Goal: Complete application form

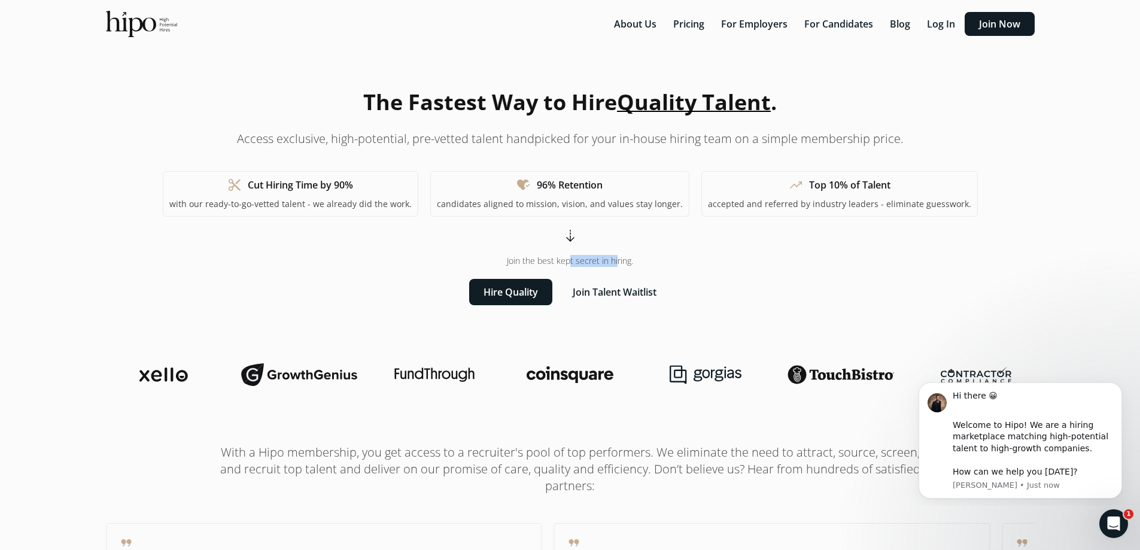
drag, startPoint x: 534, startPoint y: 261, endPoint x: 601, endPoint y: 257, distance: 67.7
click at [594, 257] on span "Join the best kept secret in hiring." at bounding box center [570, 261] width 126 height 12
click at [607, 257] on span "Join the best kept secret in hiring." at bounding box center [570, 261] width 126 height 12
click at [611, 293] on button "Join Talent Waitlist" at bounding box center [614, 292] width 112 height 26
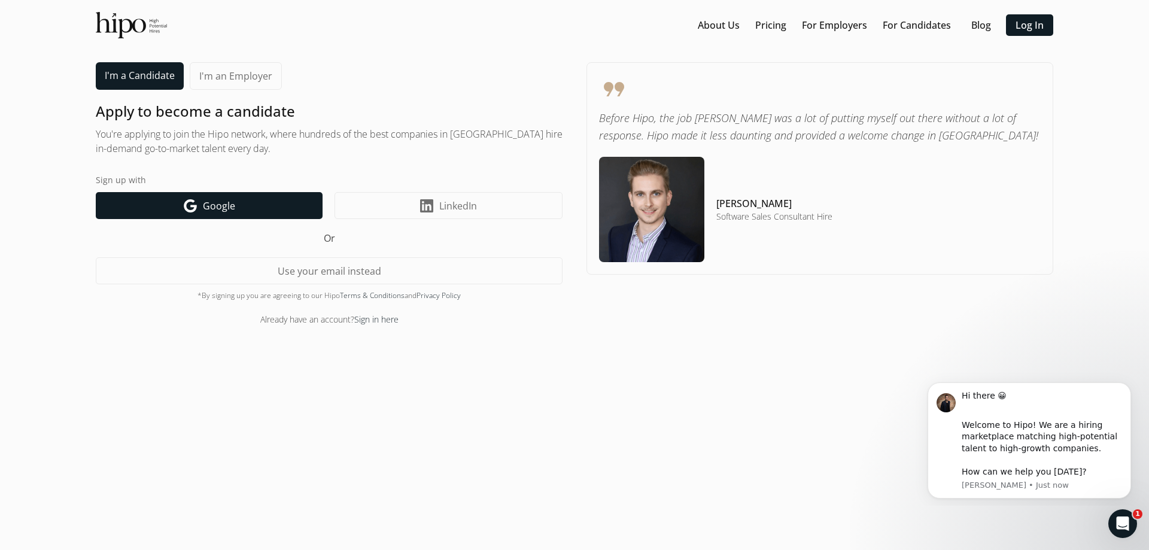
click at [274, 205] on link "Google icon Google" at bounding box center [209, 205] width 227 height 27
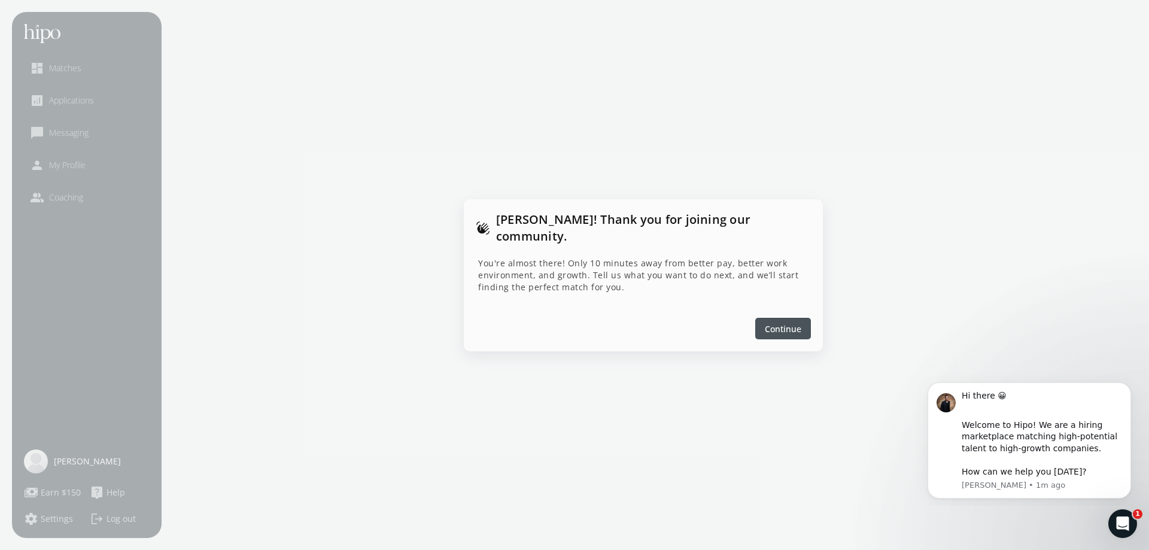
click at [785, 324] on span "Continue" at bounding box center [783, 328] width 36 height 13
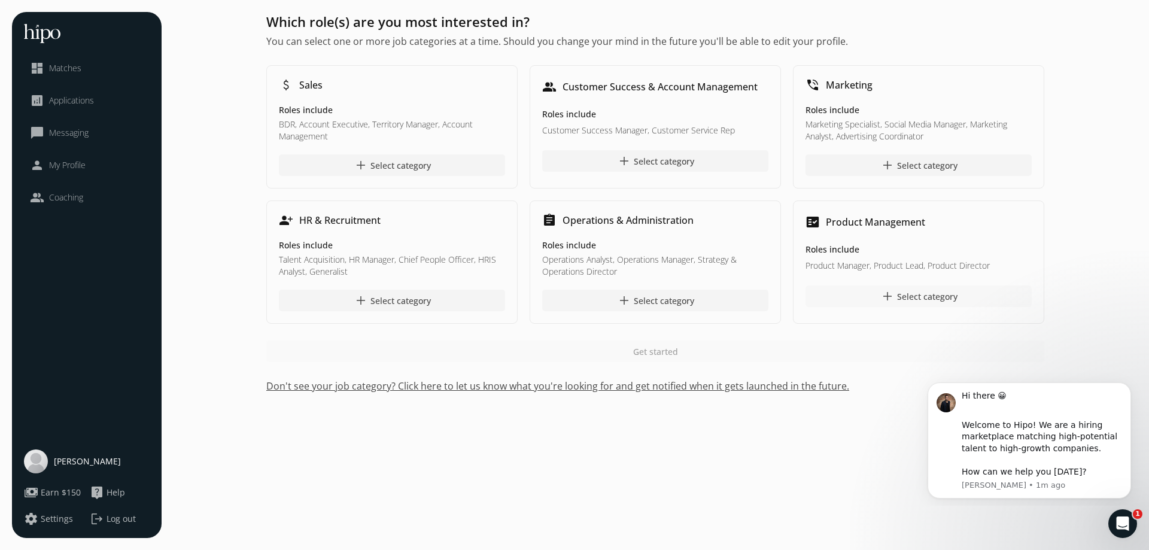
click at [910, 294] on div "add Select category" at bounding box center [918, 296] width 77 height 14
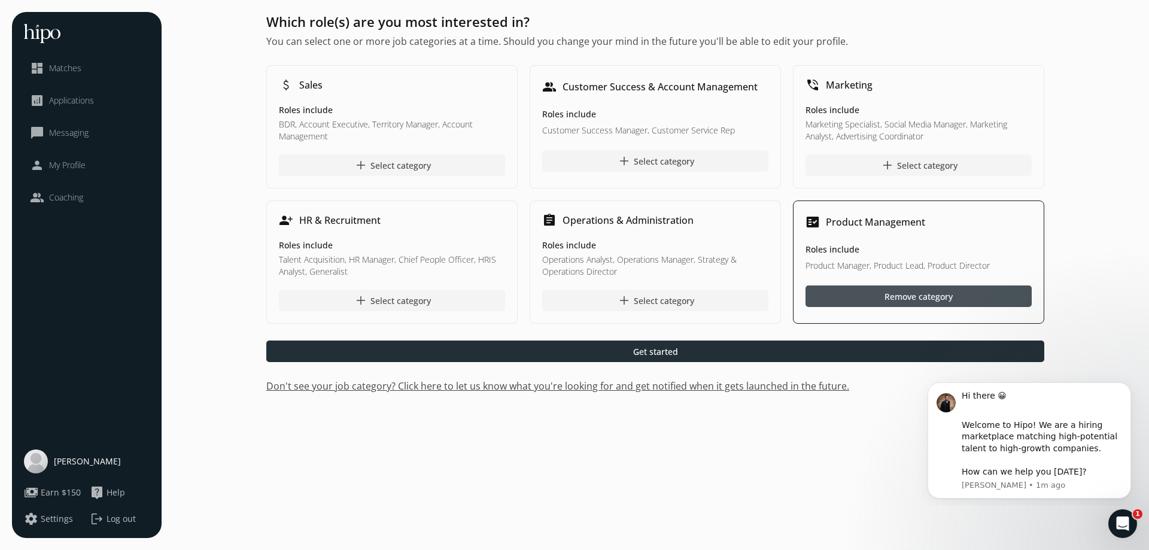
click at [676, 355] on span "Get started" at bounding box center [655, 351] width 45 height 13
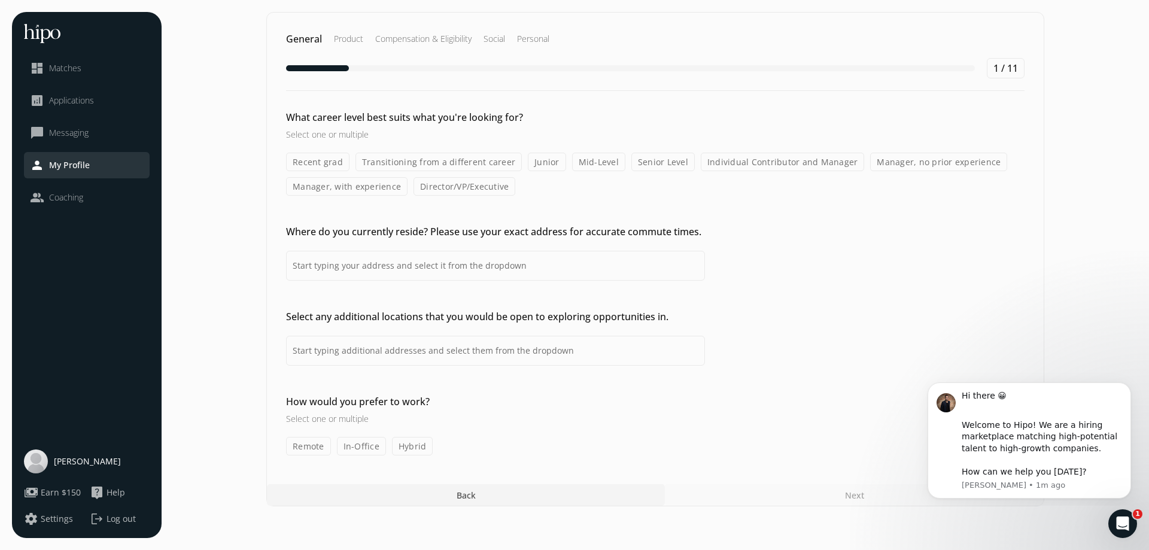
click at [460, 189] on label "Director/VP/Executive" at bounding box center [464, 186] width 102 height 19
click at [0, 0] on input "Director/VP/Executive" at bounding box center [0, 0] width 0 height 0
click at [425, 261] on input at bounding box center [495, 266] width 419 height 30
type input "Boston, MA, USA"
click at [332, 343] on input at bounding box center [495, 351] width 419 height 30
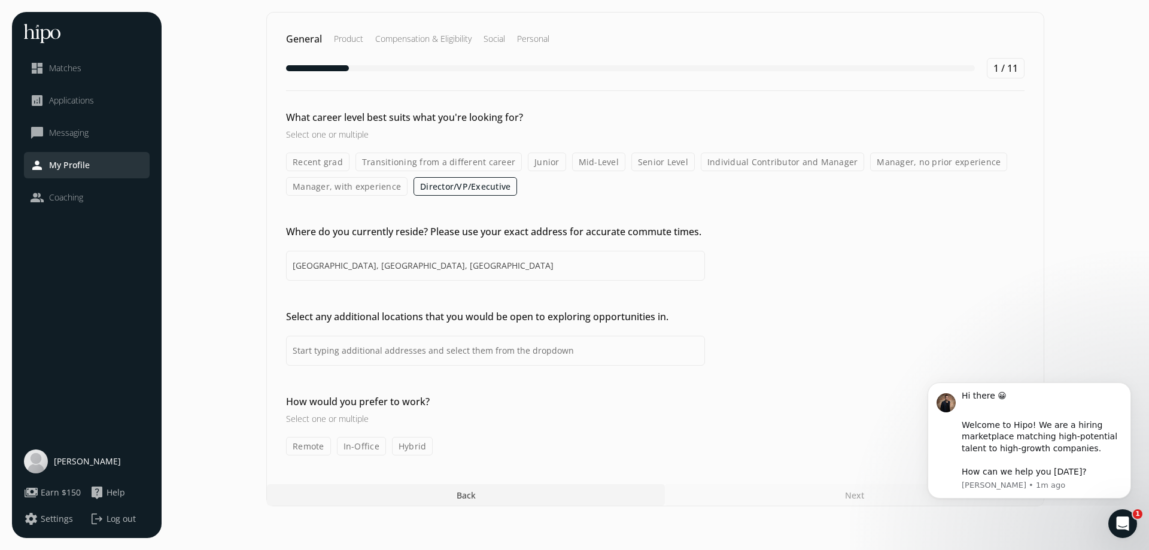
click at [367, 447] on label "In-Office" at bounding box center [361, 446] width 49 height 19
click at [0, 0] on input "In-Office" at bounding box center [0, 0] width 0 height 0
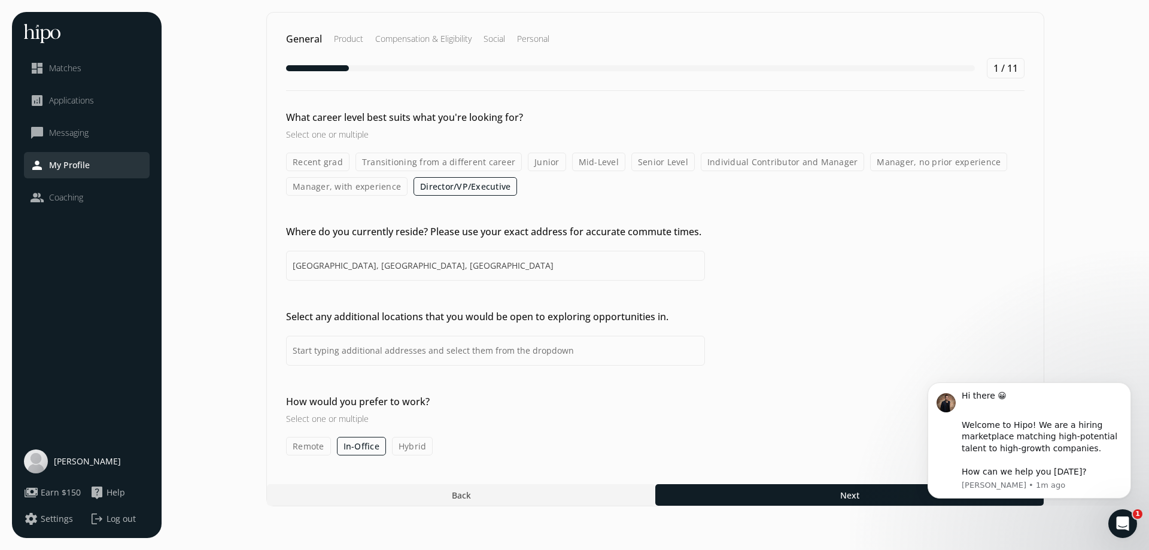
click at [417, 448] on label "Hybrid" at bounding box center [412, 446] width 41 height 19
click at [0, 0] on input "Hybrid" at bounding box center [0, 0] width 0 height 0
click at [319, 447] on label "Remote" at bounding box center [308, 446] width 45 height 19
click at [0, 0] on input "Remote" at bounding box center [0, 0] width 0 height 0
click at [1126, 387] on icon "Dismiss notification" at bounding box center [1127, 385] width 4 height 4
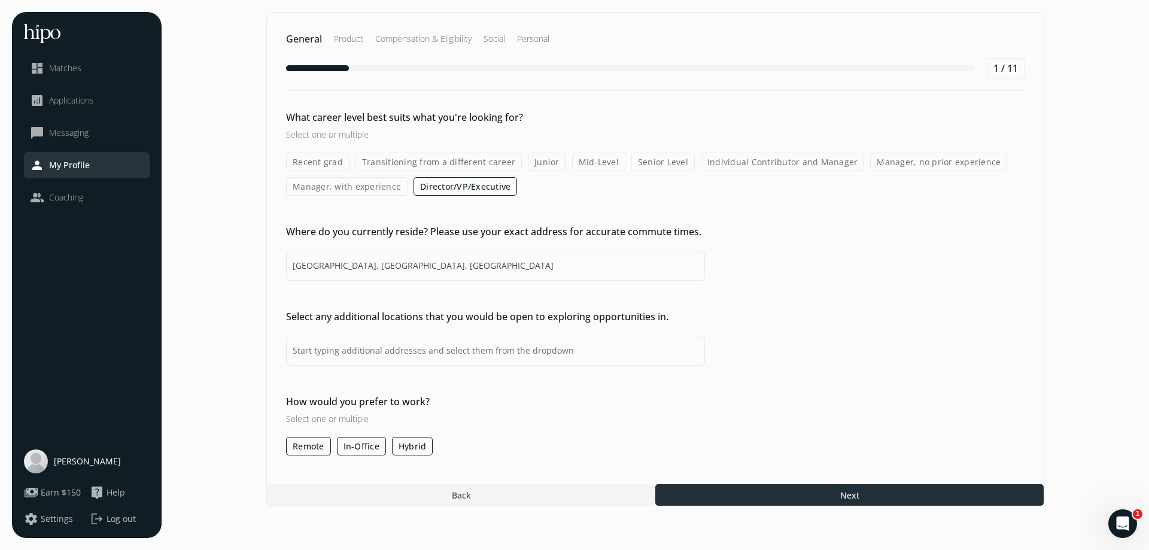
click at [906, 493] on div at bounding box center [849, 495] width 388 height 22
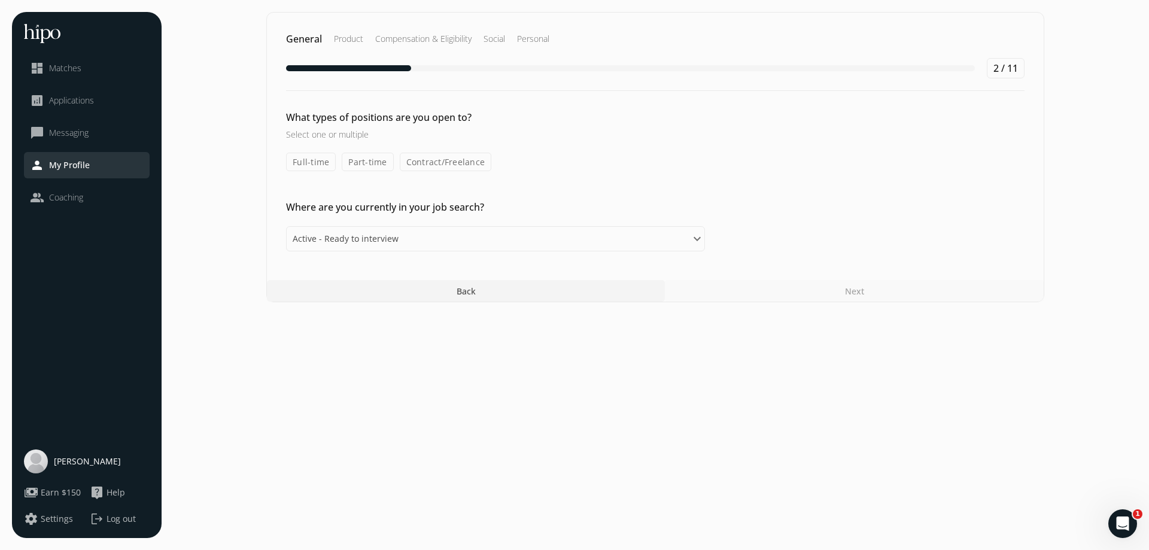
click at [321, 162] on label "Full-time" at bounding box center [311, 162] width 50 height 19
click at [0, 0] on input "Full-time" at bounding box center [0, 0] width 0 height 0
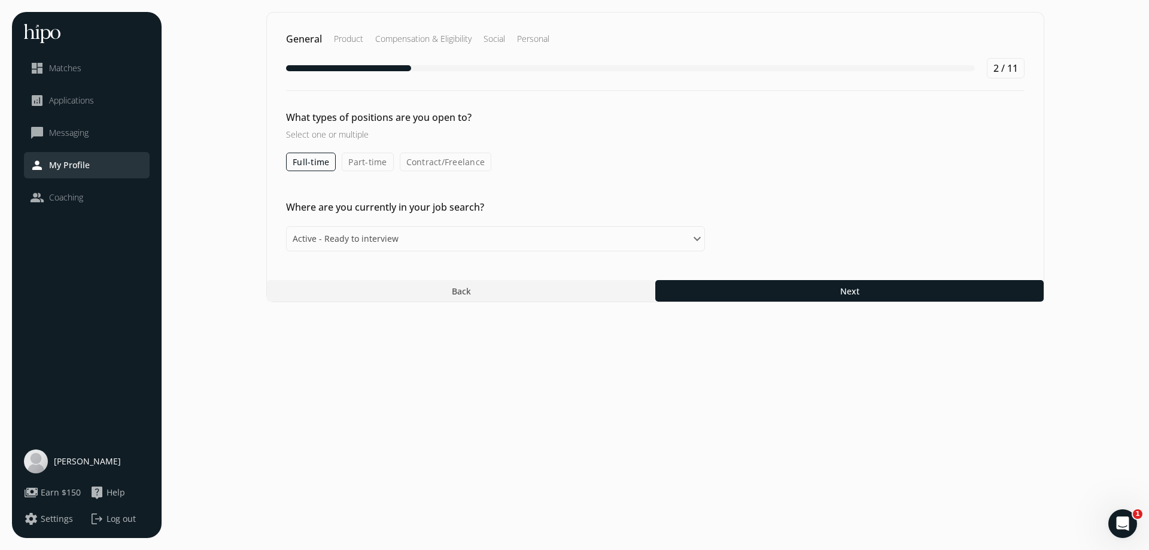
click at [465, 165] on label "Contract/Freelance" at bounding box center [446, 162] width 92 height 19
click at [0, 0] on input "Contract/Freelance" at bounding box center [0, 0] width 0 height 0
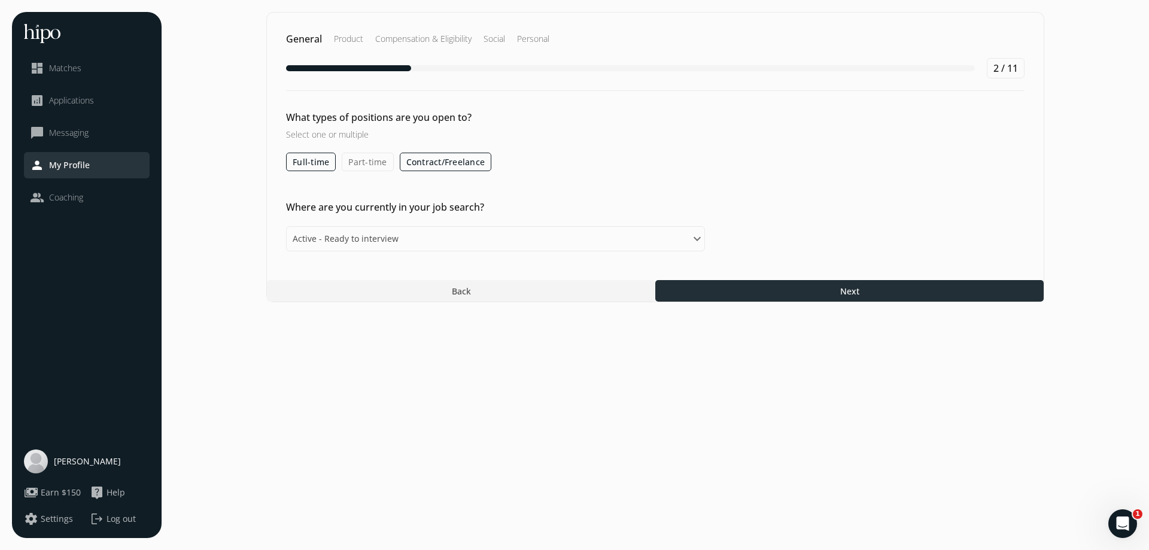
click at [750, 290] on div at bounding box center [849, 291] width 388 height 22
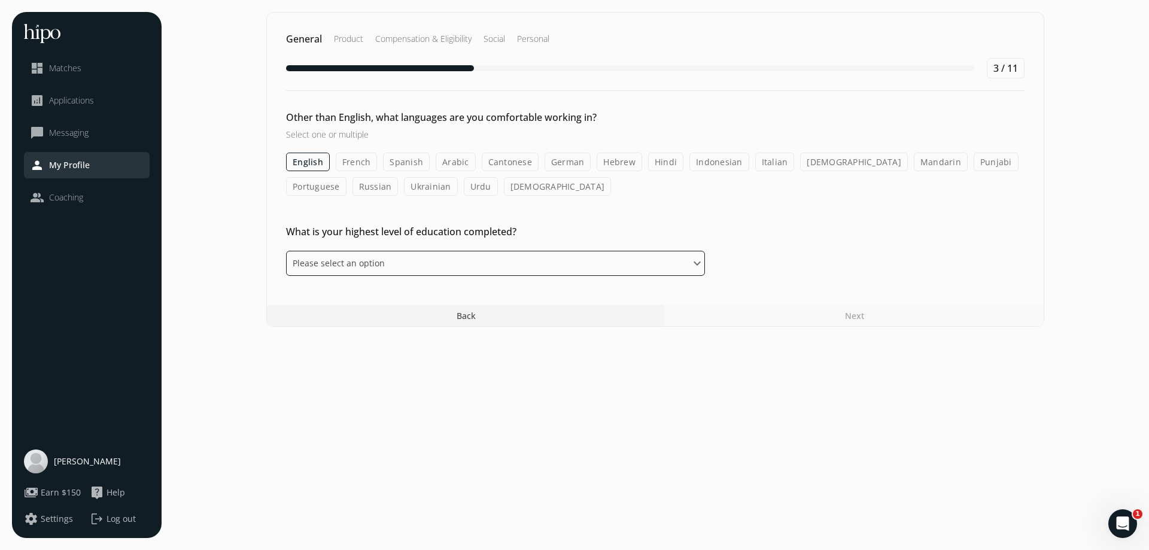
click at [524, 264] on select "Please select an option Some High School High School Diploma Some University or…" at bounding box center [495, 263] width 419 height 25
select select "bachelor"
click at [286, 251] on select "Please select an option Some High School High School Diploma Some University or…" at bounding box center [495, 263] width 419 height 25
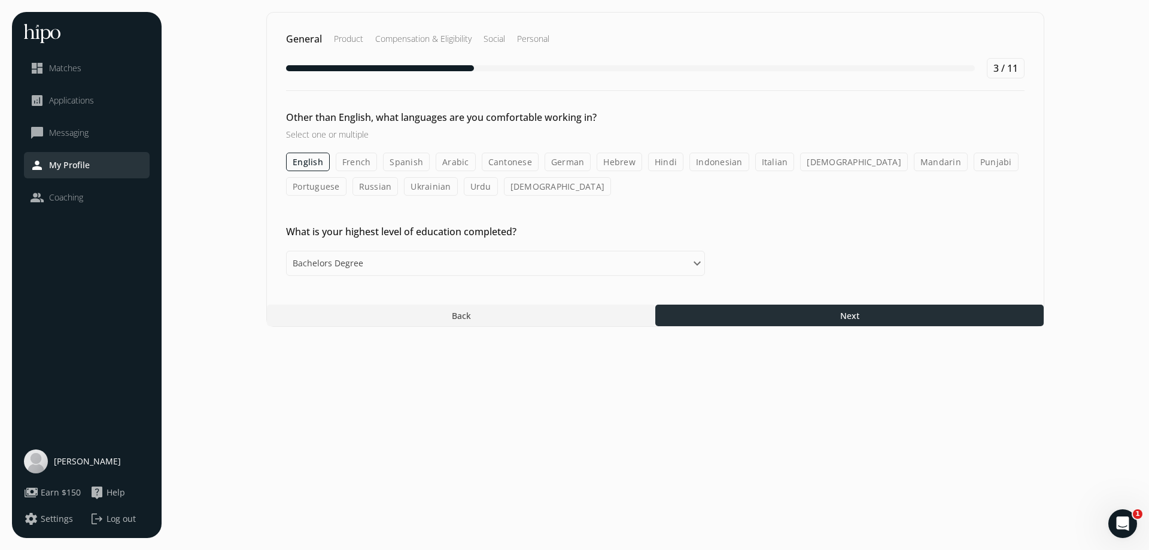
click at [768, 319] on div at bounding box center [849, 315] width 388 height 22
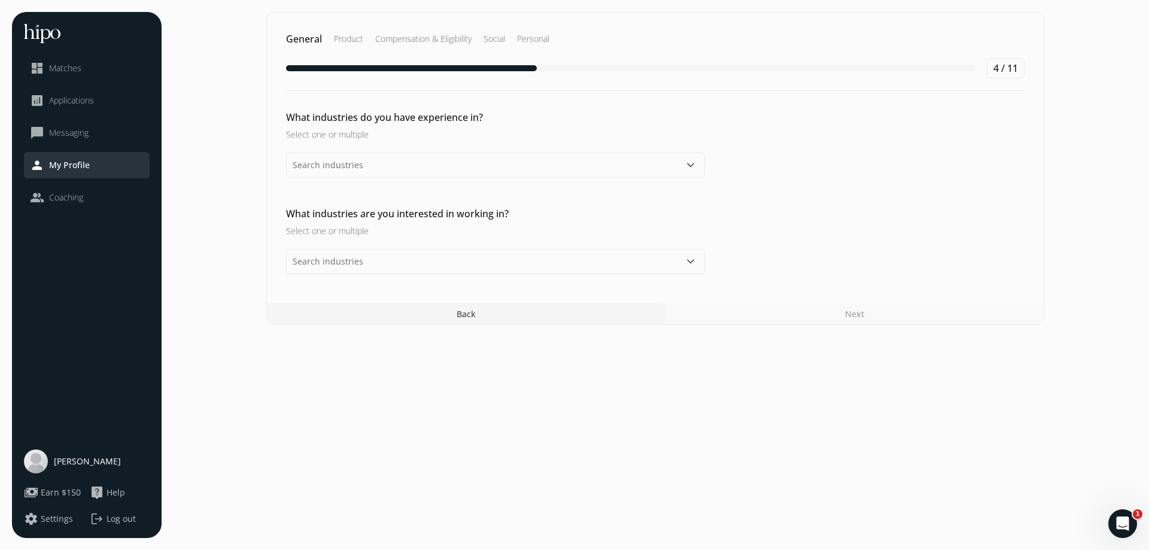
click at [418, 311] on div at bounding box center [466, 314] width 398 height 22
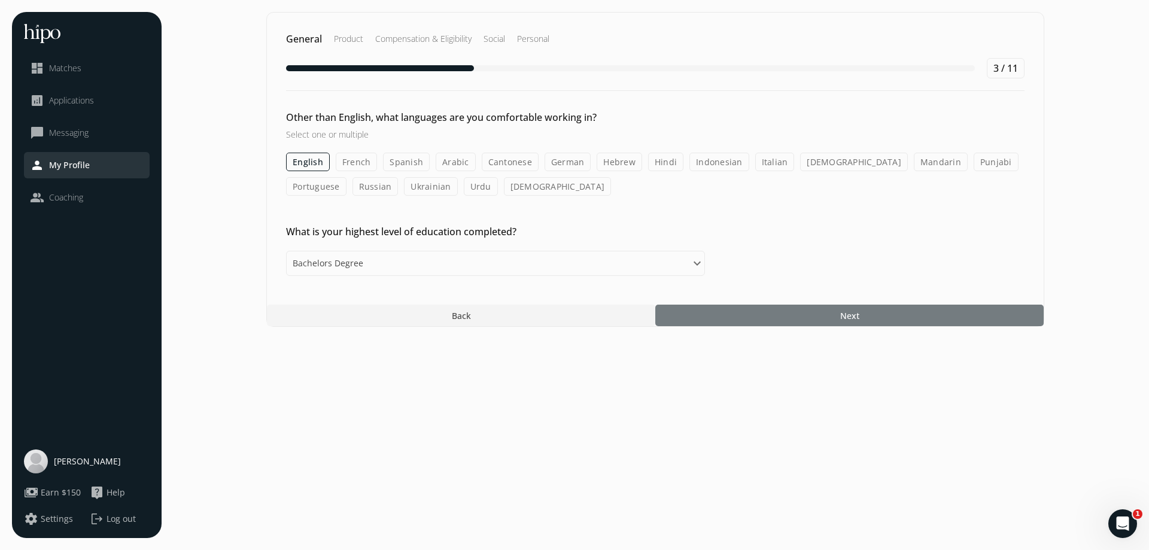
click at [834, 319] on div at bounding box center [849, 315] width 388 height 22
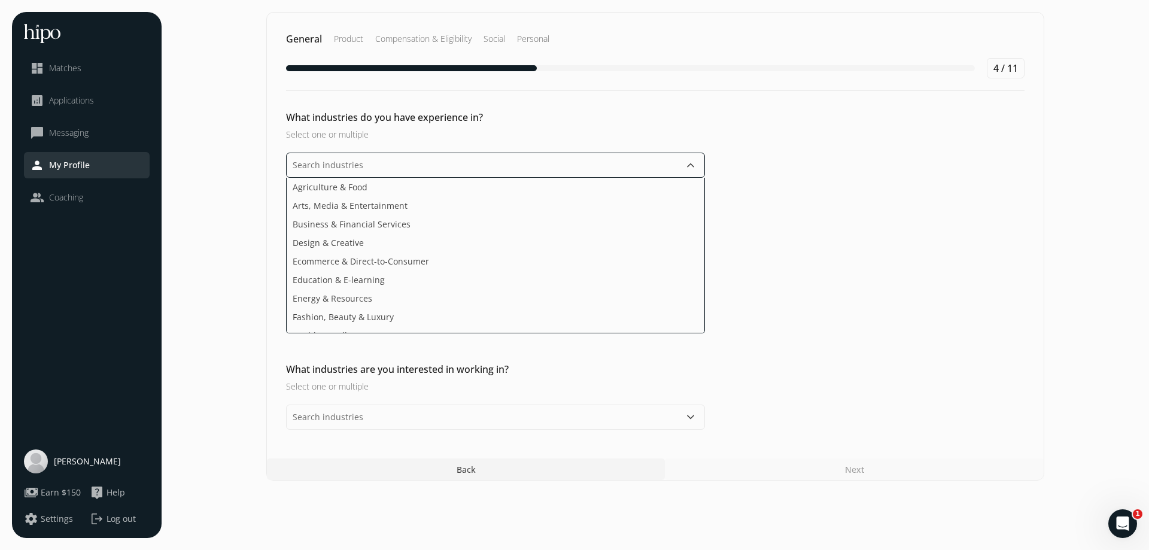
click at [500, 171] on input "text" at bounding box center [495, 165] width 419 height 25
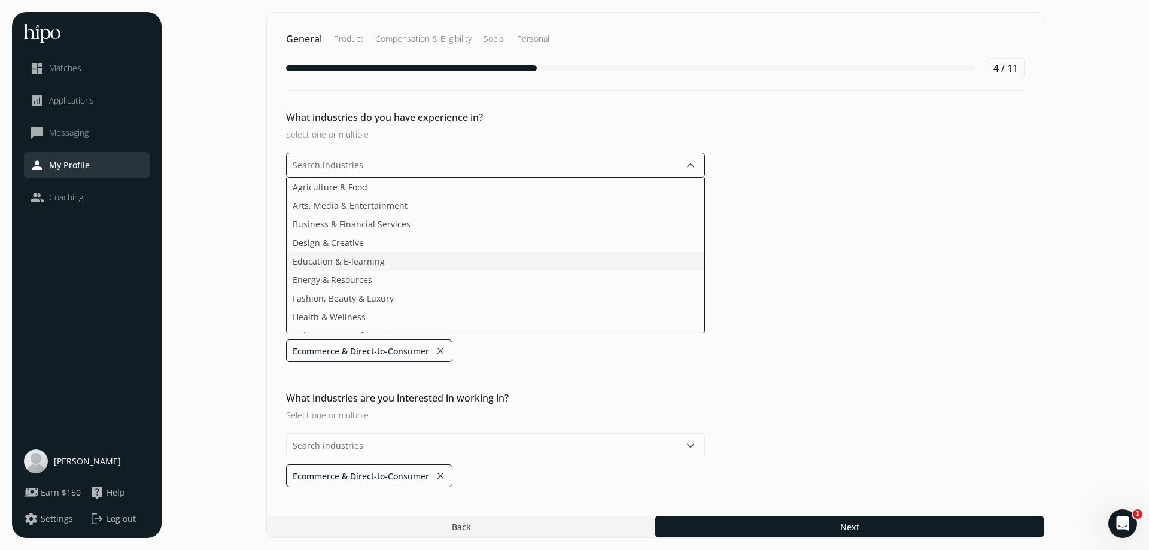
click at [432, 255] on li "Education & E-learning" at bounding box center [496, 261] width 418 height 19
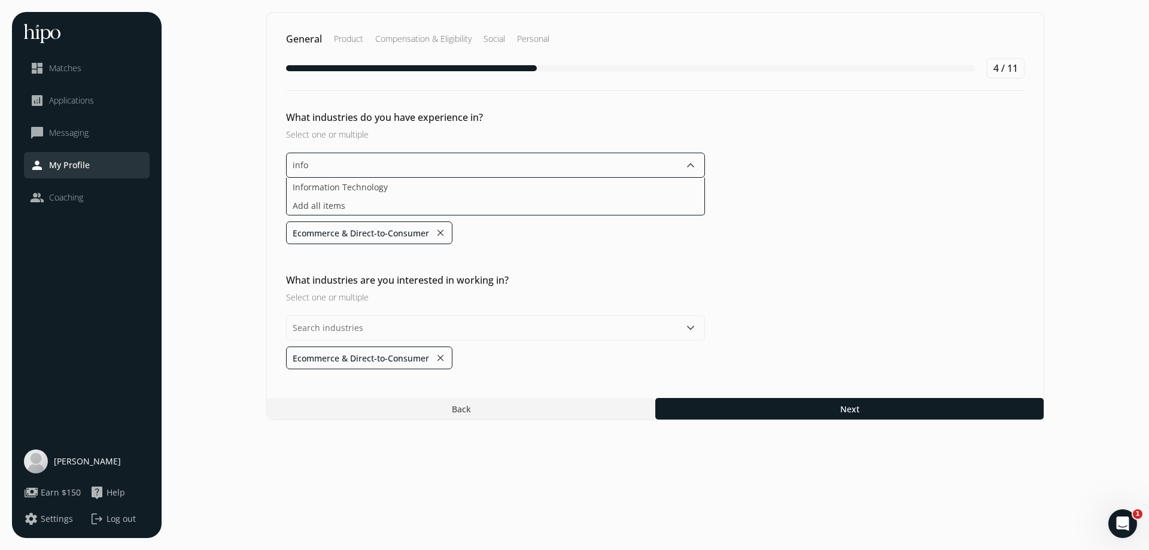
type input "infor"
click at [385, 185] on li "Information Technology" at bounding box center [496, 187] width 418 height 19
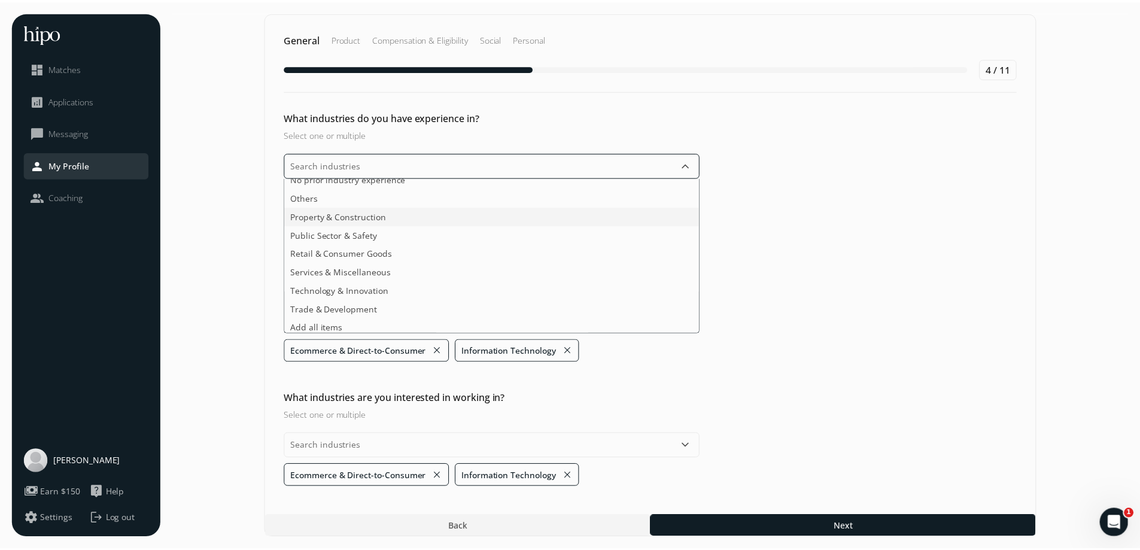
scroll to position [197, 0]
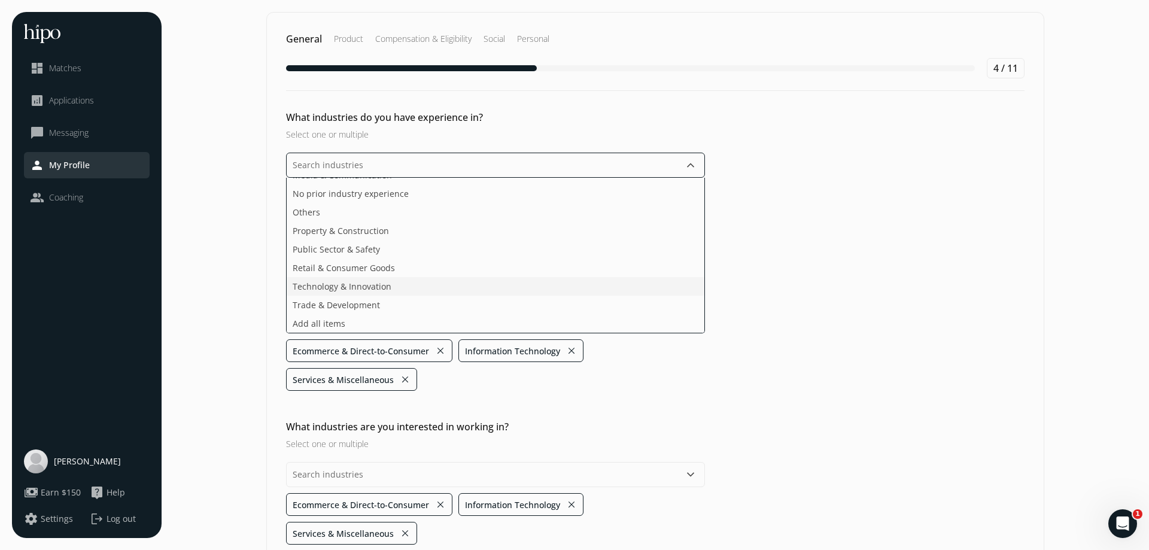
click at [419, 267] on ul "Agriculture & Food Arts, Media & Entertainment Business & Financial Services De…" at bounding box center [495, 256] width 419 height 156
click at [377, 291] on ul "Agriculture & Food Arts, Media & Entertainment Business & Financial Services De…" at bounding box center [491, 256] width 419 height 156
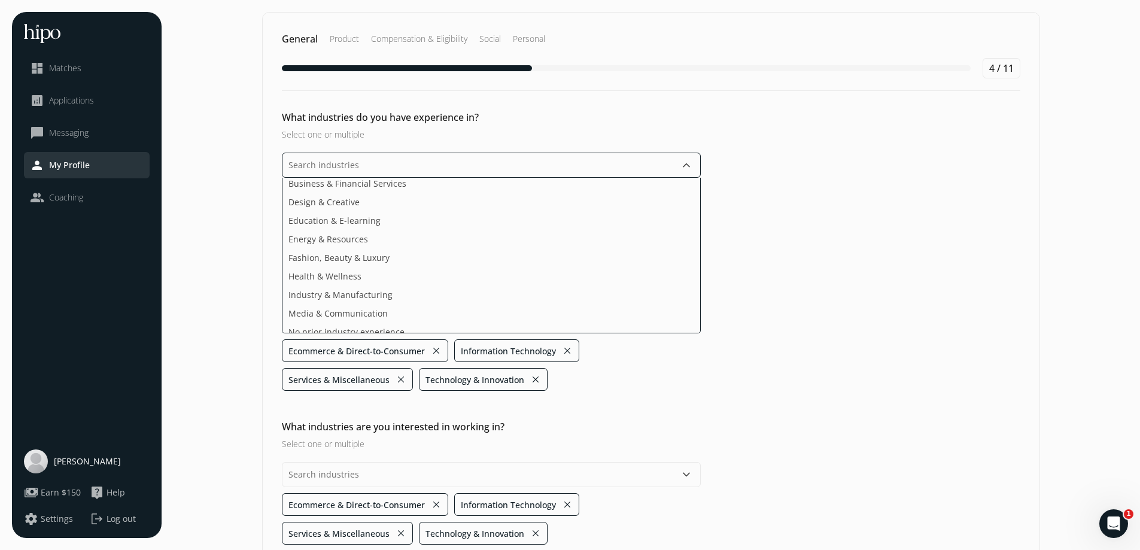
scroll to position [0, 0]
click at [580, 227] on li "Business & Financial Services" at bounding box center [491, 224] width 418 height 19
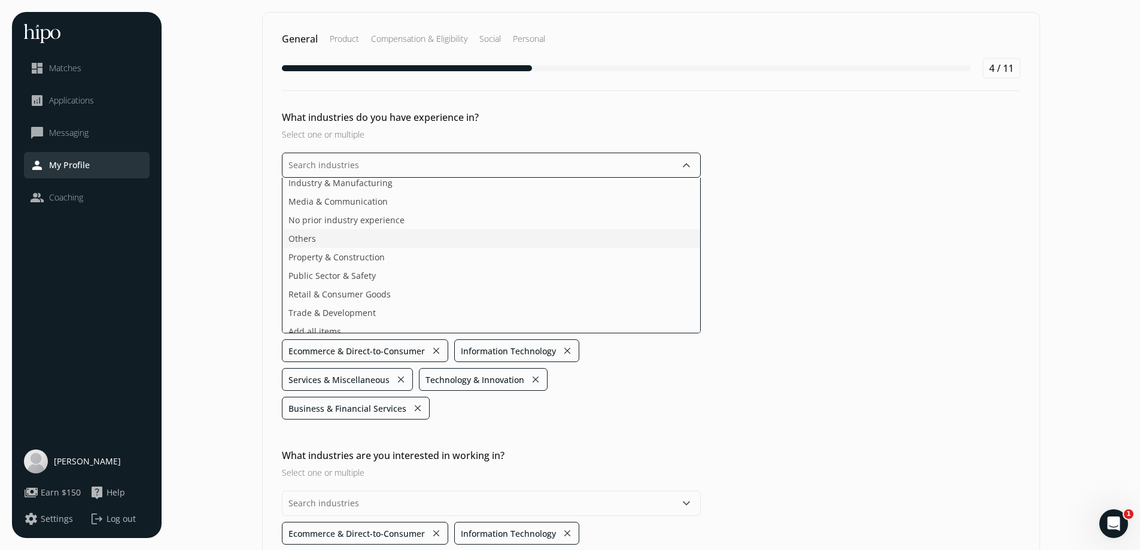
scroll to position [142, 0]
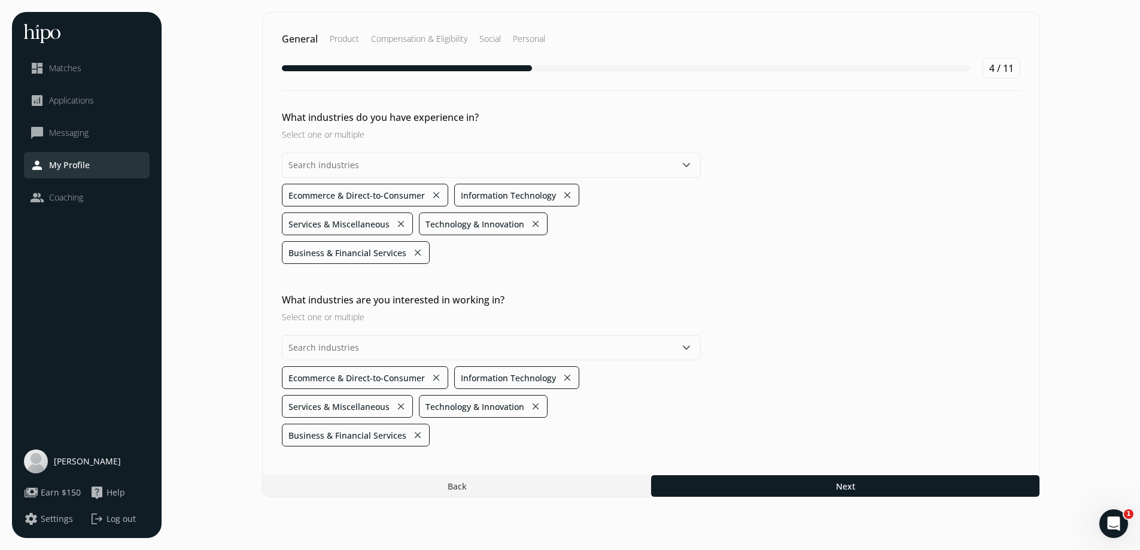
click at [691, 168] on button "keyboard_arrow_down" at bounding box center [686, 165] width 14 height 14
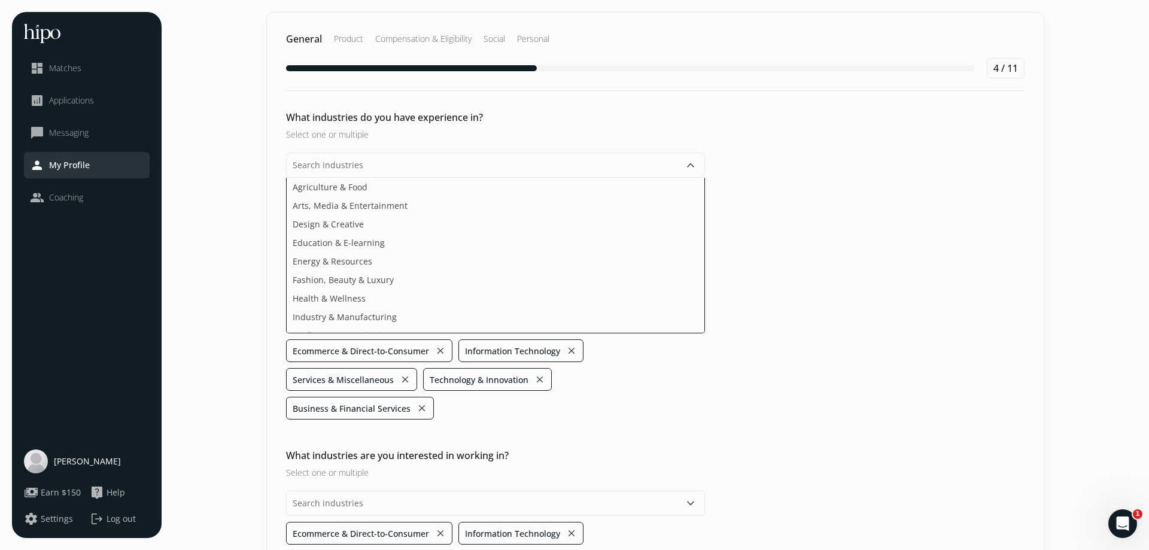
click at [853, 192] on div "What industries do you have experience in? Select one or multiple keyboard_arro…" at bounding box center [655, 264] width 776 height 309
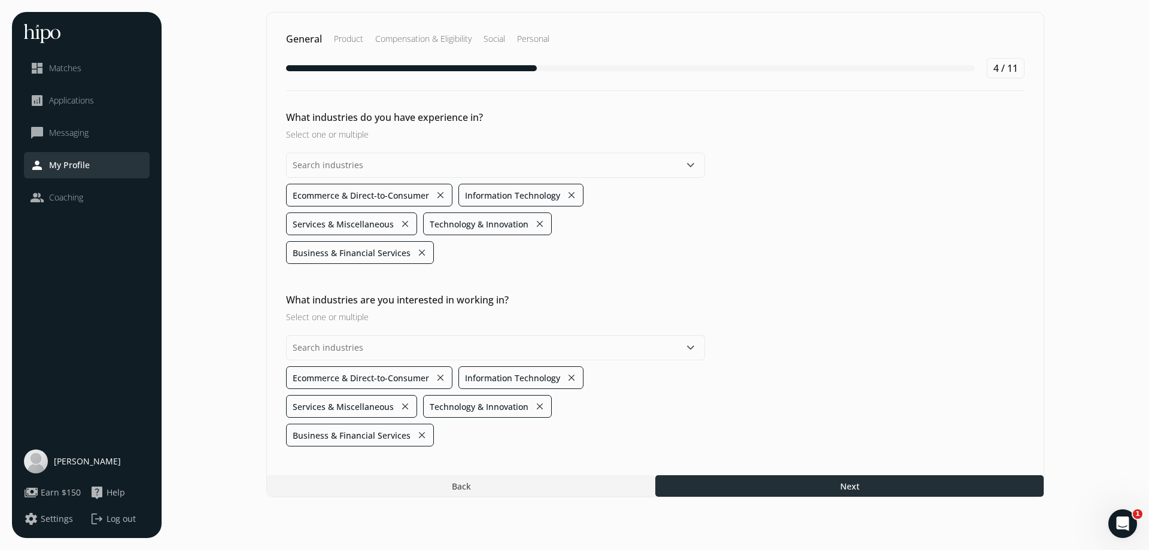
click at [765, 475] on div at bounding box center [849, 486] width 388 height 22
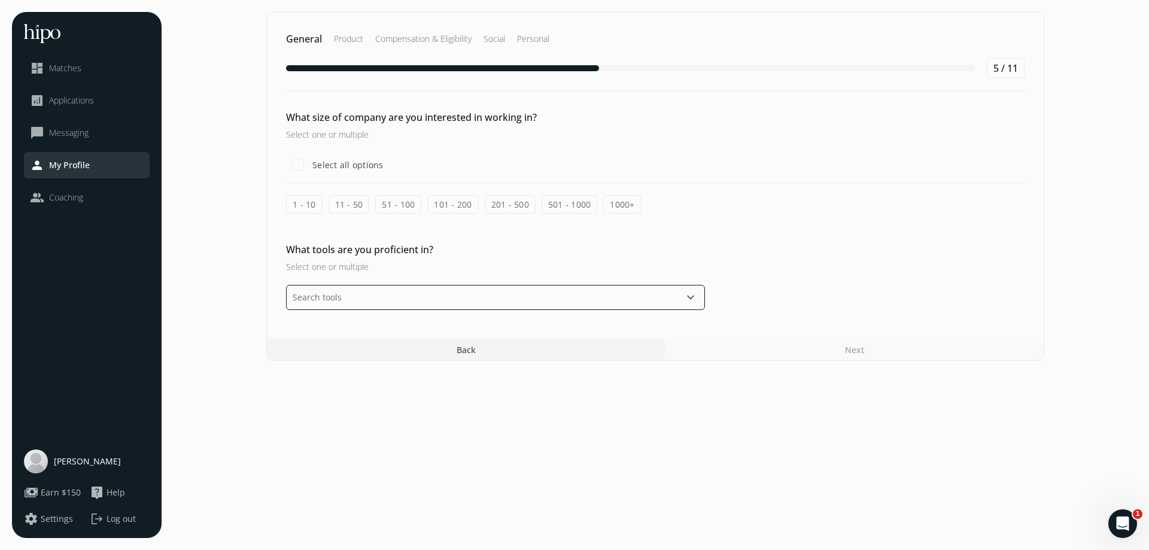
click at [494, 297] on input "text" at bounding box center [495, 297] width 419 height 25
type input "tabl"
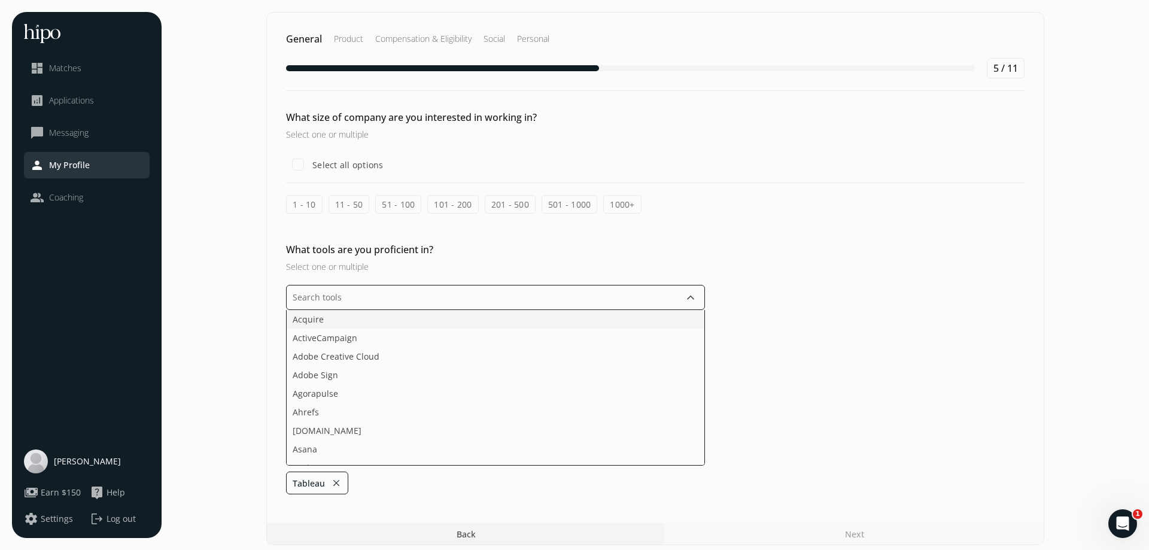
click at [461, 325] on li "Acquire" at bounding box center [496, 319] width 418 height 19
type input "d"
type input "D"
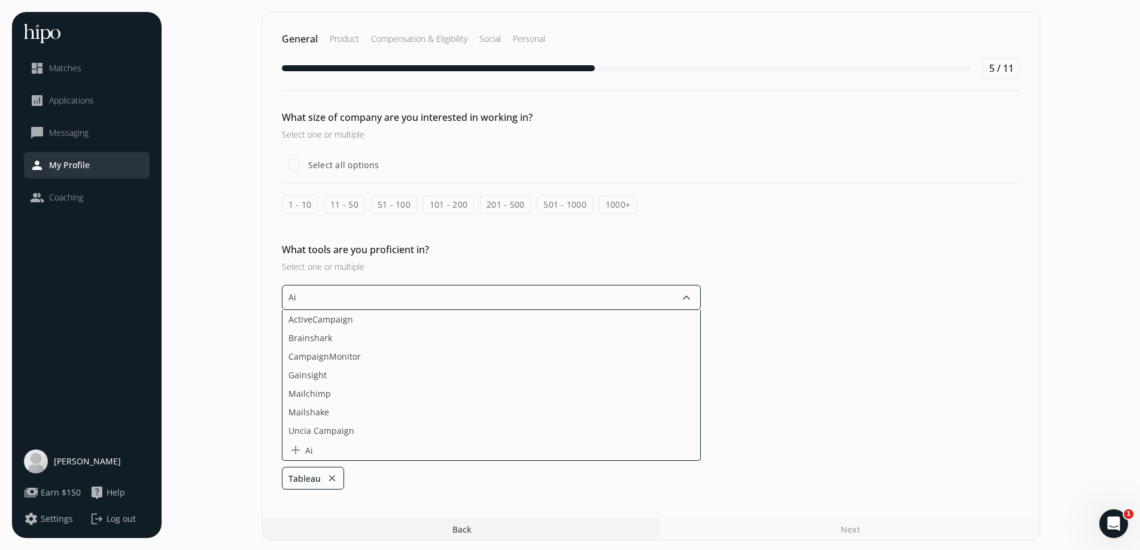
type input "A"
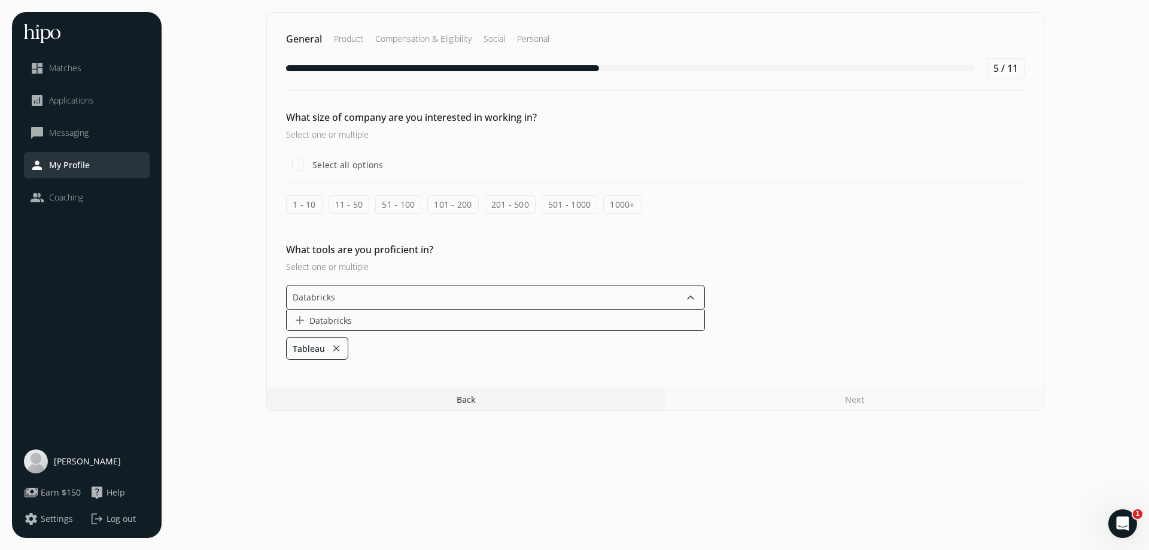
drag, startPoint x: 327, startPoint y: 296, endPoint x: 300, endPoint y: 293, distance: 27.1
click at [300, 293] on input "Databricks" at bounding box center [495, 297] width 419 height 25
type input "D"
type input "S"
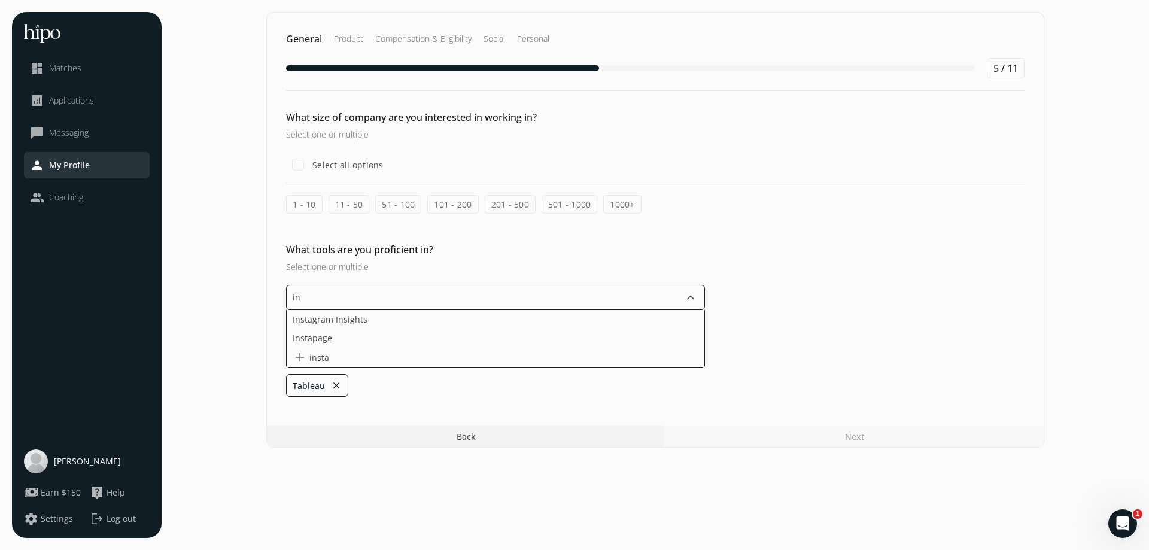
type input "i"
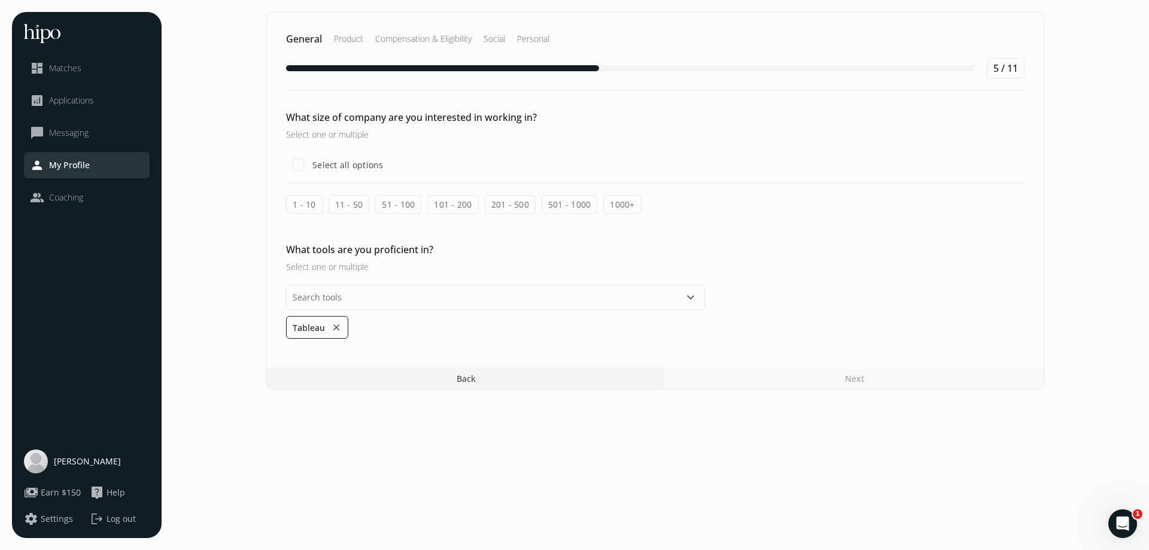
drag, startPoint x: 392, startPoint y: 205, endPoint x: 446, endPoint y: 205, distance: 53.8
click at [392, 205] on label "51 - 100" at bounding box center [398, 204] width 46 height 19
click at [0, 0] on input "51 - 100" at bounding box center [0, 0] width 0 height 0
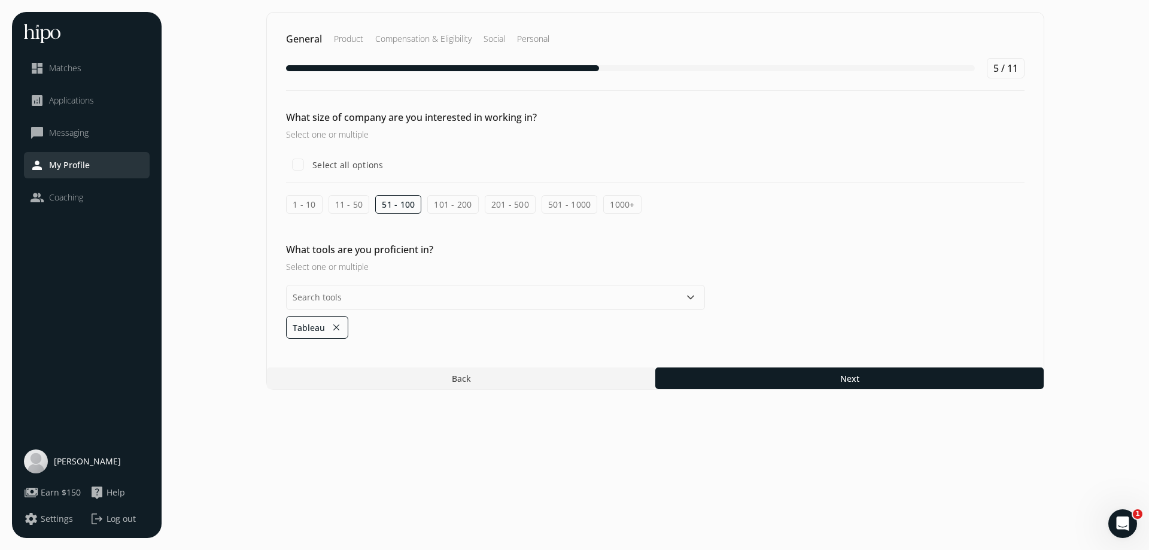
click at [455, 206] on label "101 - 200" at bounding box center [452, 204] width 51 height 19
click at [0, 0] on input "101 - 200" at bounding box center [0, 0] width 0 height 0
click at [494, 205] on label "201 - 500" at bounding box center [510, 204] width 51 height 19
click at [0, 0] on input "201 - 500" at bounding box center [0, 0] width 0 height 0
click at [567, 208] on label "501 - 1000" at bounding box center [569, 204] width 56 height 19
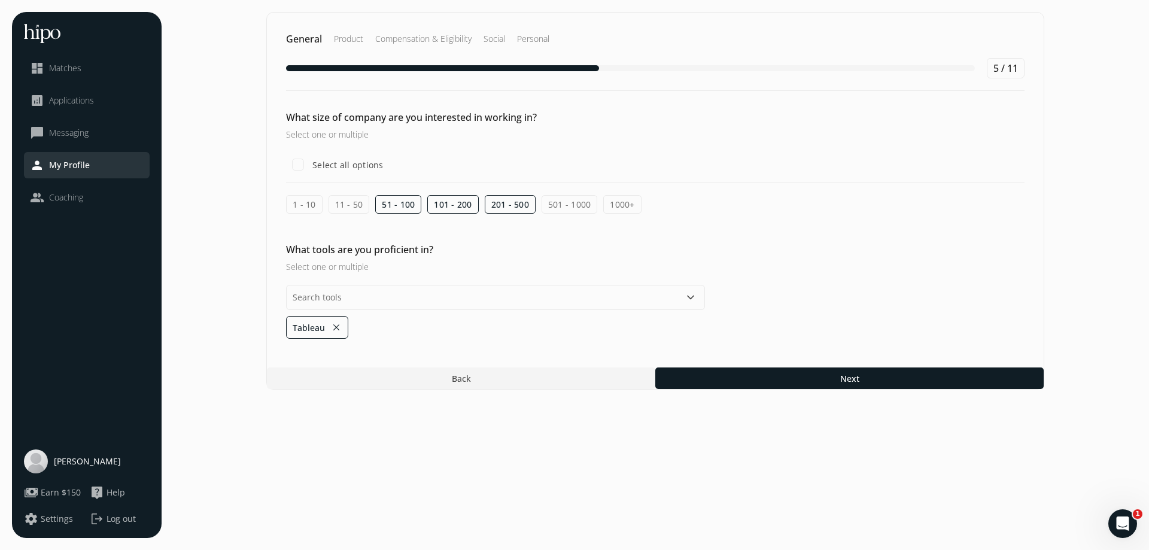
click at [0, 0] on input "501 - 1000" at bounding box center [0, 0] width 0 height 0
click at [622, 210] on label "1000+" at bounding box center [622, 204] width 38 height 19
click at [0, 0] on input "1000+" at bounding box center [0, 0] width 0 height 0
click at [470, 307] on input "text" at bounding box center [495, 297] width 419 height 25
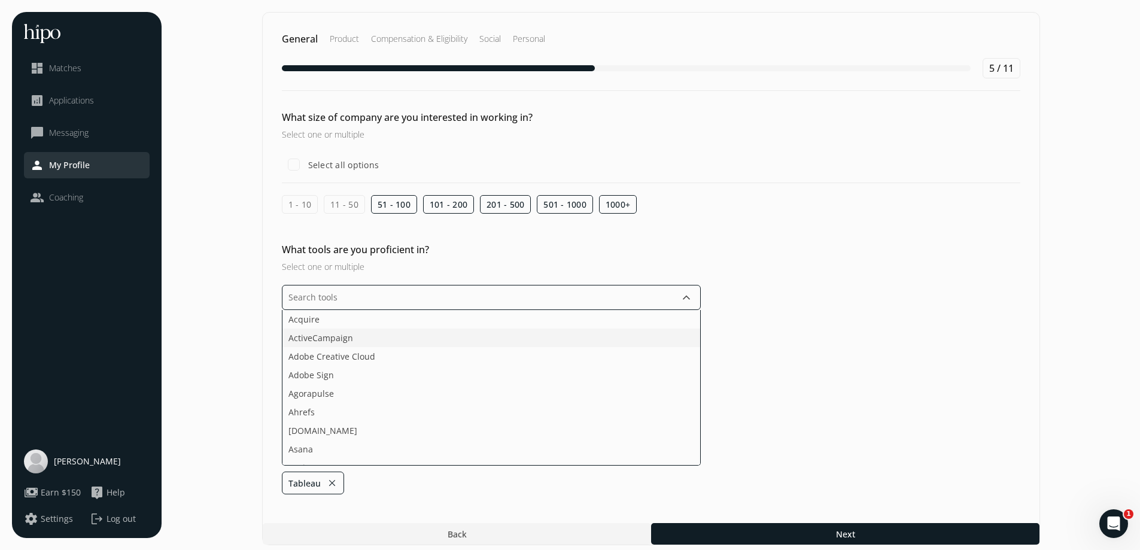
click at [454, 334] on li "ActiveCampaign" at bounding box center [491, 337] width 418 height 19
click at [482, 357] on li "Calendly" at bounding box center [491, 358] width 418 height 19
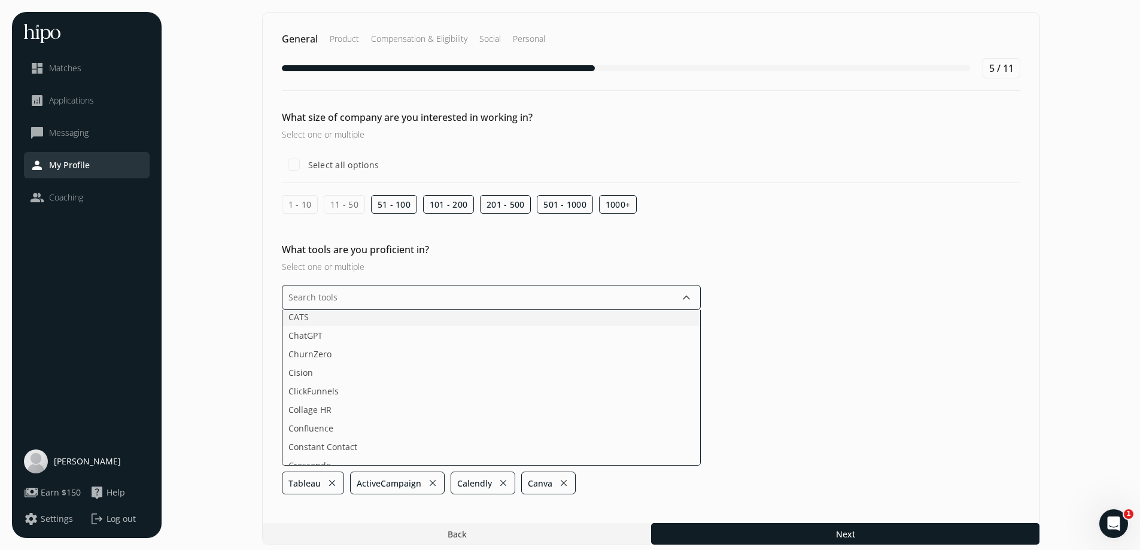
click at [440, 324] on li "CATS" at bounding box center [491, 316] width 418 height 19
click at [397, 329] on li "ChatGPT" at bounding box center [491, 335] width 418 height 19
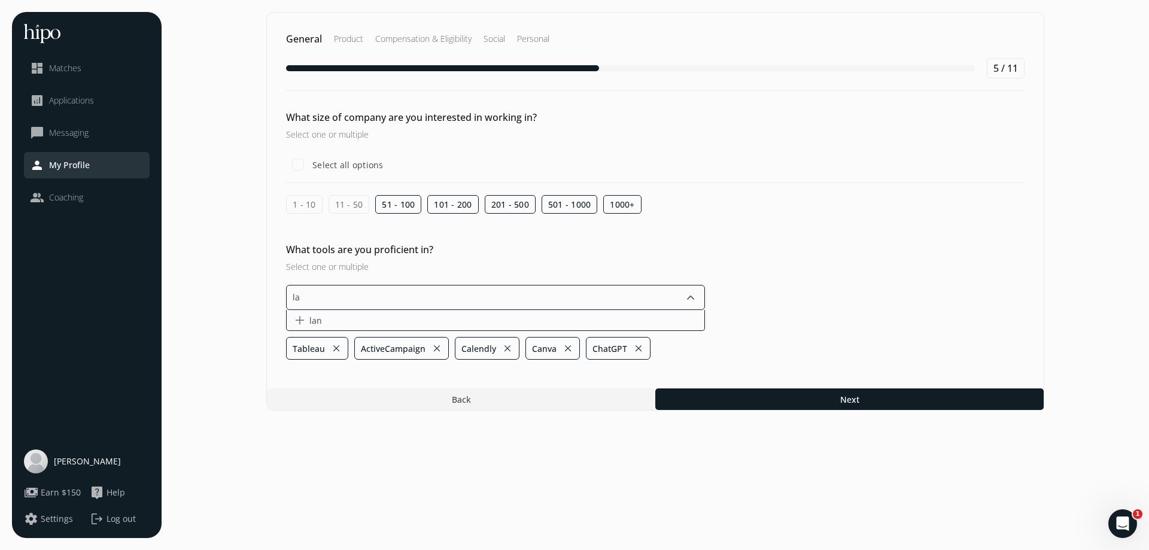
type input "l"
type input "LangSmith"
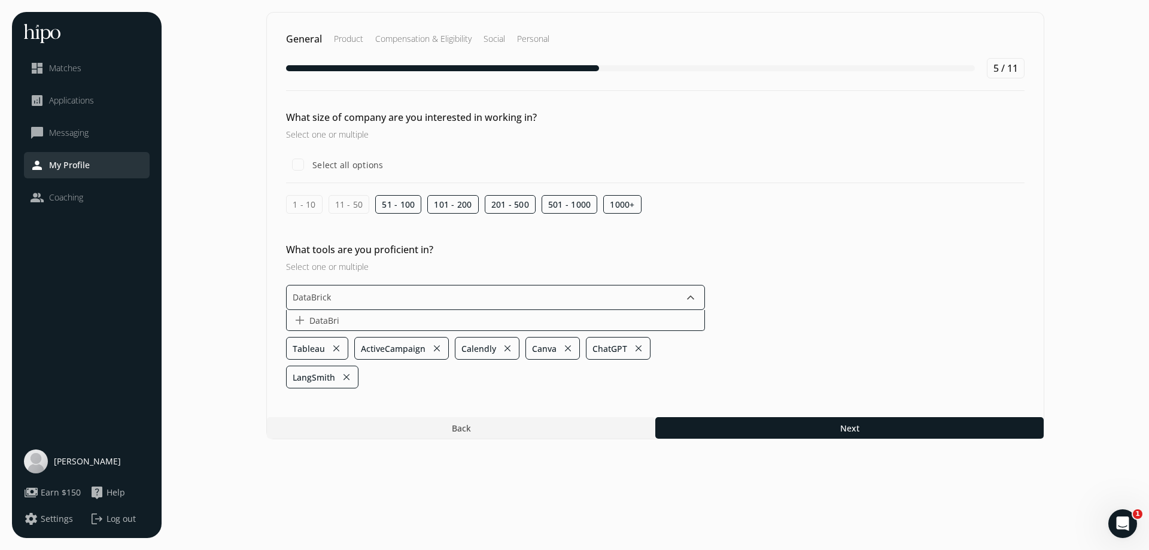
type input "DataBricks"
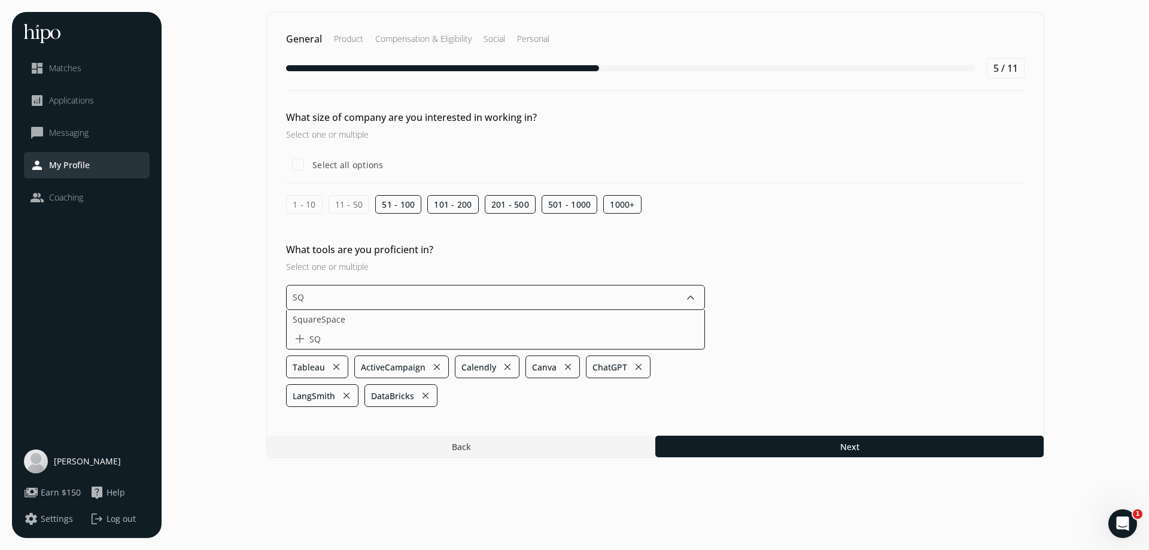
type input "SQL"
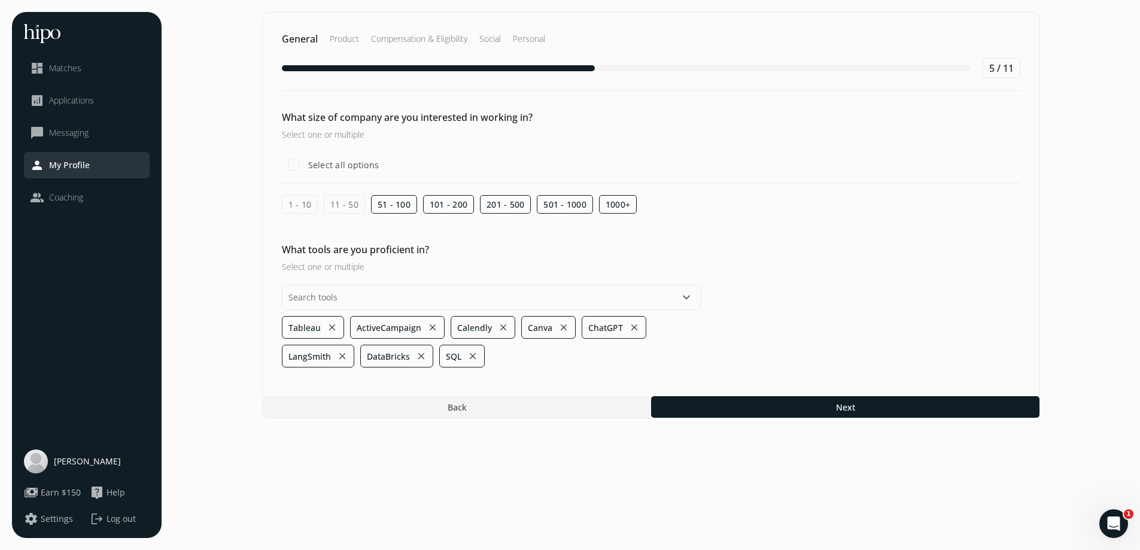
click at [501, 485] on section "General Product Compensation & Eligibility Social Personal 5 / 11 What size of …" at bounding box center [650, 275] width 954 height 526
click at [566, 327] on button "close" at bounding box center [567, 327] width 11 height 17
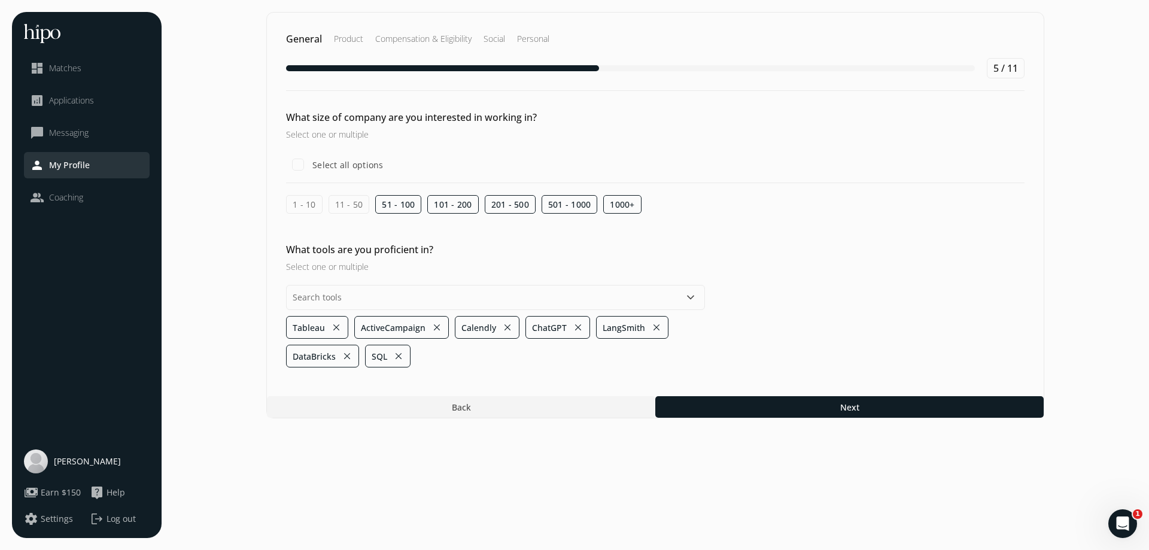
click at [506, 327] on button "close" at bounding box center [507, 327] width 11 height 17
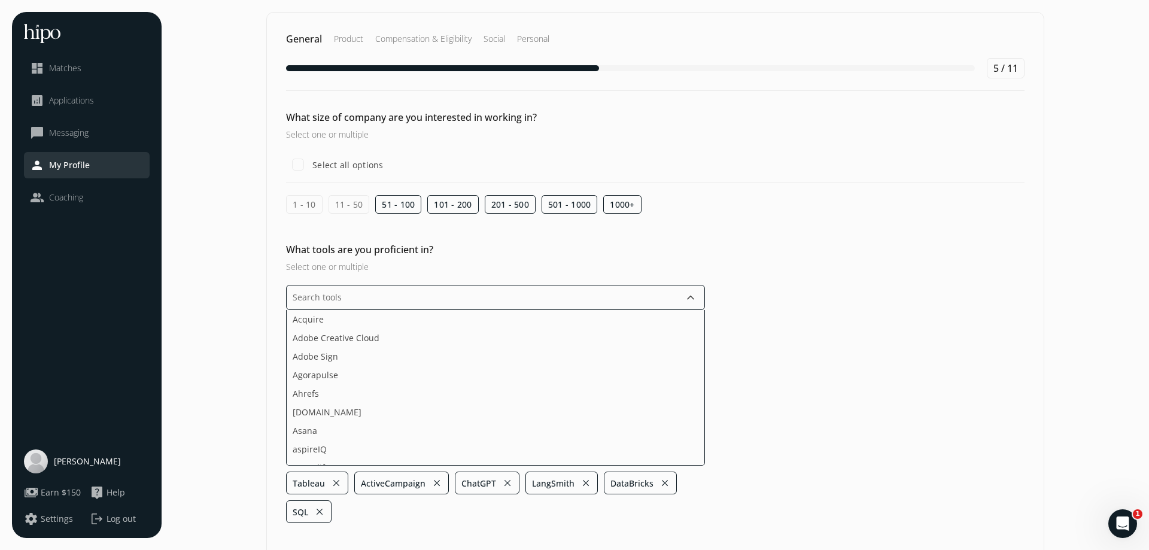
click at [421, 302] on input "text" at bounding box center [495, 297] width 419 height 25
type input "G"
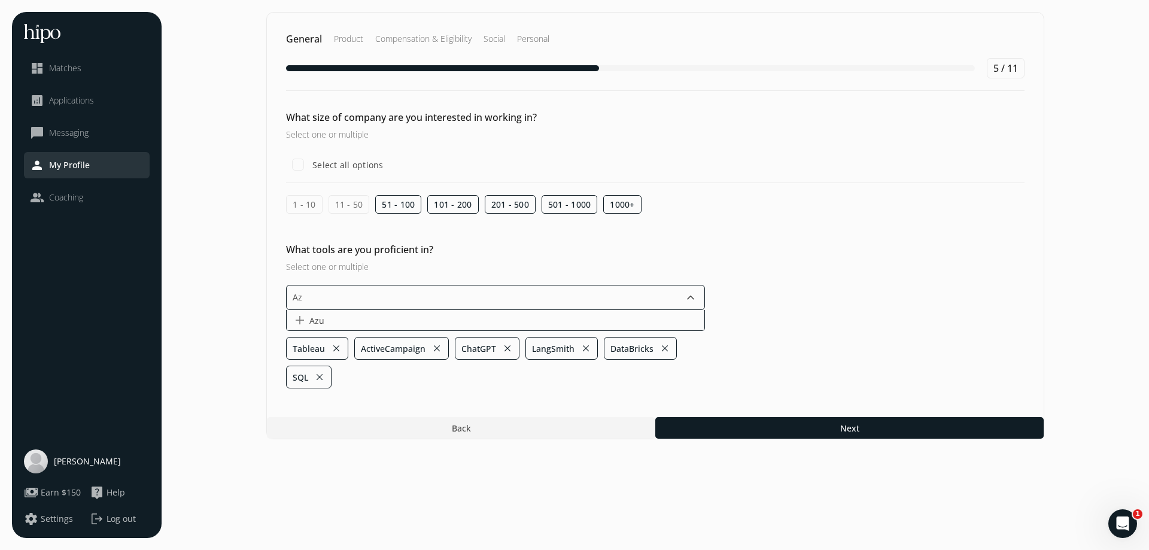
type input "A"
type input "Instantly"
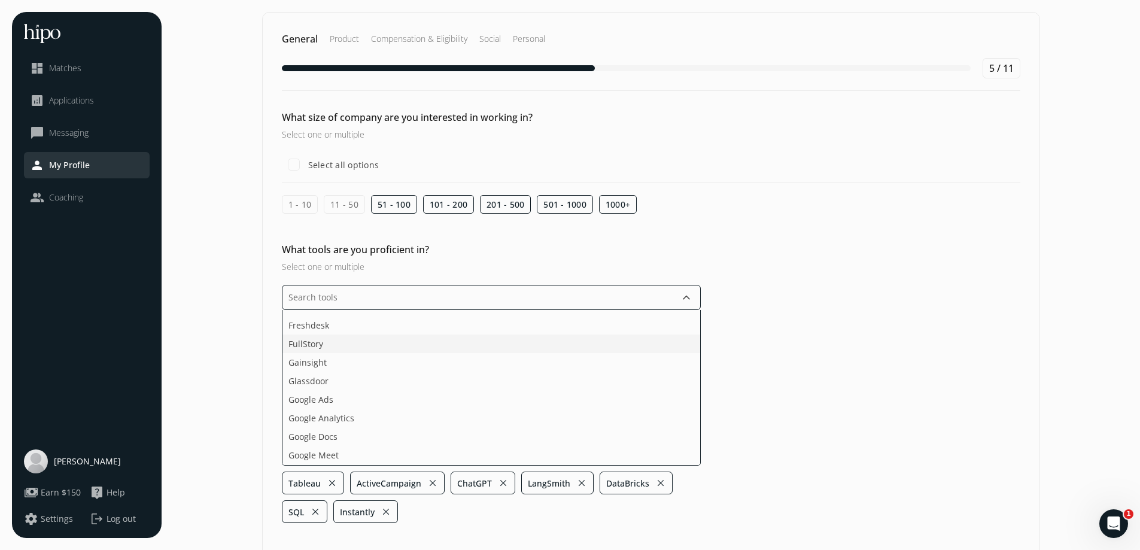
scroll to position [718, 0]
click at [436, 395] on li "Google Analytics" at bounding box center [491, 398] width 418 height 19
click at [411, 366] on li "LinkedIn Sales Navigator" at bounding box center [491, 367] width 418 height 19
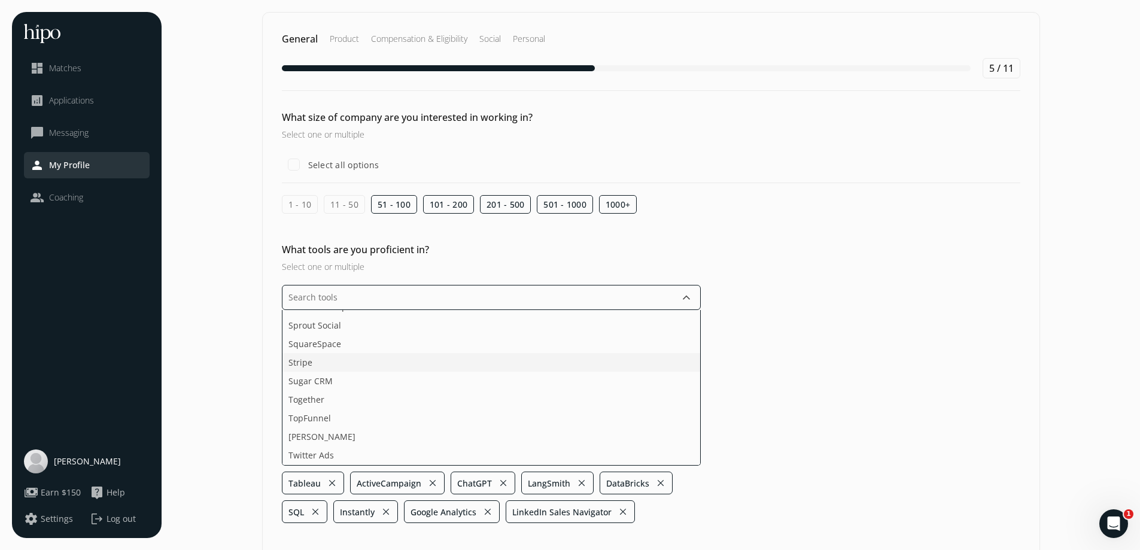
click at [359, 358] on li "Stripe" at bounding box center [491, 362] width 418 height 19
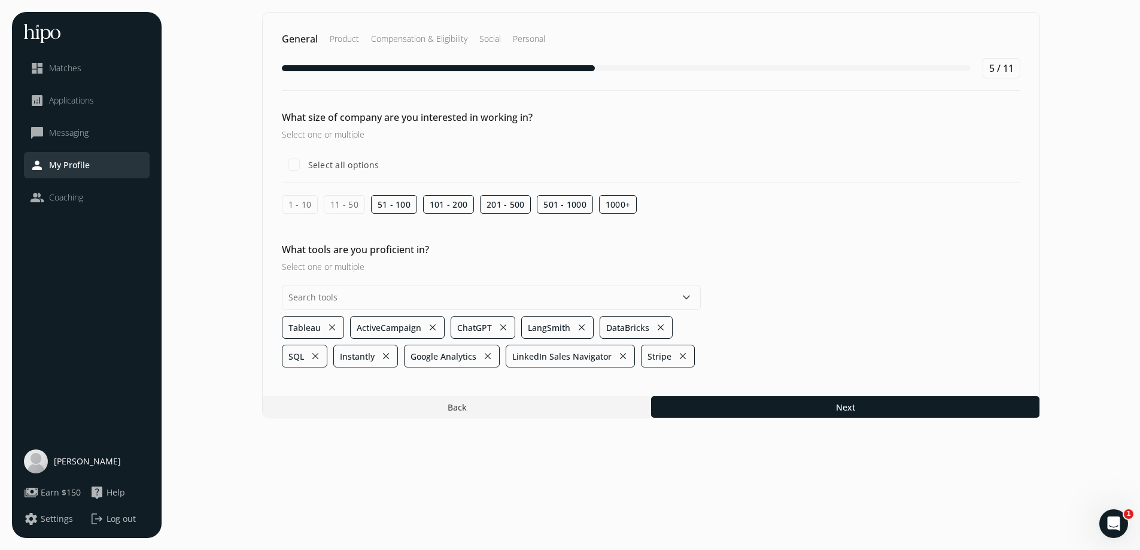
click at [760, 454] on section "General Product Compensation & Eligibility Social Personal 5 / 11 What size of …" at bounding box center [650, 275] width 954 height 526
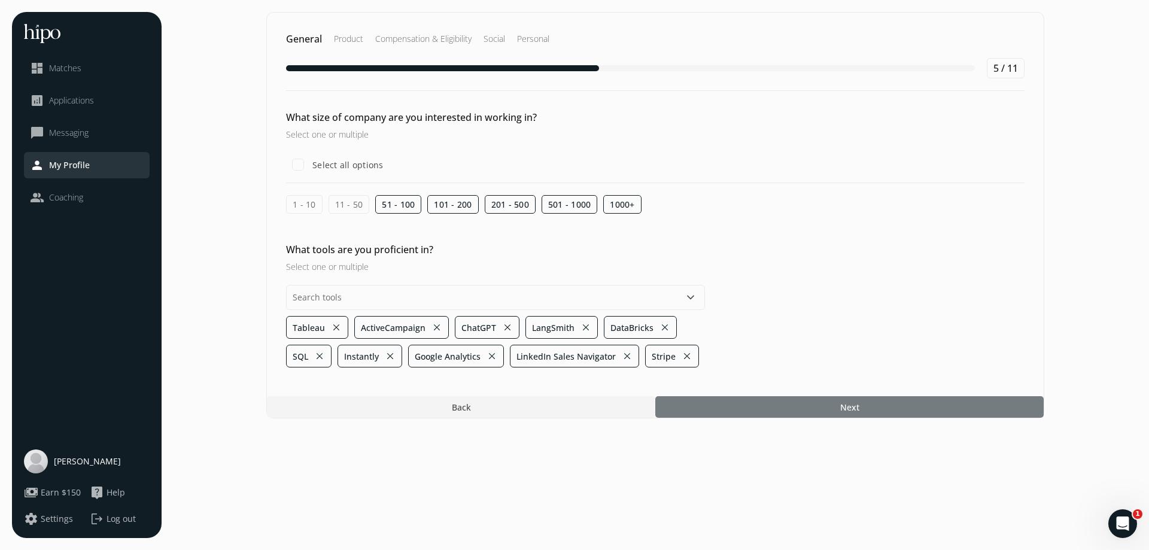
click at [810, 401] on div at bounding box center [849, 407] width 388 height 22
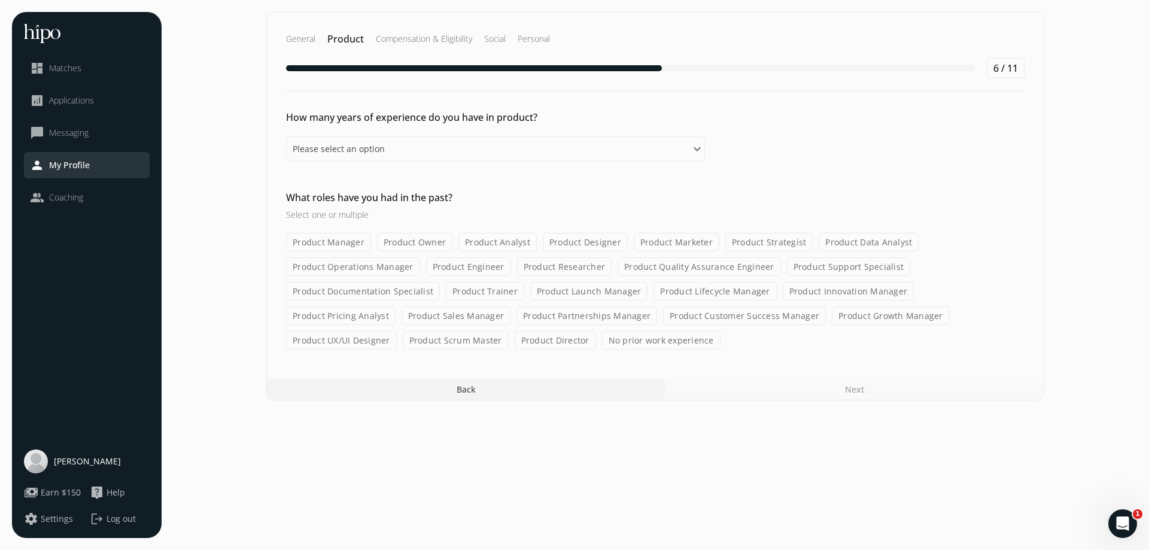
click at [354, 237] on label "Product Manager" at bounding box center [328, 242] width 85 height 19
click at [0, 0] on input "Product Manager" at bounding box center [0, 0] width 0 height 0
click at [498, 160] on select "Please select an option 0 - 1 years 2 - 3 years 4 - 5 years 6 - 8 years 9+ years" at bounding box center [495, 148] width 419 height 25
select select "four_five_years"
click at [286, 136] on select "Please select an option 0 - 1 years 2 - 3 years 4 - 5 years 6 - 8 years 9+ years" at bounding box center [495, 148] width 419 height 25
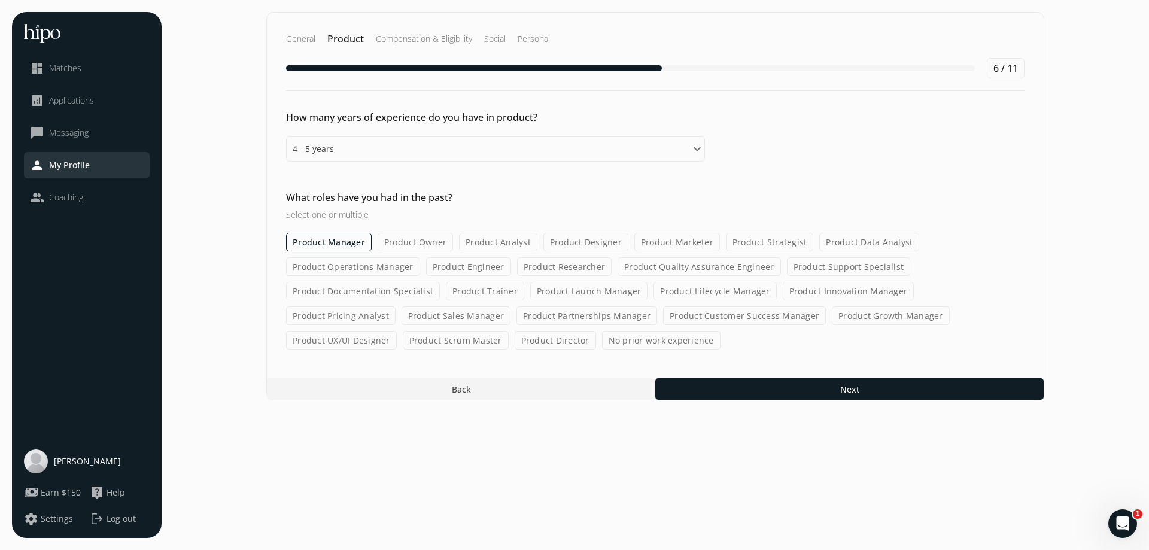
click at [514, 345] on label "Product Director" at bounding box center [554, 340] width 81 height 19
click at [0, 0] on input "Product Director" at bounding box center [0, 0] width 0 height 0
click at [671, 384] on div at bounding box center [849, 389] width 388 height 22
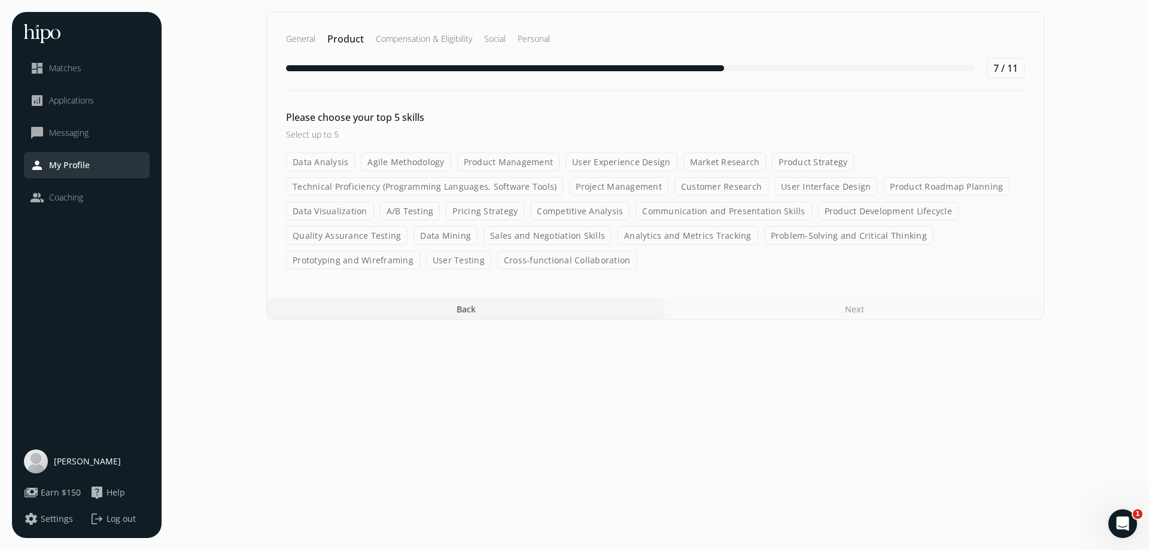
click at [324, 162] on label "Data Analysis" at bounding box center [320, 162] width 69 height 19
click at [0, 0] on input "Data Analysis" at bounding box center [0, 0] width 0 height 0
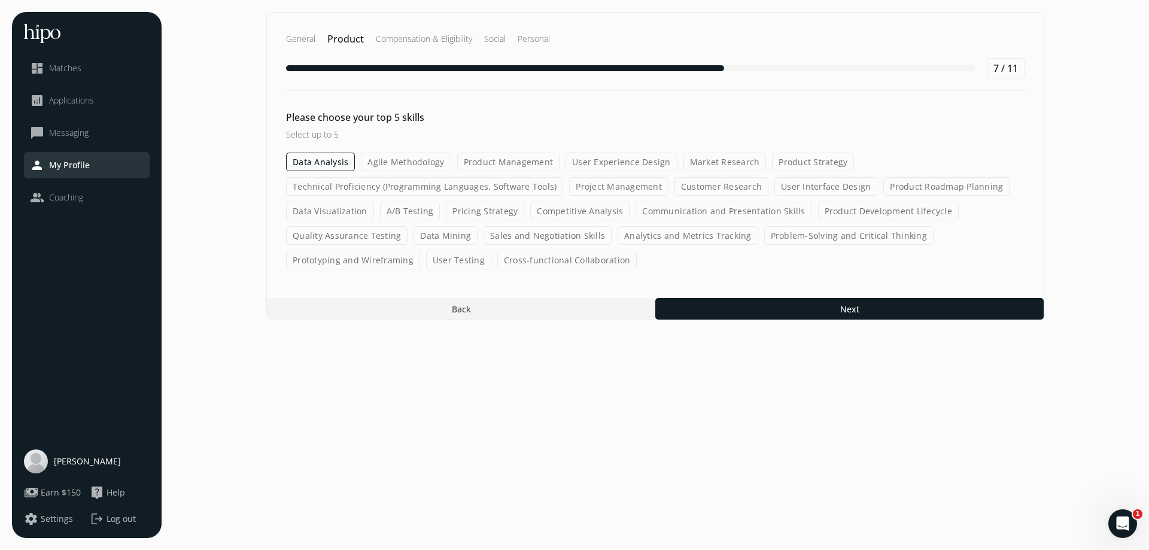
click at [808, 161] on label "Product Strategy" at bounding box center [813, 162] width 82 height 19
click at [0, 0] on input "Product Strategy" at bounding box center [0, 0] width 0 height 0
click at [696, 236] on label "Analytics and Metrics Tracking" at bounding box center [687, 235] width 141 height 19
click at [0, 0] on input "Analytics and Metrics Tracking" at bounding box center [0, 0] width 0 height 0
click at [324, 211] on label "Data Visualization" at bounding box center [330, 211] width 88 height 19
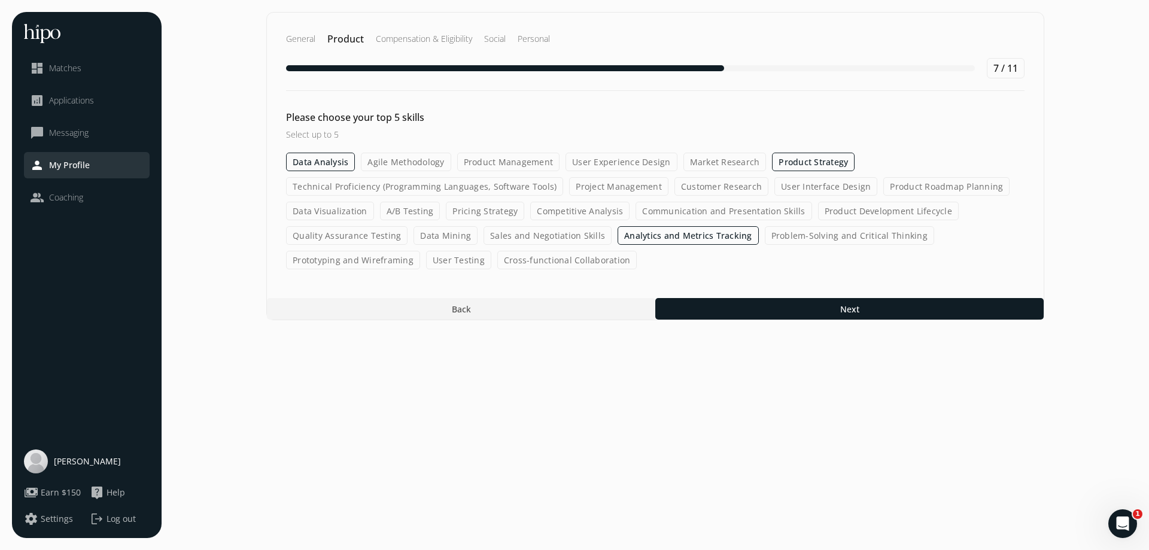
click at [0, 0] on input "Data Visualization" at bounding box center [0, 0] width 0 height 0
click at [386, 257] on label "Prototyping and Wireframing" at bounding box center [353, 260] width 134 height 19
click at [0, 0] on input "Prototyping and Wireframing" at bounding box center [0, 0] width 0 height 0
click at [367, 266] on label "Prototyping and Wireframing" at bounding box center [353, 260] width 135 height 19
click at [0, 0] on input "Prototyping and Wireframing" at bounding box center [0, 0] width 0 height 0
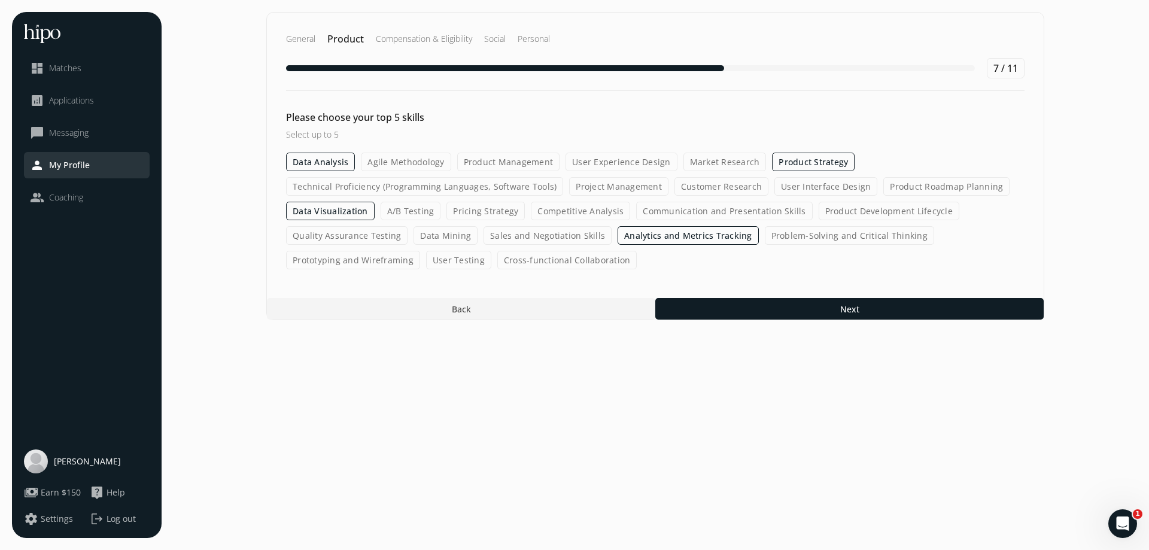
click at [851, 215] on label "Product Development Lifecycle" at bounding box center [888, 211] width 141 height 19
click at [0, 0] on input "Product Development Lifecycle" at bounding box center [0, 0] width 0 height 0
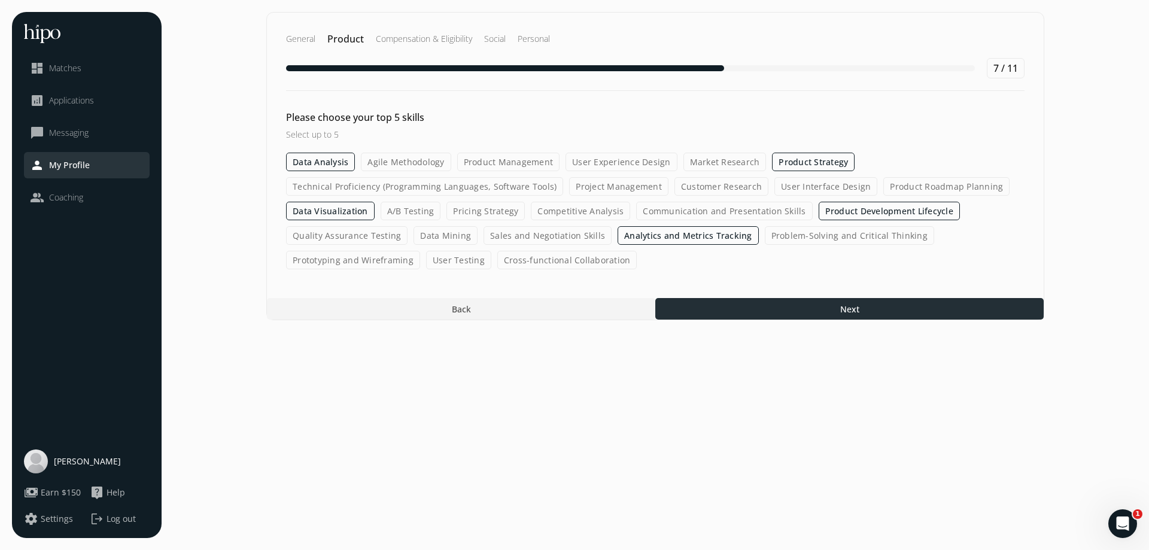
click at [792, 310] on div at bounding box center [849, 309] width 388 height 22
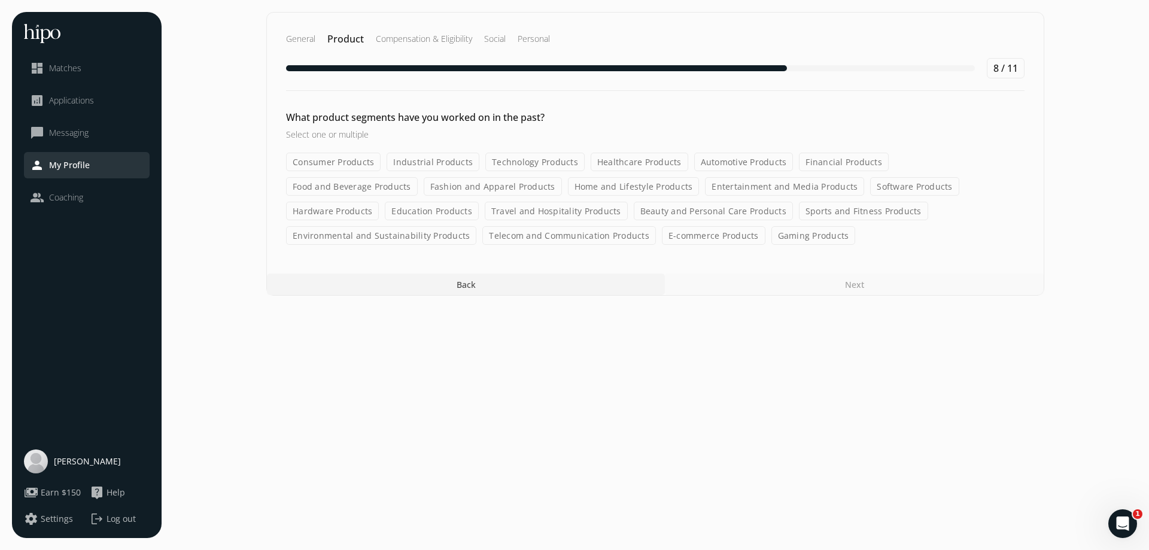
click at [549, 160] on label "Technology Products" at bounding box center [534, 162] width 99 height 19
click at [0, 0] on input "Technology Products" at bounding box center [0, 0] width 0 height 0
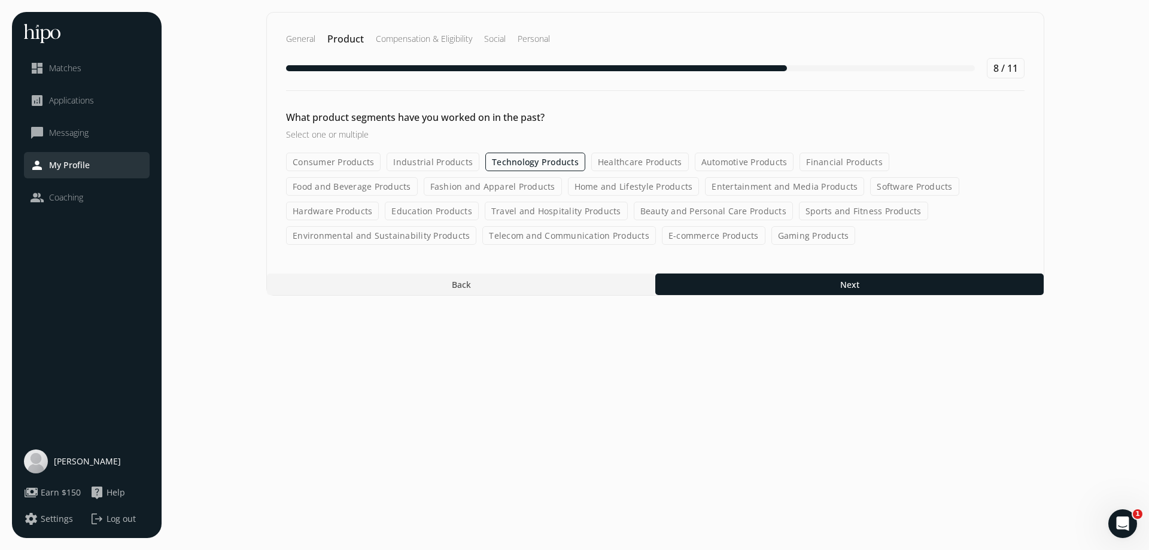
click at [827, 159] on label "Financial Products" at bounding box center [844, 162] width 90 height 19
click at [0, 0] on input "Financial Products" at bounding box center [0, 0] width 0 height 0
click at [870, 183] on label "Software Products" at bounding box center [914, 186] width 89 height 19
click at [0, 0] on input "Software Products" at bounding box center [0, 0] width 0 height 0
click at [662, 232] on label "E-commerce Products" at bounding box center [713, 235] width 103 height 19
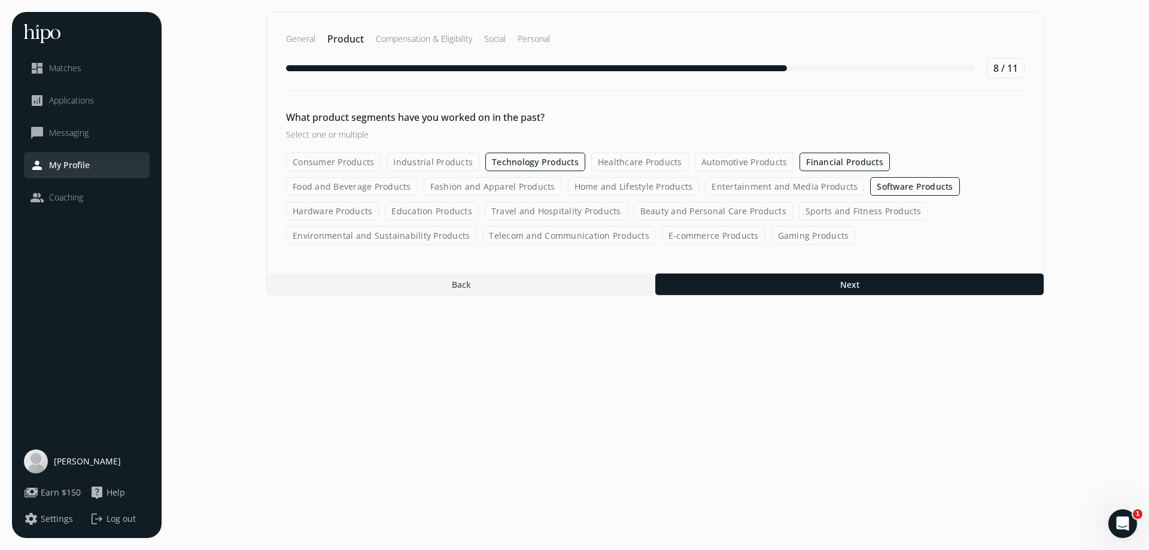
click at [0, 0] on input "E-commerce Products" at bounding box center [0, 0] width 0 height 0
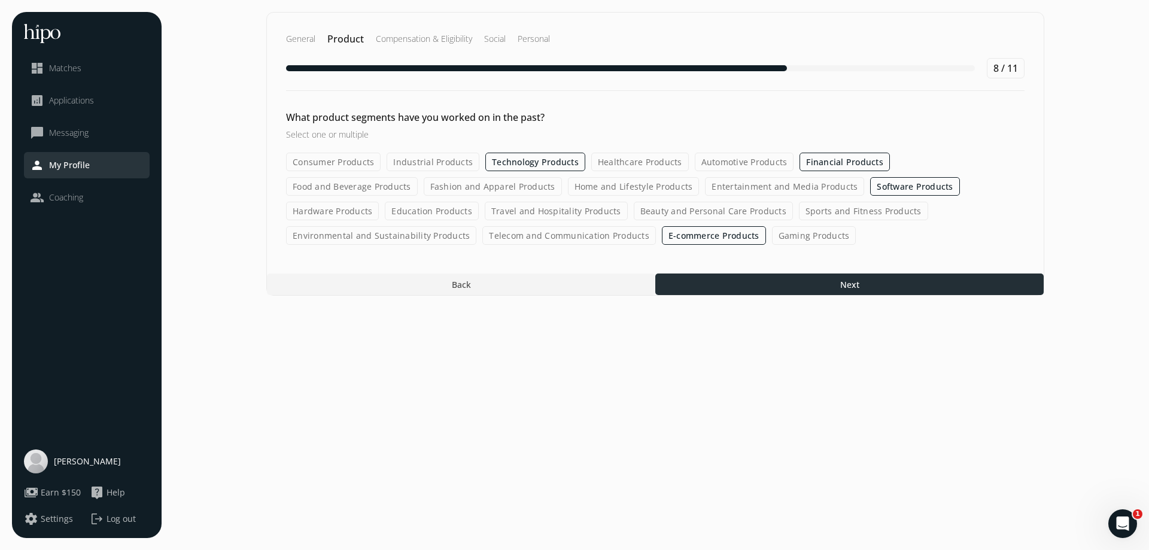
click at [728, 287] on div at bounding box center [849, 284] width 388 height 22
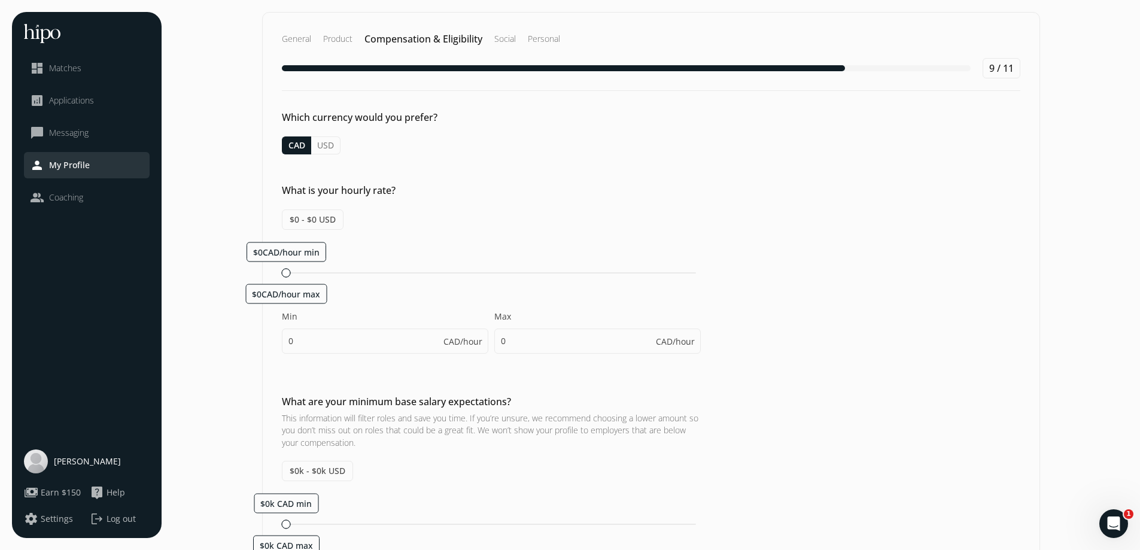
click at [328, 150] on button "USD" at bounding box center [325, 145] width 29 height 18
click at [318, 221] on span "$0 - $0 CAD" at bounding box center [313, 219] width 62 height 20
click at [330, 217] on span "$0 - $0 CAD" at bounding box center [313, 219] width 62 height 20
click at [306, 225] on span "$0 - $0 CAD" at bounding box center [313, 219] width 62 height 20
click at [295, 246] on span "$0USD/hour min" at bounding box center [286, 251] width 66 height 11
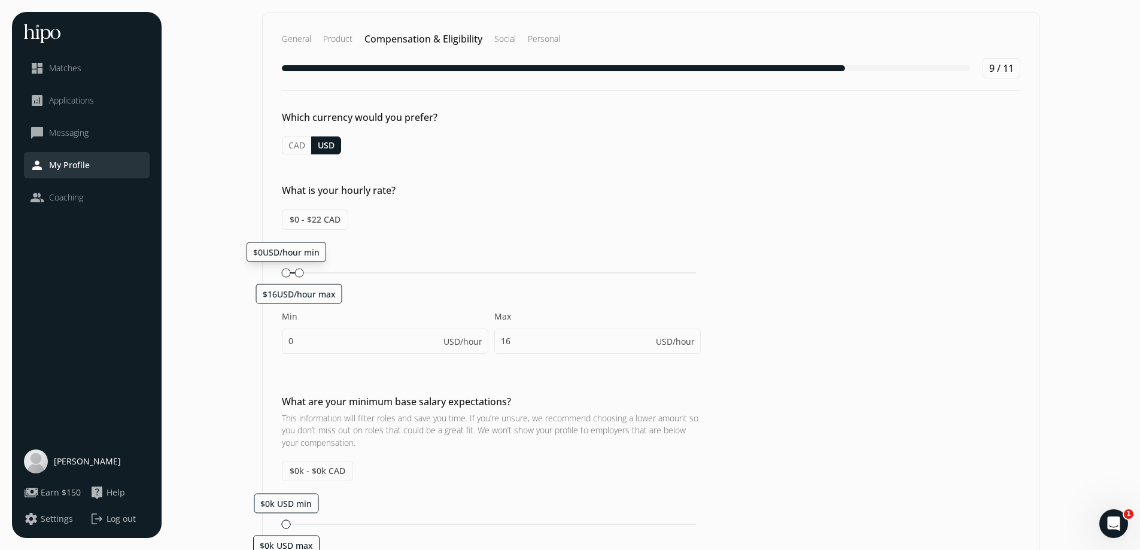
click at [316, 218] on span "$0 - $22 CAD" at bounding box center [315, 219] width 66 height 20
click at [312, 248] on span "$0USD/hour min" at bounding box center [286, 251] width 66 height 11
type input "36"
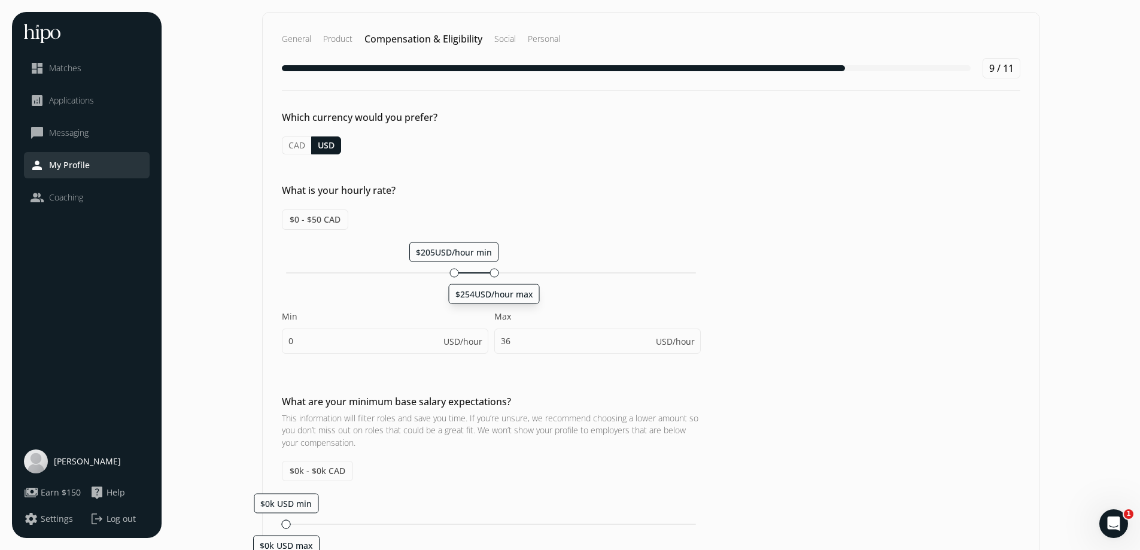
drag, startPoint x: 315, startPoint y: 275, endPoint x: 494, endPoint y: 275, distance: 178.9
click at [494, 275] on div at bounding box center [493, 272] width 9 height 9
type input "205"
type input "254"
drag, startPoint x: 451, startPoint y: 273, endPoint x: 428, endPoint y: 274, distance: 22.8
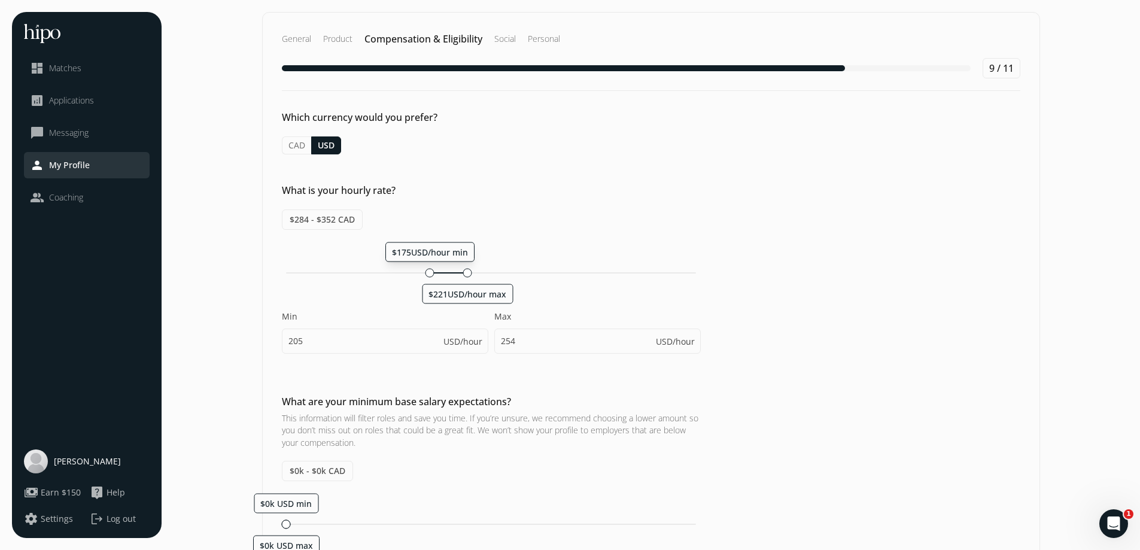
click at [428, 274] on div at bounding box center [429, 272] width 9 height 9
type input "175"
type input "221"
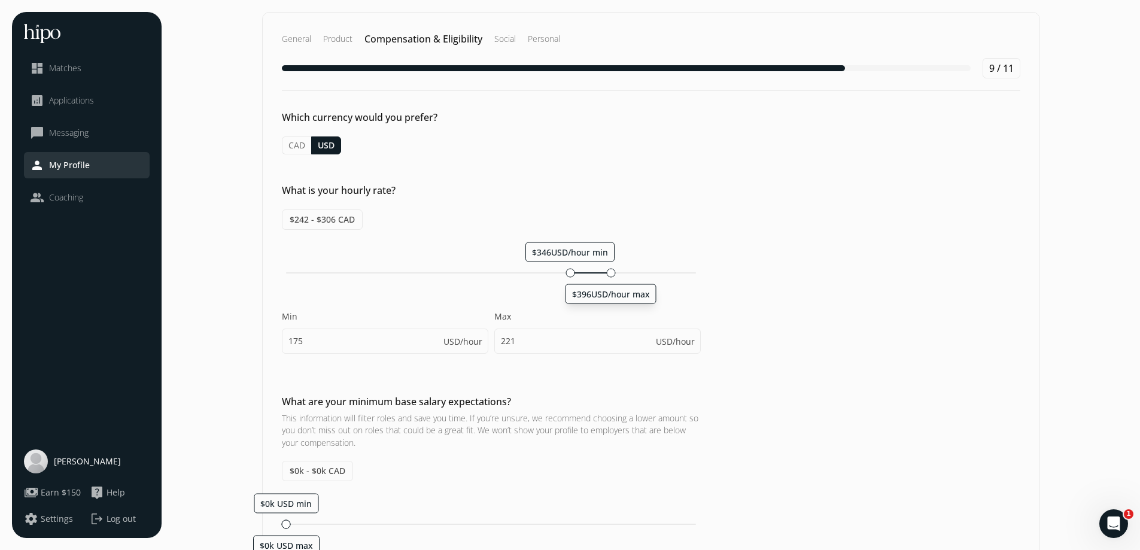
drag, startPoint x: 465, startPoint y: 273, endPoint x: 613, endPoint y: 282, distance: 148.0
click at [613, 282] on div "$346USD/hour min $396USD/hour max Min 175 USD/hour Max 221 USD/hour" at bounding box center [491, 304] width 419 height 124
type input "346"
type input "396"
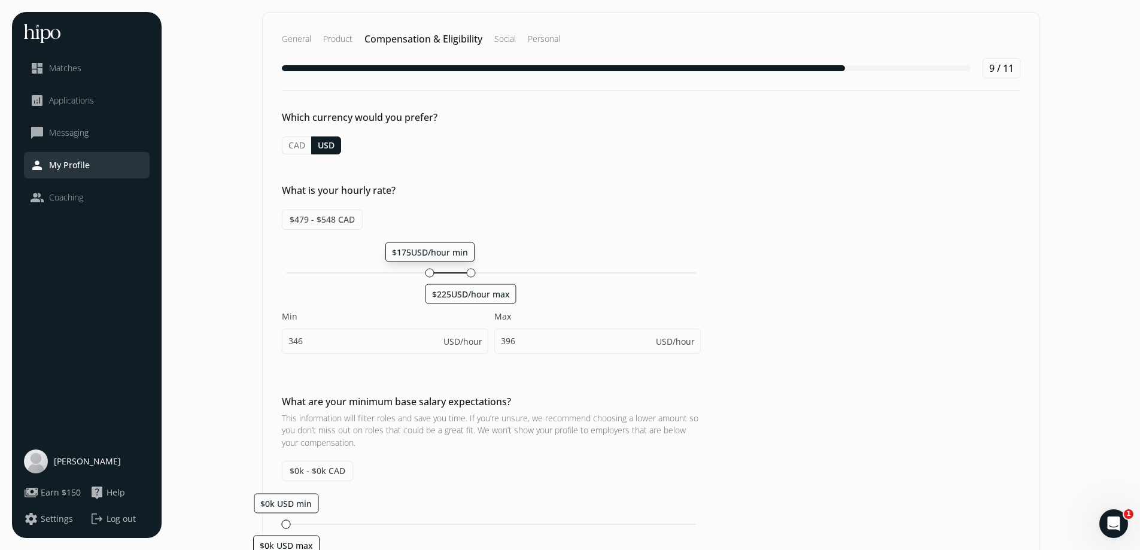
drag, startPoint x: 568, startPoint y: 275, endPoint x: 428, endPoint y: 278, distance: 139.4
click at [428, 278] on div "$175USD/hour min $225USD/hour max" at bounding box center [491, 272] width 419 height 11
type input "175"
type input "225"
click at [471, 297] on span "$225USD/hour max" at bounding box center [470, 293] width 78 height 11
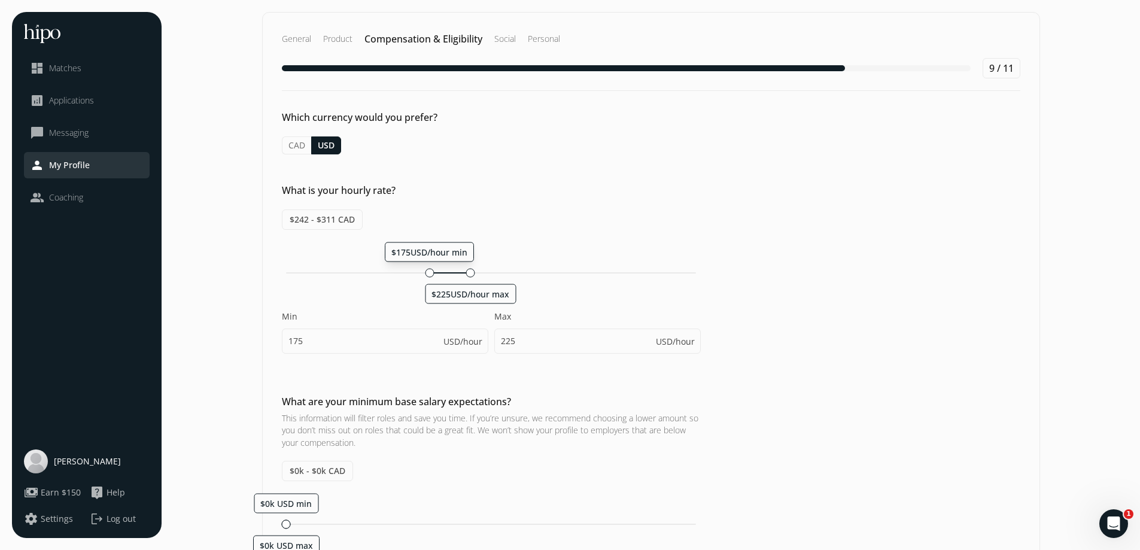
type input "177"
type input "227"
drag, startPoint x: 474, startPoint y: 274, endPoint x: 493, endPoint y: 276, distance: 18.6
click at [493, 276] on div at bounding box center [492, 272] width 9 height 9
type input "203"
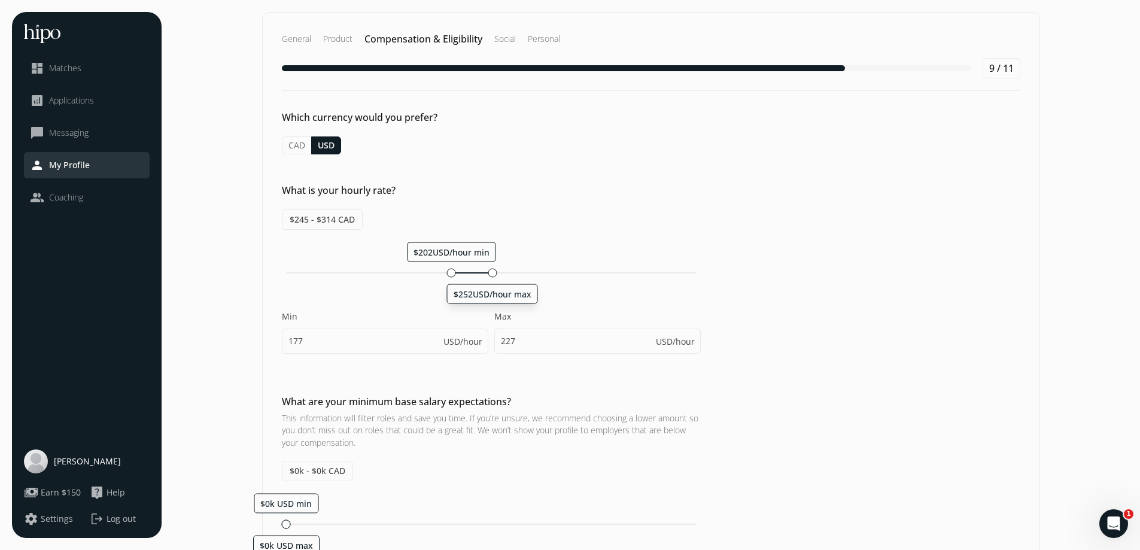
type input "253"
drag, startPoint x: 467, startPoint y: 273, endPoint x: 428, endPoint y: 275, distance: 38.9
click at [428, 275] on div "$175USD/hour min $224USD/hour max" at bounding box center [491, 272] width 419 height 11
type input "175"
click at [516, 340] on input "224" at bounding box center [597, 340] width 206 height 25
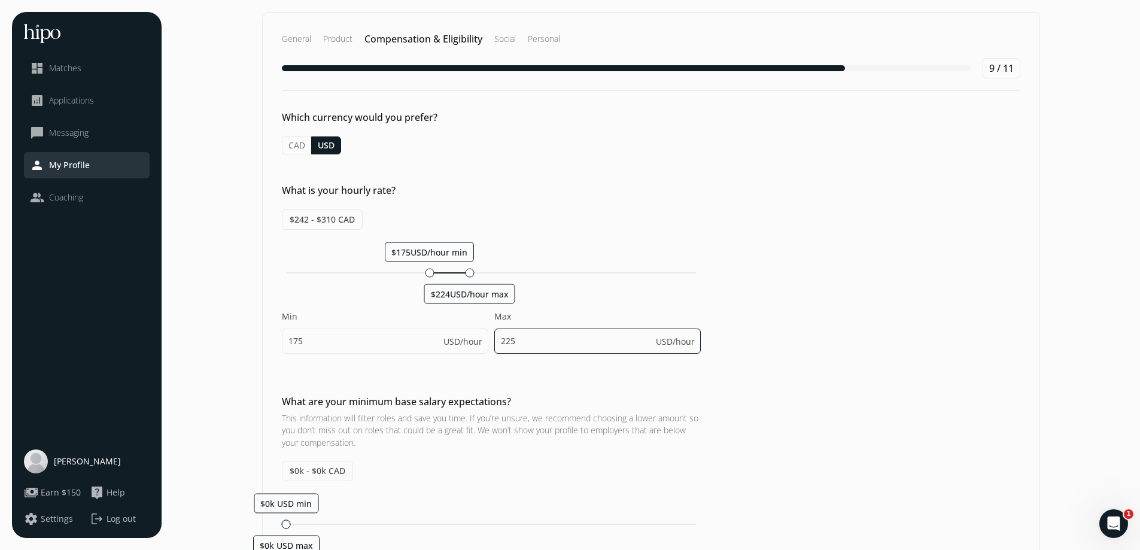
type input "225"
click at [538, 398] on h2 "What are your minimum base salary expectations?" at bounding box center [491, 401] width 419 height 14
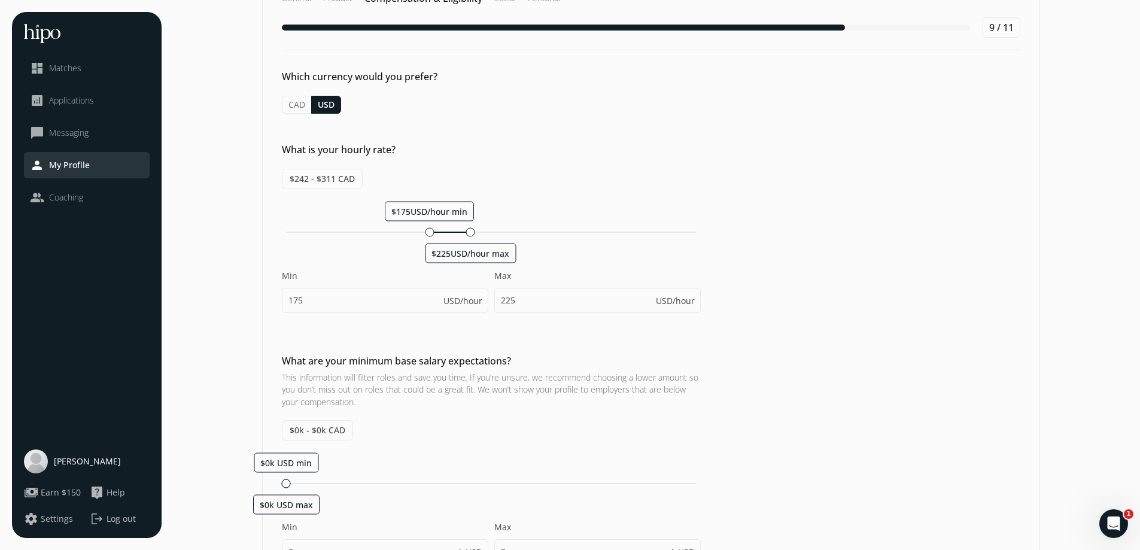
scroll to position [60, 0]
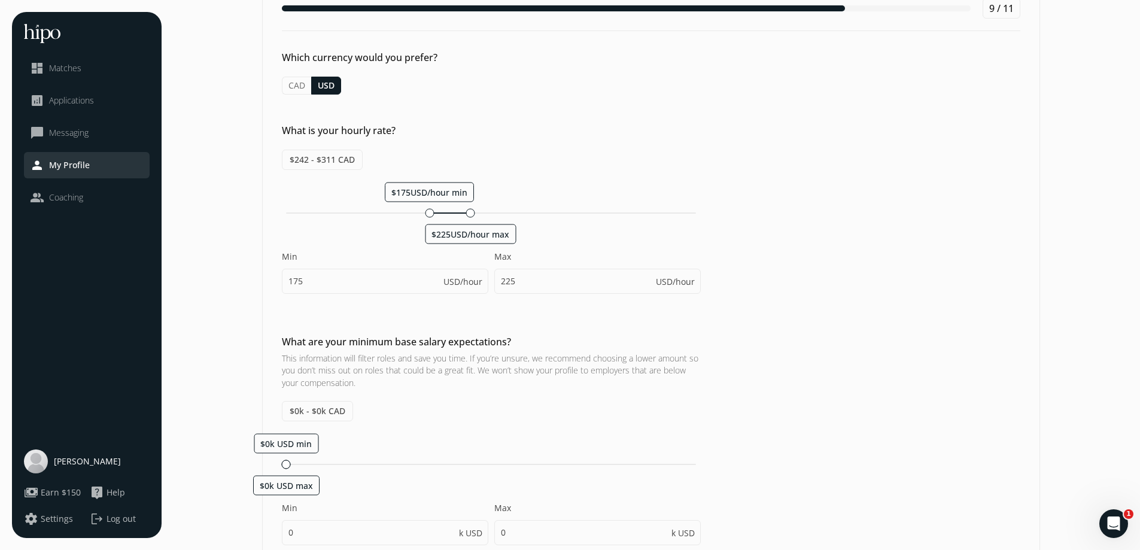
click at [310, 411] on span "$0k - $0k CAD" at bounding box center [317, 411] width 71 height 20
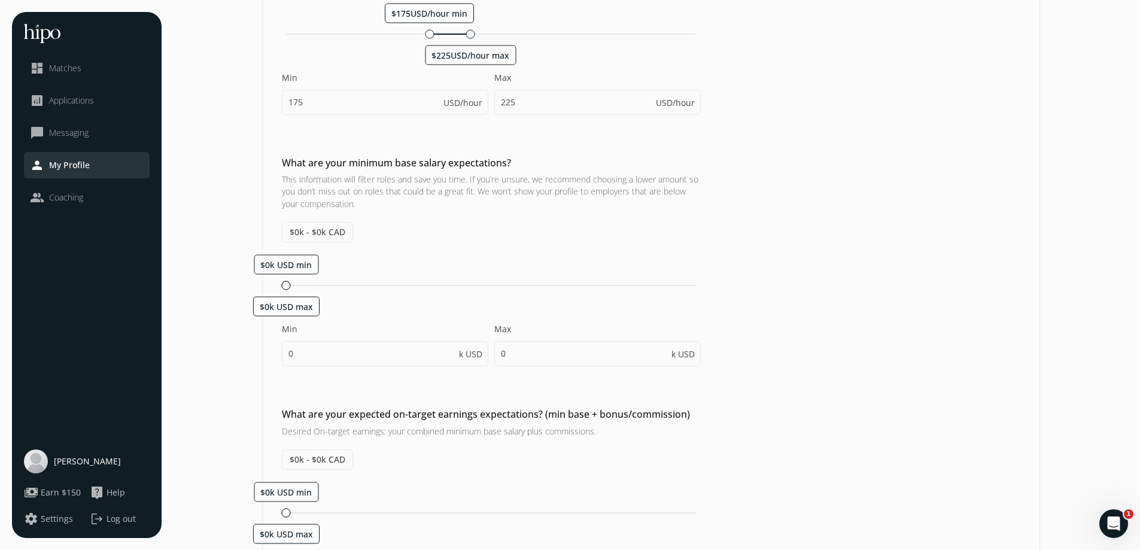
scroll to position [239, 0]
click at [436, 349] on input "0" at bounding box center [385, 352] width 206 height 25
type input "0"
type input "200000"
type input "200005"
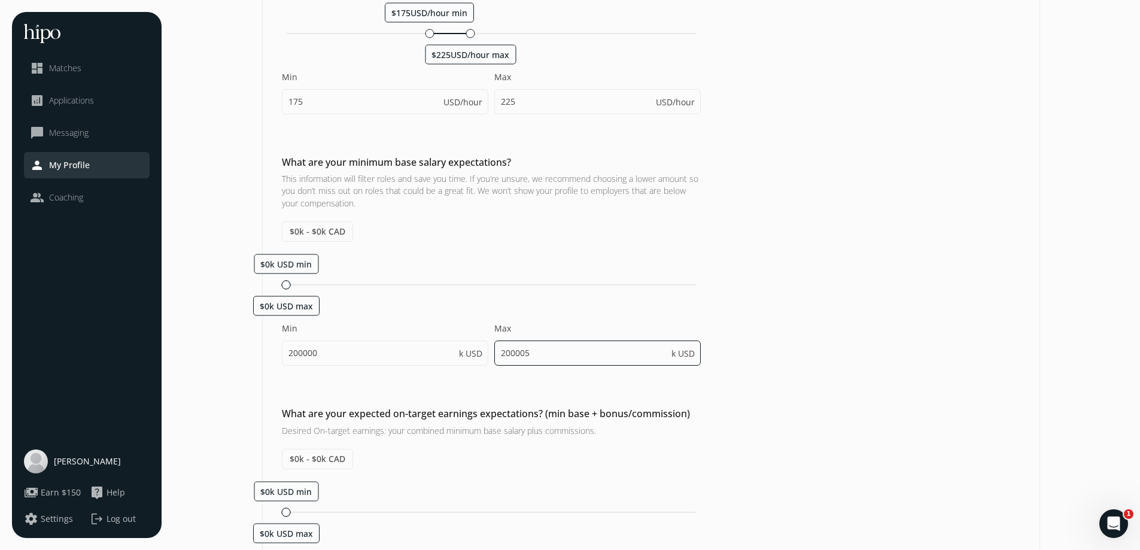
type input "200000"
type input "200005"
click at [555, 349] on input "200005" at bounding box center [597, 352] width 206 height 25
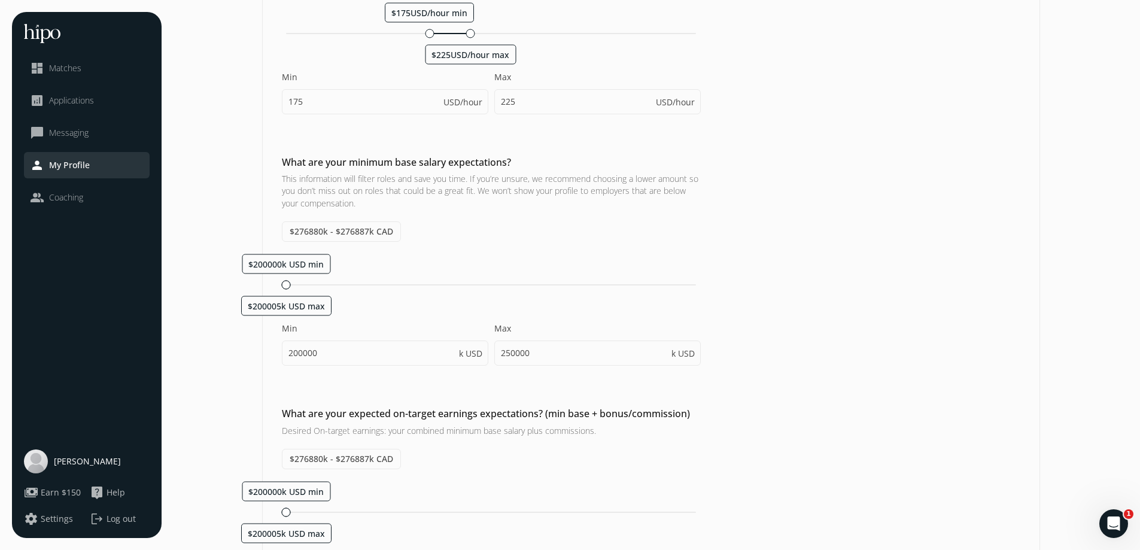
type input "200030"
click at [792, 432] on div "What are your expected on-target earnings expectations? (min base + bonus/commi…" at bounding box center [651, 505] width 776 height 199
click at [338, 353] on input "200000" at bounding box center [385, 352] width 206 height 25
drag, startPoint x: 322, startPoint y: 351, endPoint x: 303, endPoint y: 353, distance: 18.7
click at [303, 353] on input "200000" at bounding box center [385, 352] width 206 height 25
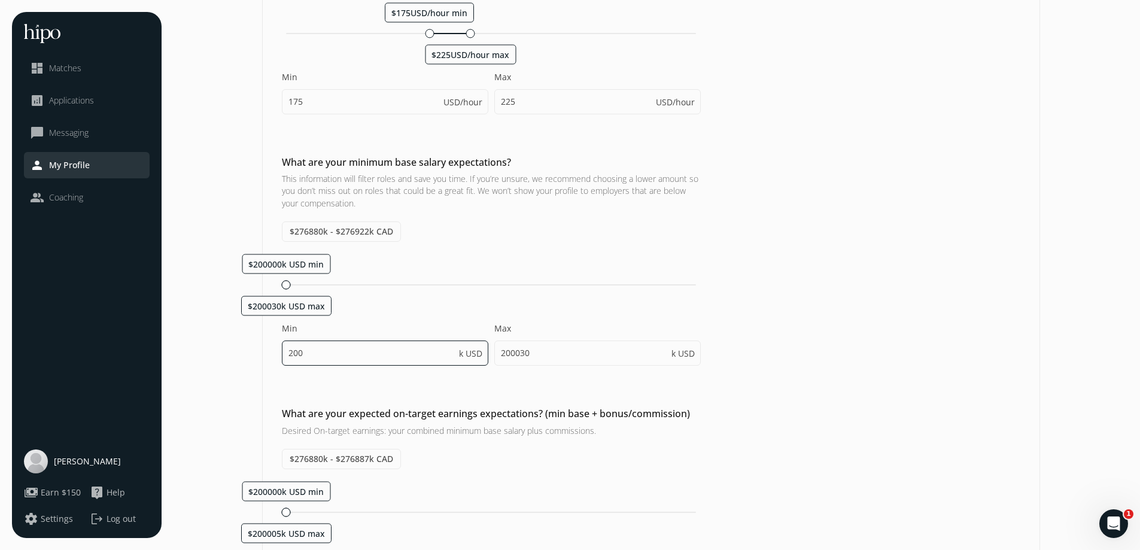
type input "200"
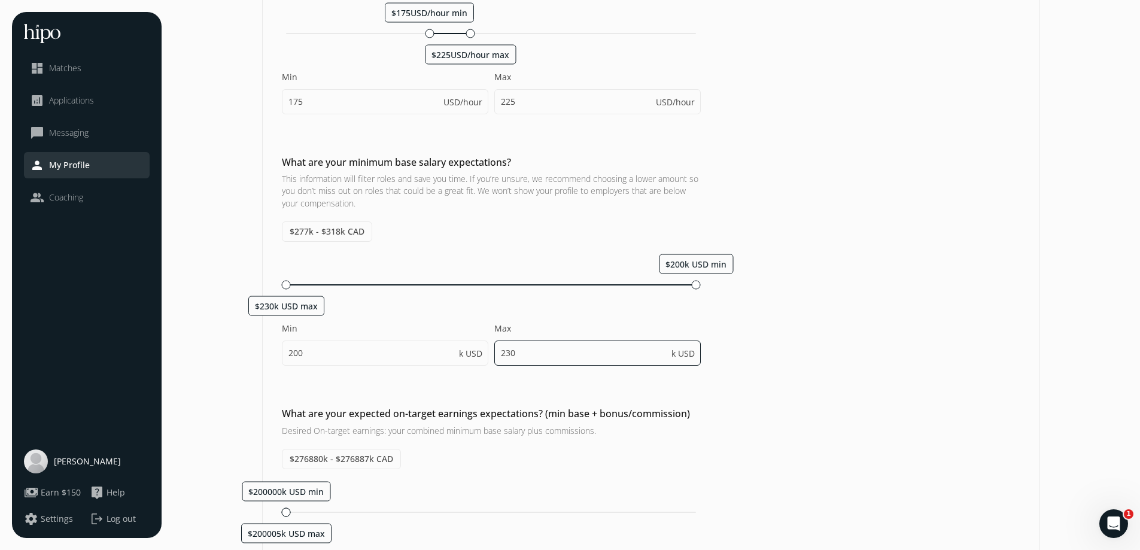
drag, startPoint x: 528, startPoint y: 354, endPoint x: 486, endPoint y: 351, distance: 42.0
click at [486, 351] on div "Min 200 k USD Max 230 k USD" at bounding box center [491, 349] width 419 height 55
type input "250"
click at [772, 336] on div "What are your minimum base salary expectations? This information will filter ro…" at bounding box center [651, 266] width 776 height 223
click at [344, 375] on div "Min 200 k USD Max 250 k USD" at bounding box center [491, 349] width 419 height 55
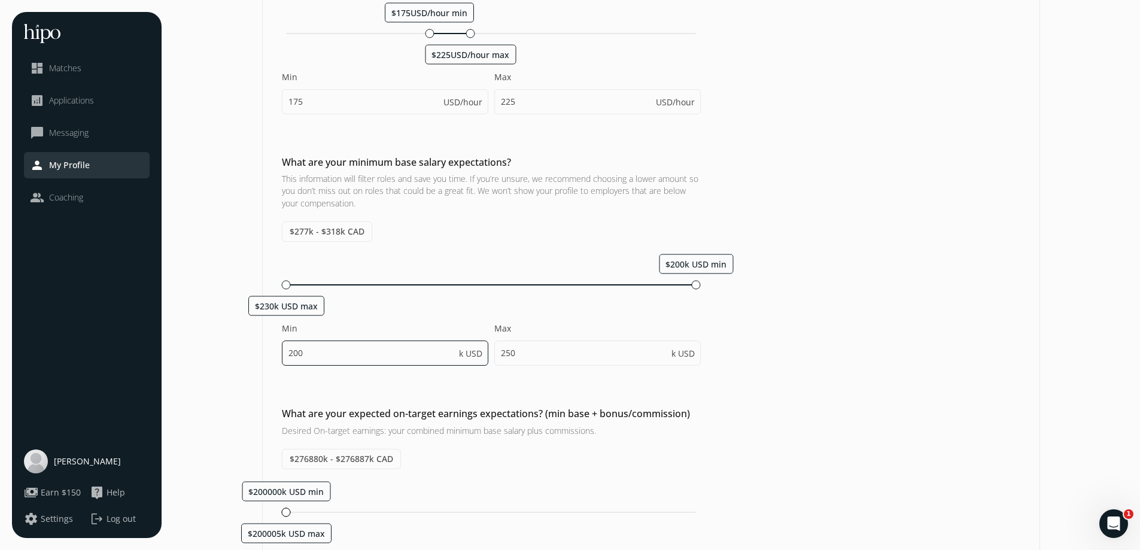
click at [360, 358] on input "200" at bounding box center [385, 352] width 206 height 25
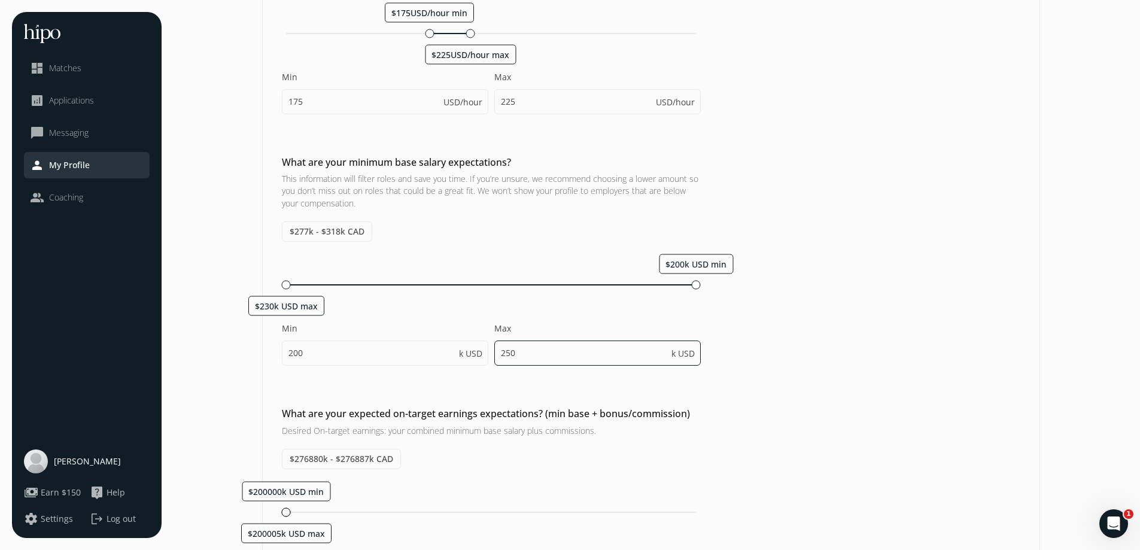
click at [552, 360] on input "250" at bounding box center [597, 352] width 206 height 25
click at [545, 435] on h3 "Desired On-target earnings: your combined minimum base salary plus commissions." at bounding box center [491, 430] width 419 height 13
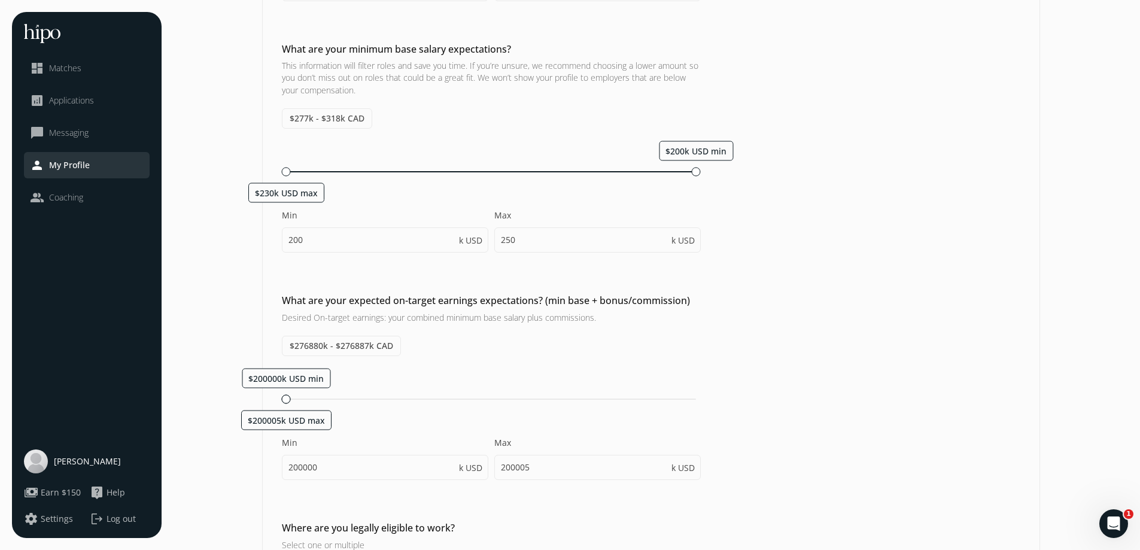
scroll to position [359, 0]
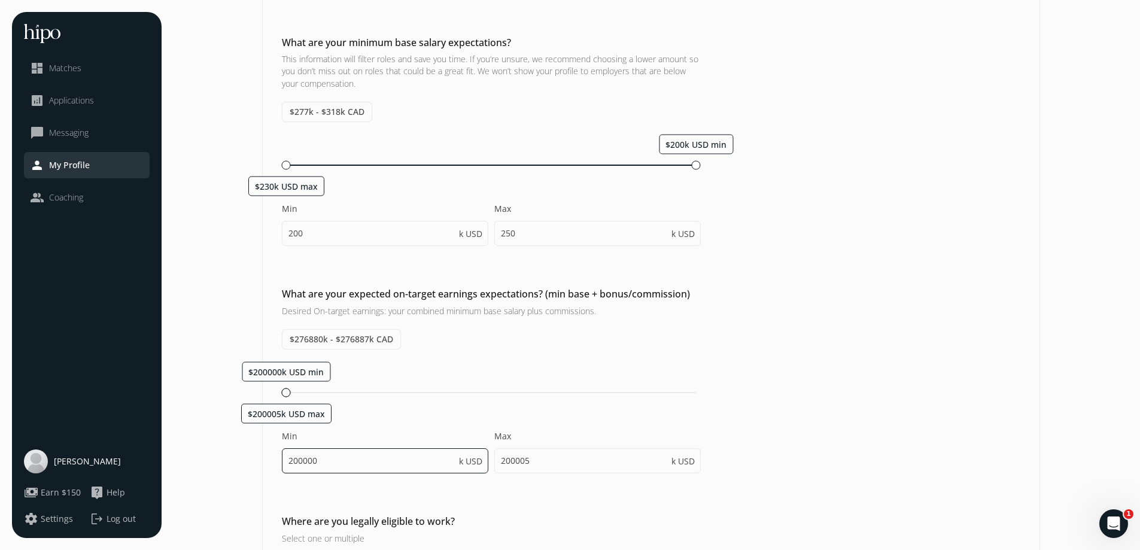
click at [332, 468] on input "200000" at bounding box center [385, 460] width 206 height 25
drag, startPoint x: 331, startPoint y: 460, endPoint x: 270, endPoint y: 459, distance: 61.6
click at [270, 459] on div "What are your expected on-target earnings expectations? (min base + bonus/commi…" at bounding box center [651, 386] width 776 height 199
type input "300"
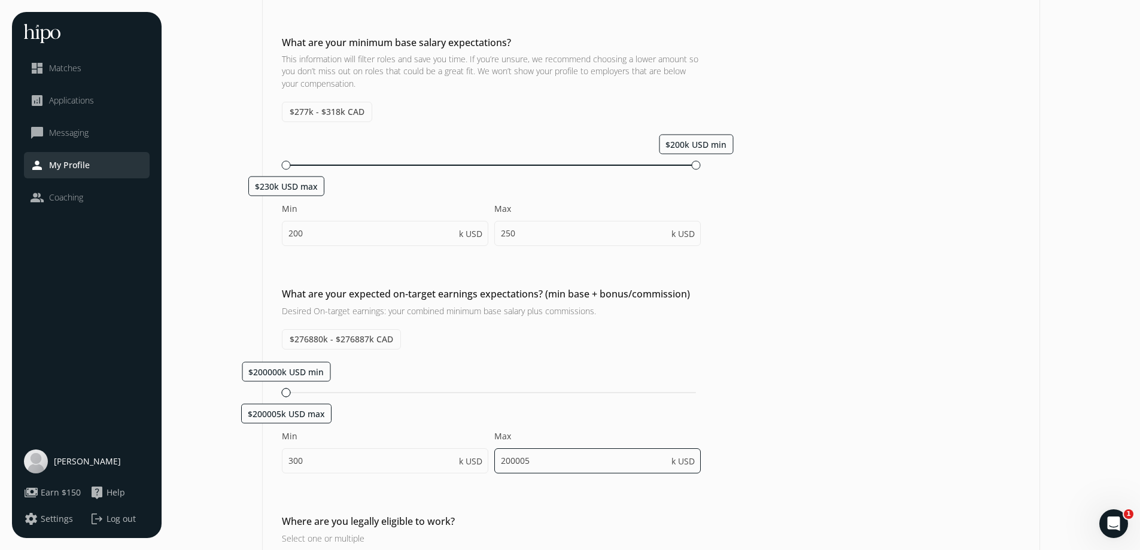
type input "230"
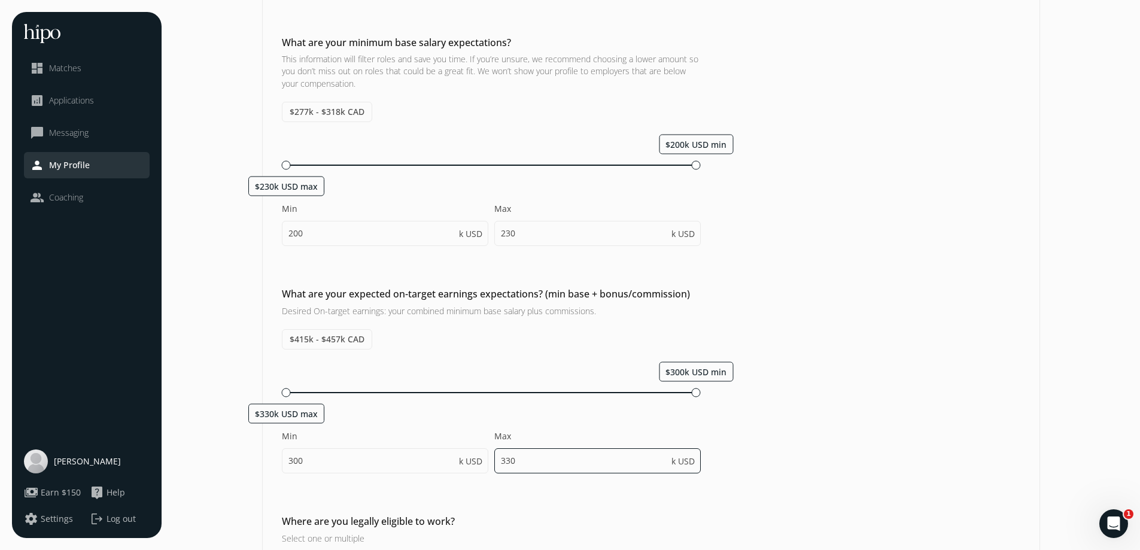
click at [537, 462] on input "330" at bounding box center [597, 460] width 206 height 25
drag, startPoint x: 525, startPoint y: 464, endPoint x: 495, endPoint y: 463, distance: 29.3
click at [495, 463] on input "330" at bounding box center [597, 460] width 206 height 25
type input "400"
click at [793, 454] on div "What are your expected on-target earnings expectations? (min base + bonus/commi…" at bounding box center [651, 386] width 776 height 199
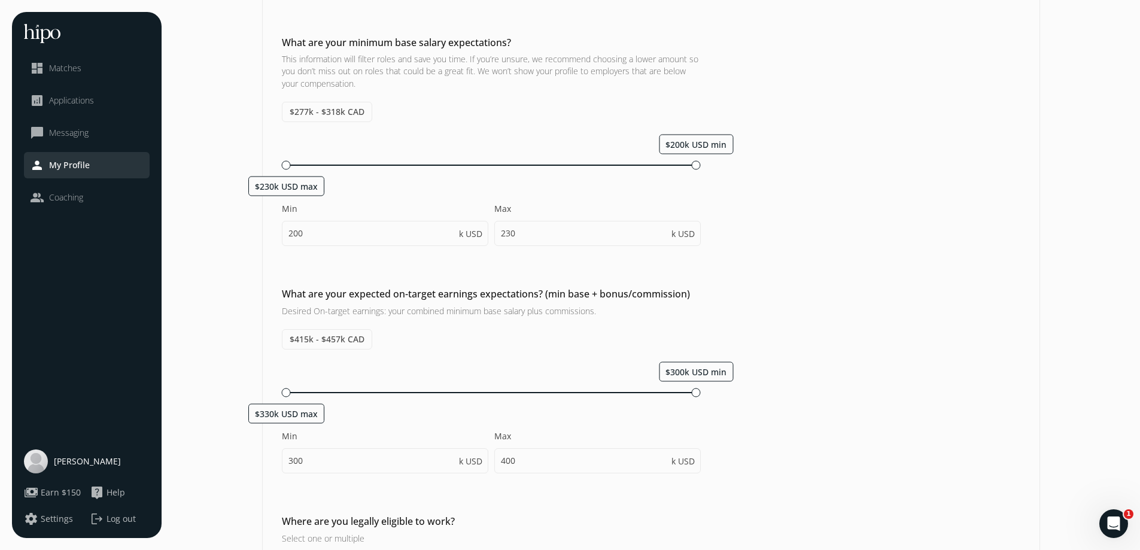
click at [583, 500] on div "Which currency would you prefer? CAD USD What is your hourly rate? $242 - $311 …" at bounding box center [651, 195] width 776 height 889
click at [540, 443] on div "Max 400 k USD" at bounding box center [597, 451] width 206 height 43
click at [631, 334] on div "$415k - $457k CAD $300k USD min $330k USD max Min 300 k USD Max 400 k USD" at bounding box center [491, 407] width 419 height 156
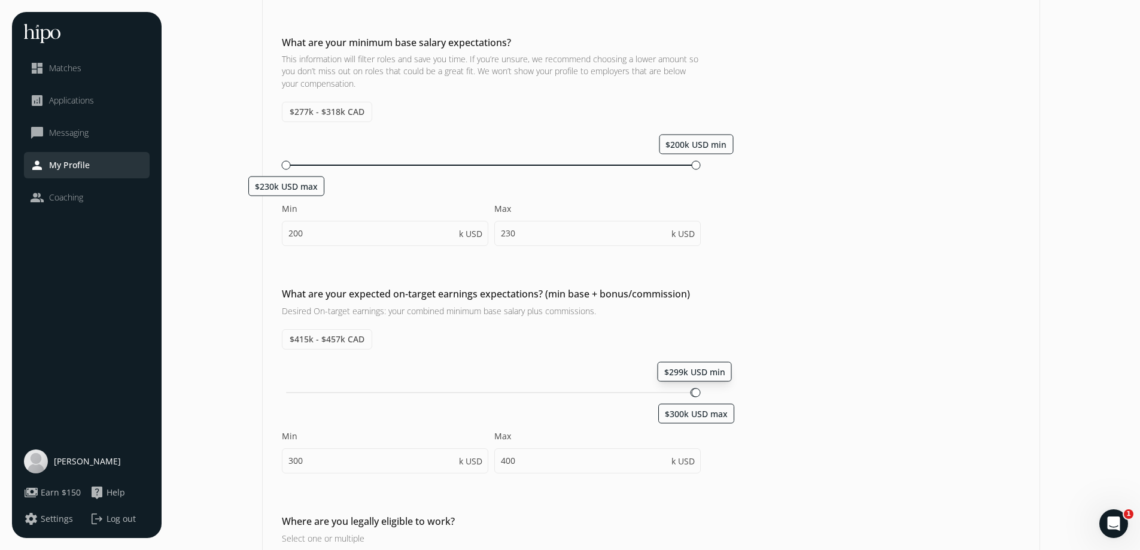
click at [712, 371] on span "$299k USD min" at bounding box center [694, 371] width 61 height 11
type input "299"
type input "300"
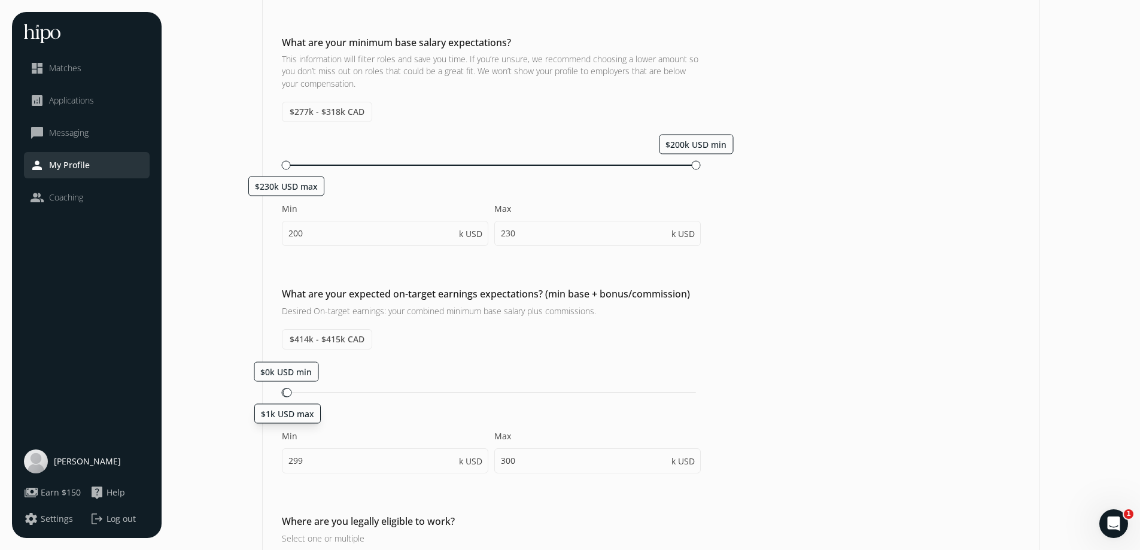
drag, startPoint x: 688, startPoint y: 409, endPoint x: 185, endPoint y: 386, distance: 503.1
click at [185, 386] on section "General Product Compensation & Eligibility Social Personal 9 / 11 Which currenc…" at bounding box center [650, 172] width 954 height 1038
type input "200"
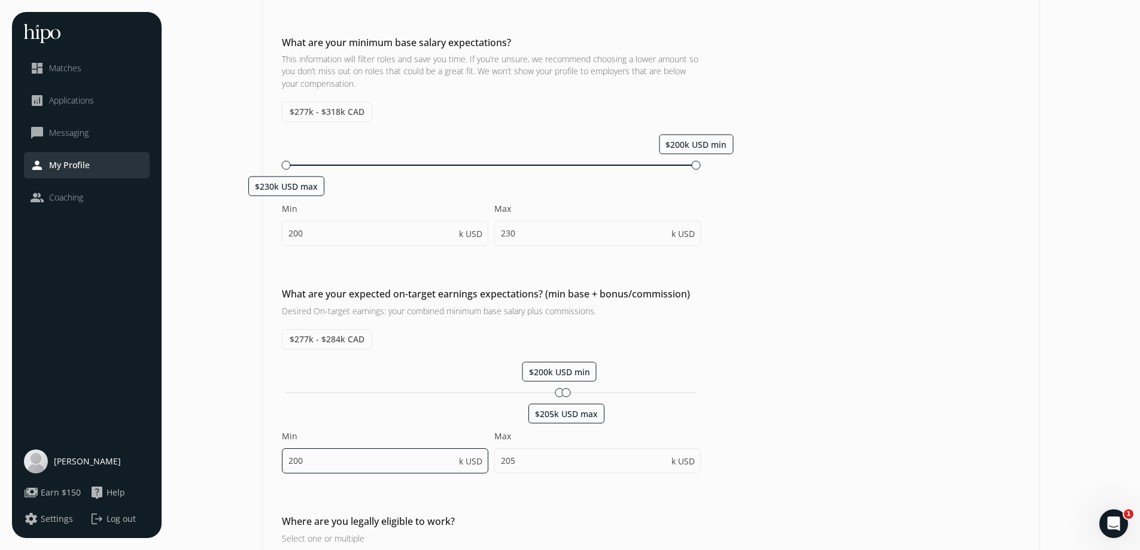
click at [362, 461] on input "200" at bounding box center [385, 460] width 206 height 25
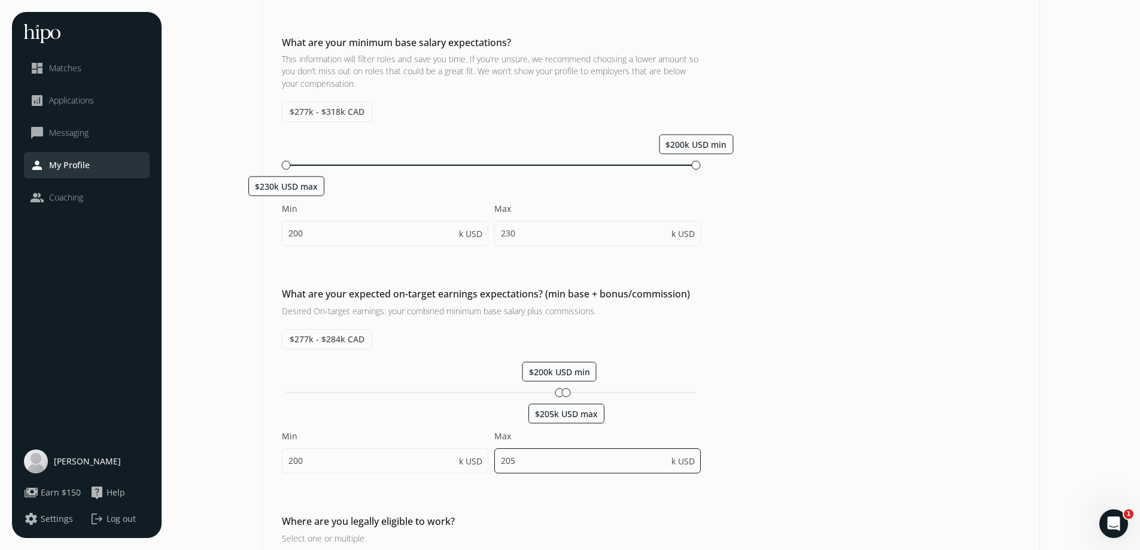
click at [628, 465] on input "205" at bounding box center [597, 460] width 206 height 25
drag, startPoint x: 581, startPoint y: 459, endPoint x: 480, endPoint y: 453, distance: 101.3
click at [484, 453] on div "Min 200 k USD Max 205 k USD" at bounding box center [491, 457] width 419 height 55
type input "230"
click at [523, 504] on div "Which currency would you prefer? CAD USD What is your hourly rate? $242 - $311 …" at bounding box center [651, 195] width 776 height 889
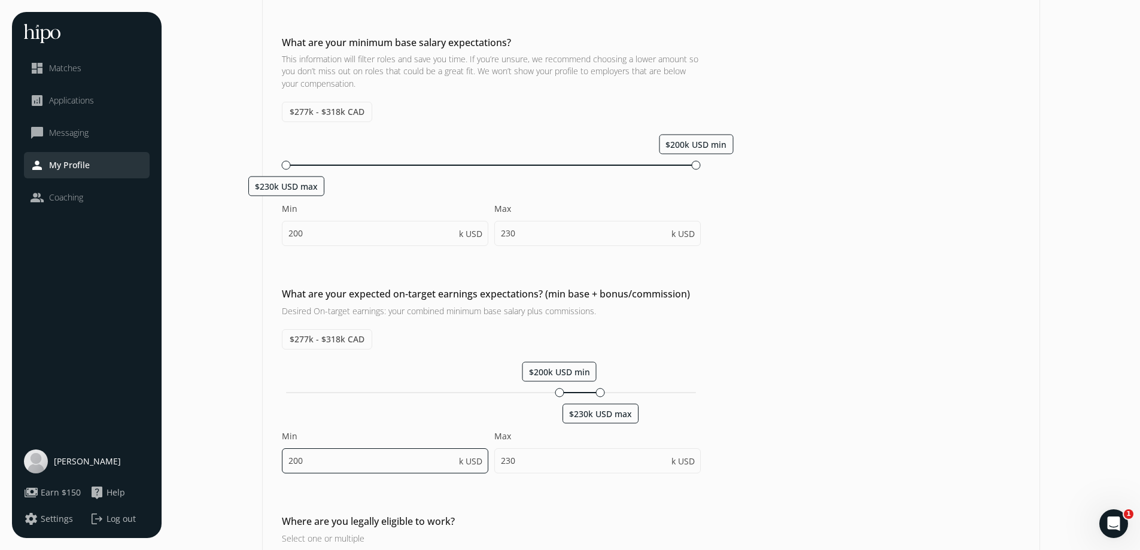
click at [349, 457] on input "200" at bounding box center [385, 460] width 206 height 25
drag, startPoint x: 285, startPoint y: 455, endPoint x: 240, endPoint y: 455, distance: 44.3
click at [242, 455] on section "General Product Compensation & Eligibility Social Personal 9 / 11 Which currenc…" at bounding box center [650, 172] width 954 height 1038
type input "300"
click at [546, 537] on h3 "Select one or multiple" at bounding box center [491, 538] width 419 height 13
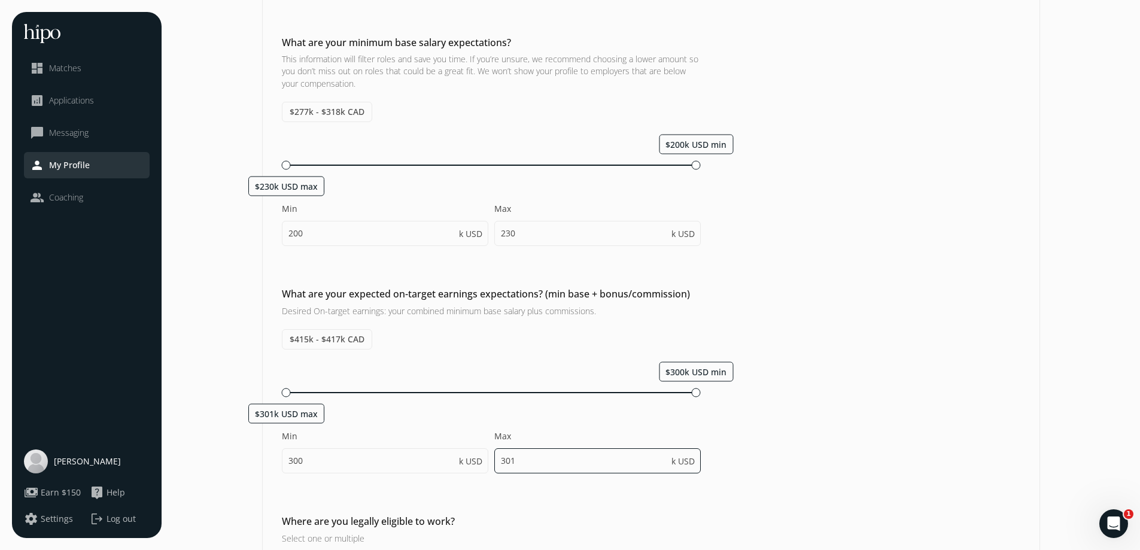
click at [563, 453] on input "301" at bounding box center [597, 460] width 206 height 25
drag, startPoint x: 474, startPoint y: 450, endPoint x: 458, endPoint y: 449, distance: 16.3
click at [458, 449] on div "Min 300 k USD Max 301 k USD" at bounding box center [491, 457] width 419 height 55
type input "330"
click at [544, 517] on h2 "Where are you legally eligible to work?" at bounding box center [491, 521] width 419 height 14
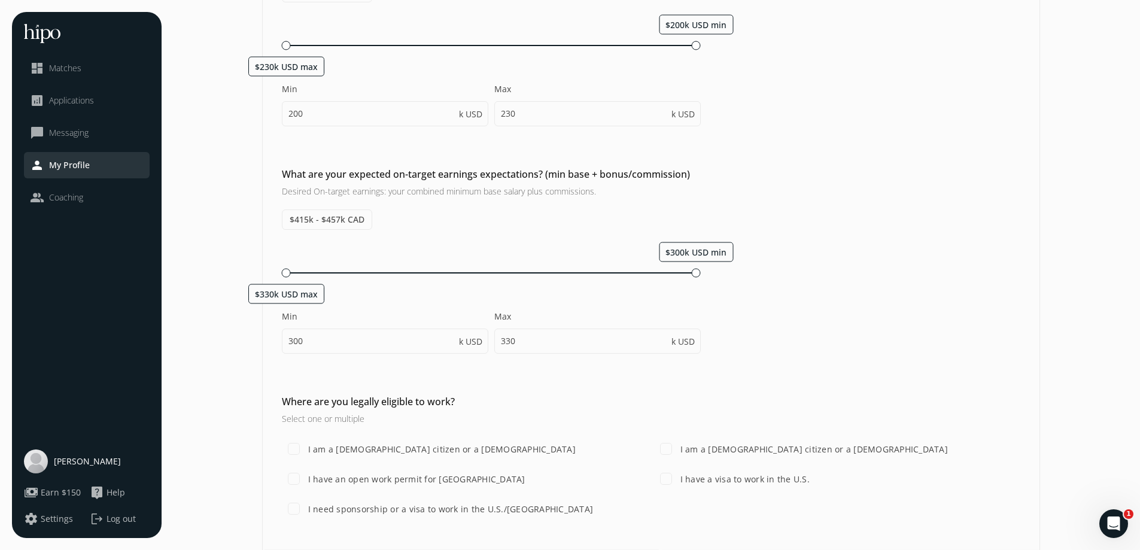
scroll to position [512, 0]
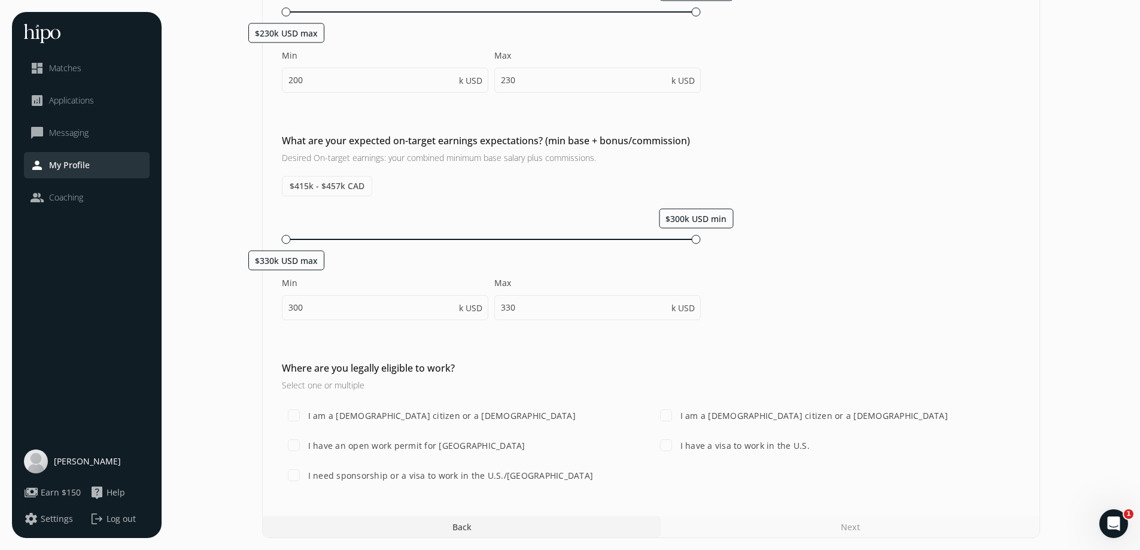
click at [785, 417] on label "I am a U.S. citizen or a lawful permanent resident" at bounding box center [813, 415] width 270 height 13
click at [678, 417] on input "I am a U.S. citizen or a lawful permanent resident" at bounding box center [666, 415] width 24 height 24
checkbox input "true"
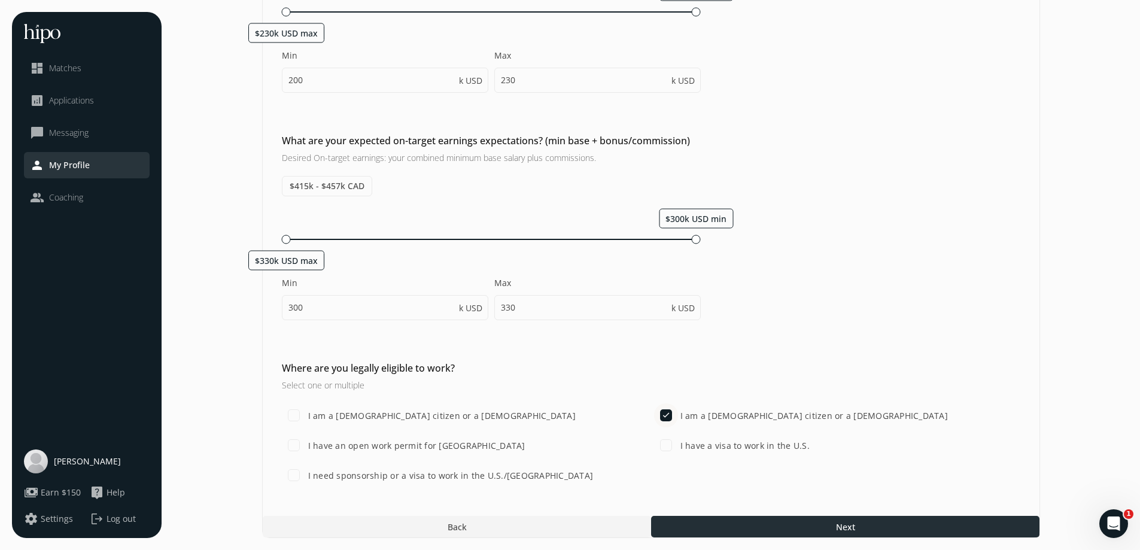
click at [823, 524] on div at bounding box center [845, 527] width 388 height 22
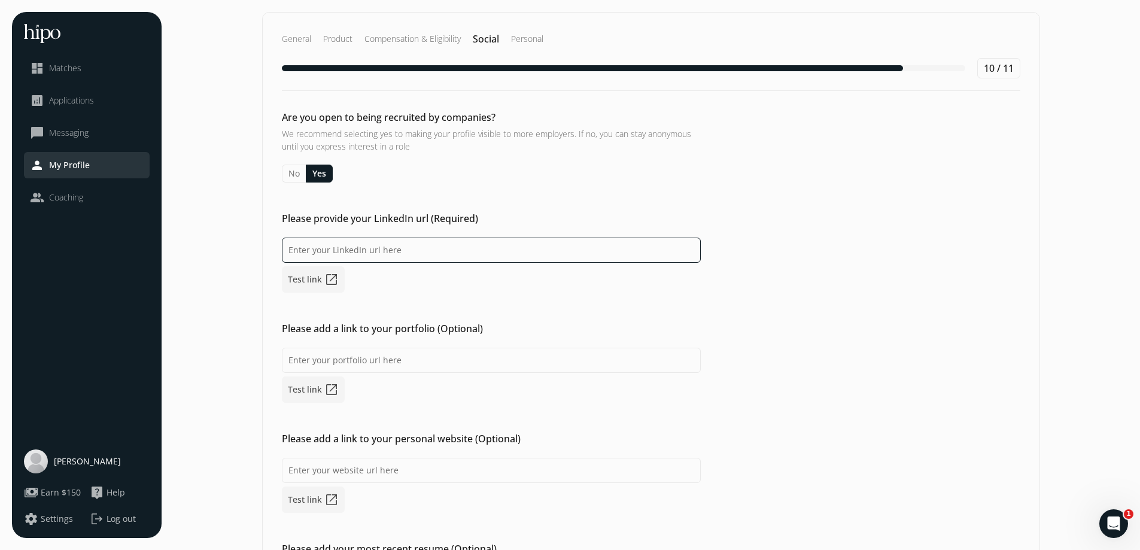
click at [393, 248] on input at bounding box center [491, 249] width 419 height 25
paste input "https://www.linkedin.com/in/james-a-cairns/"
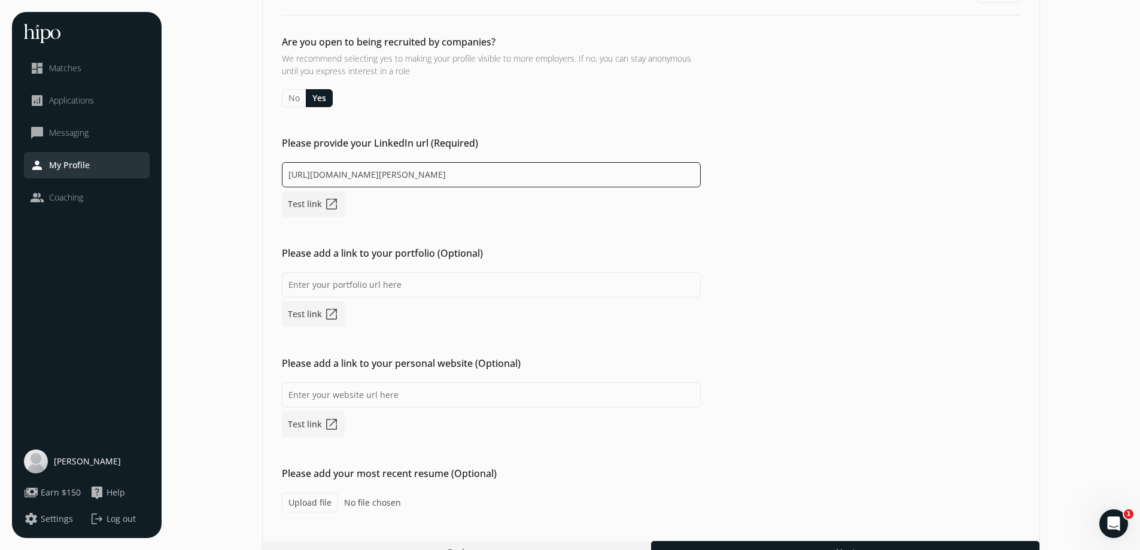
scroll to position [101, 0]
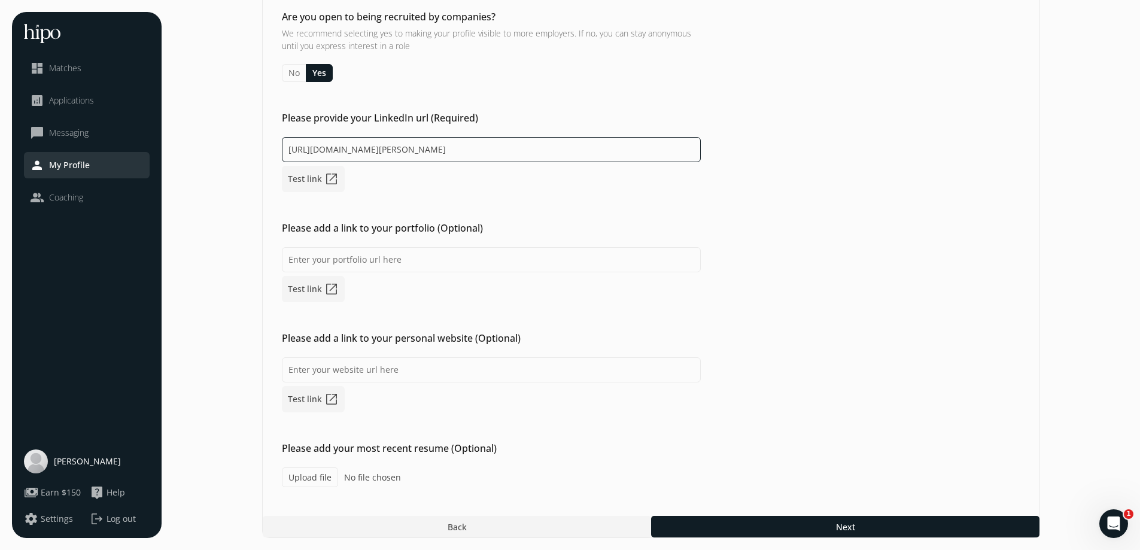
type input "https://www.linkedin.com/in/james-a-cairns/"
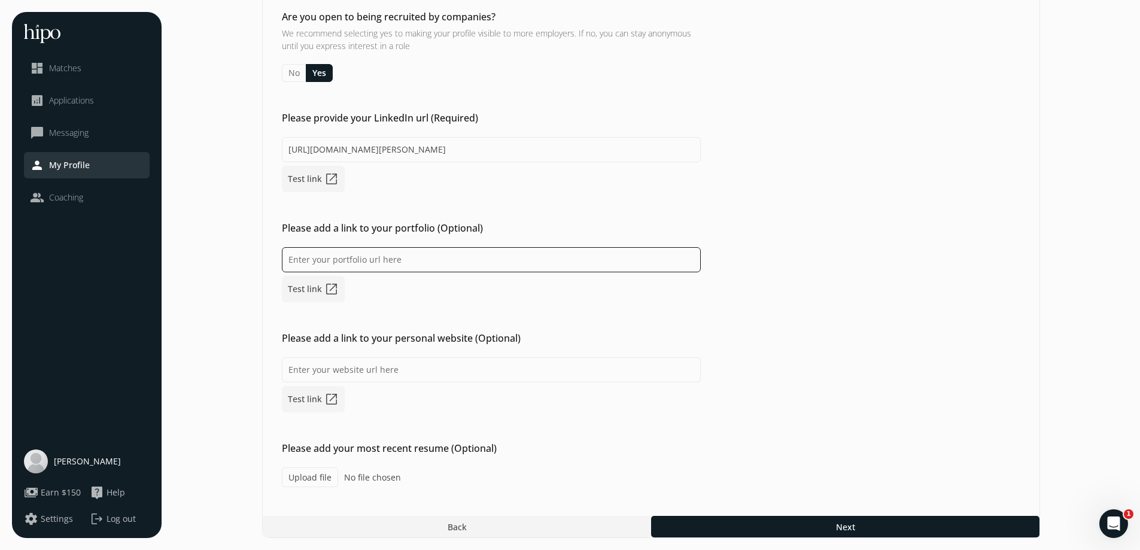
click at [397, 266] on input at bounding box center [491, 259] width 419 height 25
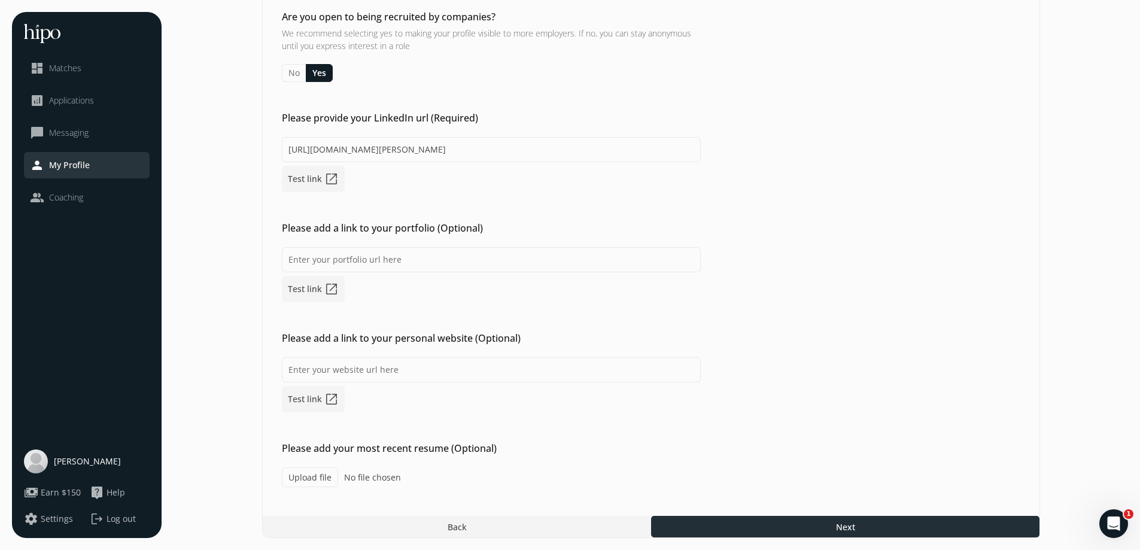
click at [802, 523] on div at bounding box center [845, 527] width 388 height 22
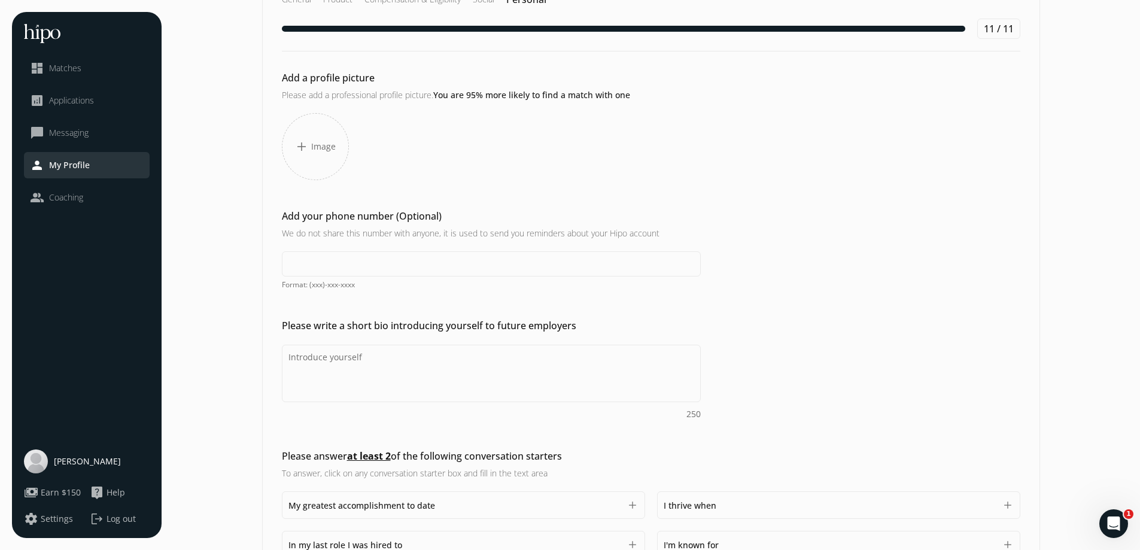
scroll to position [60, 0]
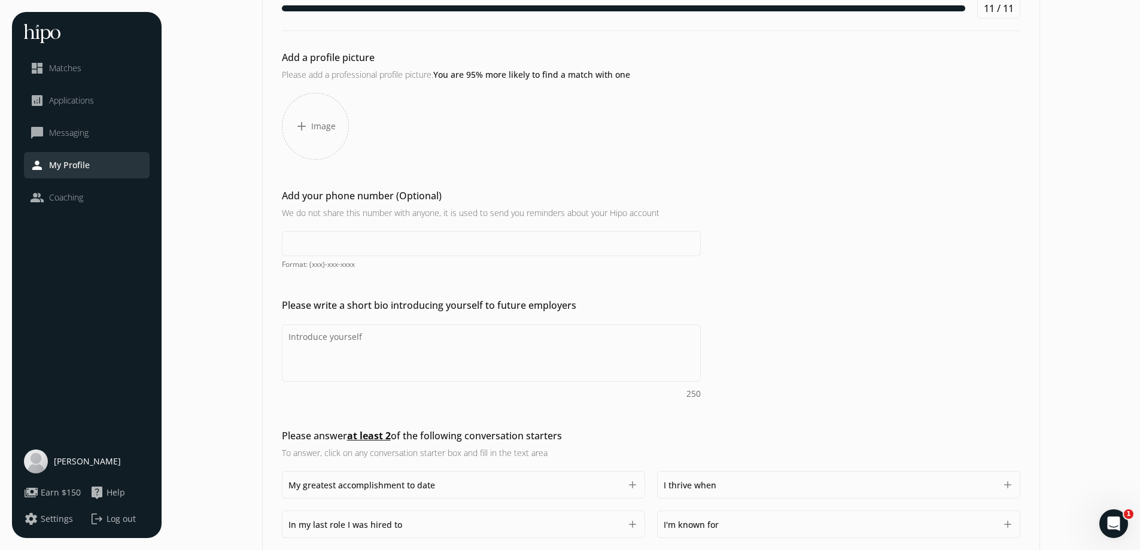
click at [312, 130] on span "Image" at bounding box center [323, 126] width 25 height 12
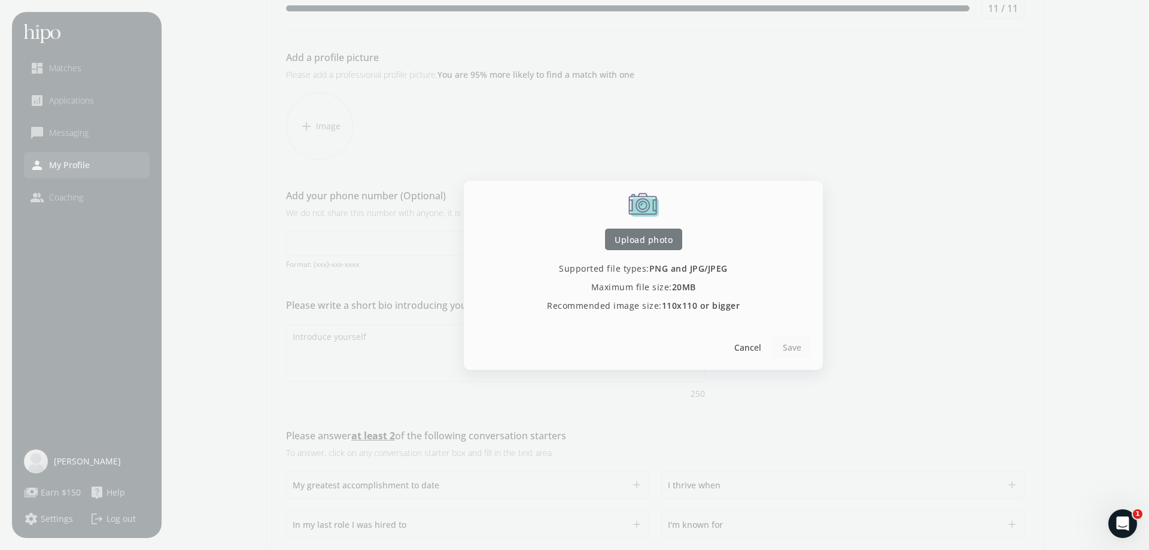
click at [624, 234] on span "Upload photo" at bounding box center [643, 239] width 58 height 13
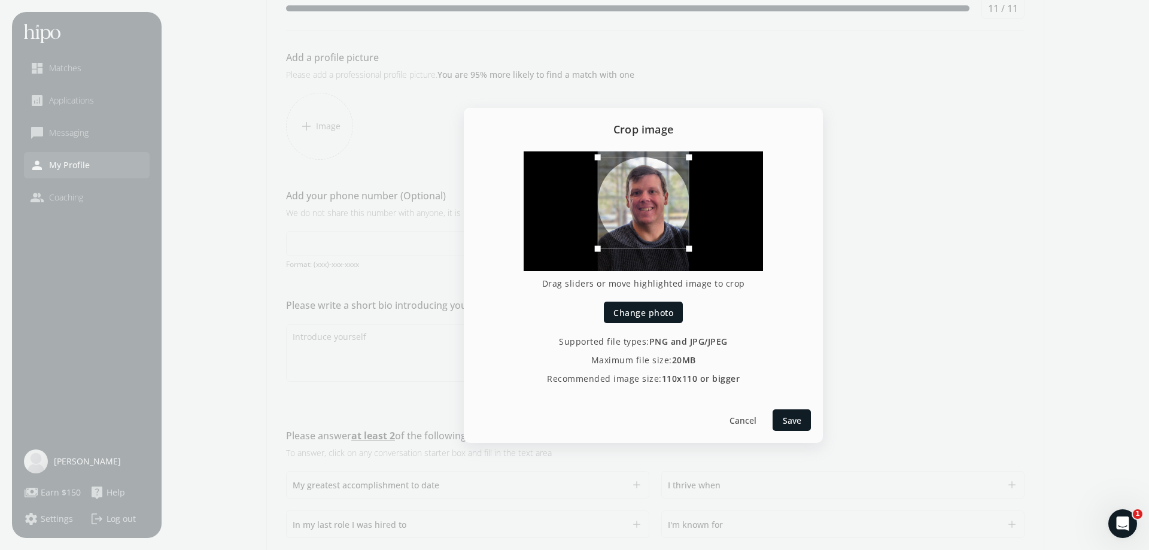
drag, startPoint x: 643, startPoint y: 223, endPoint x: 647, endPoint y: 206, distance: 17.7
click at [647, 206] on div at bounding box center [644, 203] width 92 height 92
drag, startPoint x: 648, startPoint y: 206, endPoint x: 658, endPoint y: 206, distance: 9.6
click at [658, 206] on div at bounding box center [644, 203] width 92 height 92
click at [794, 419] on span "Save" at bounding box center [791, 419] width 19 height 13
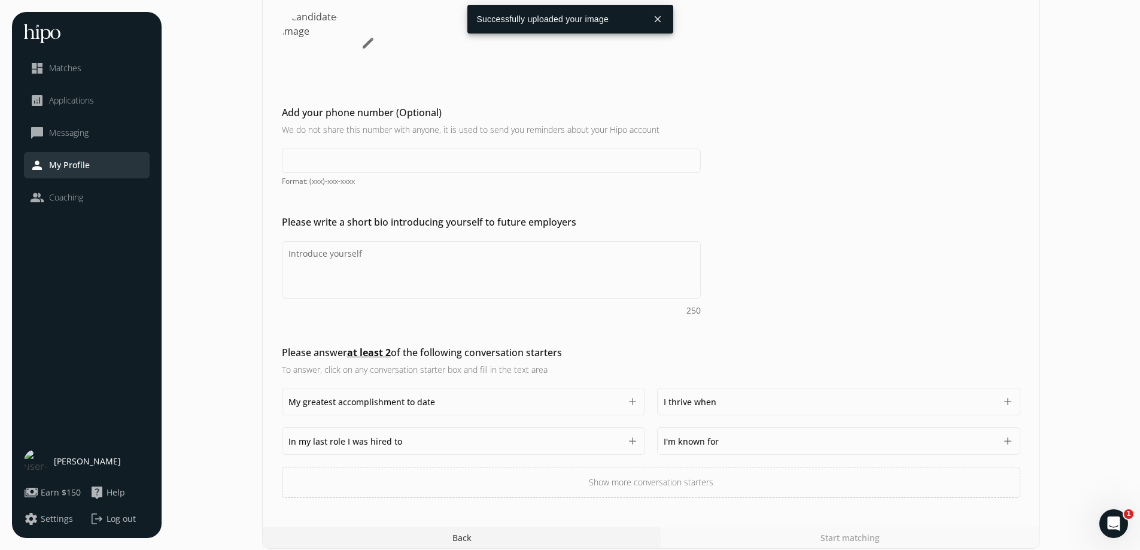
scroll to position [154, 0]
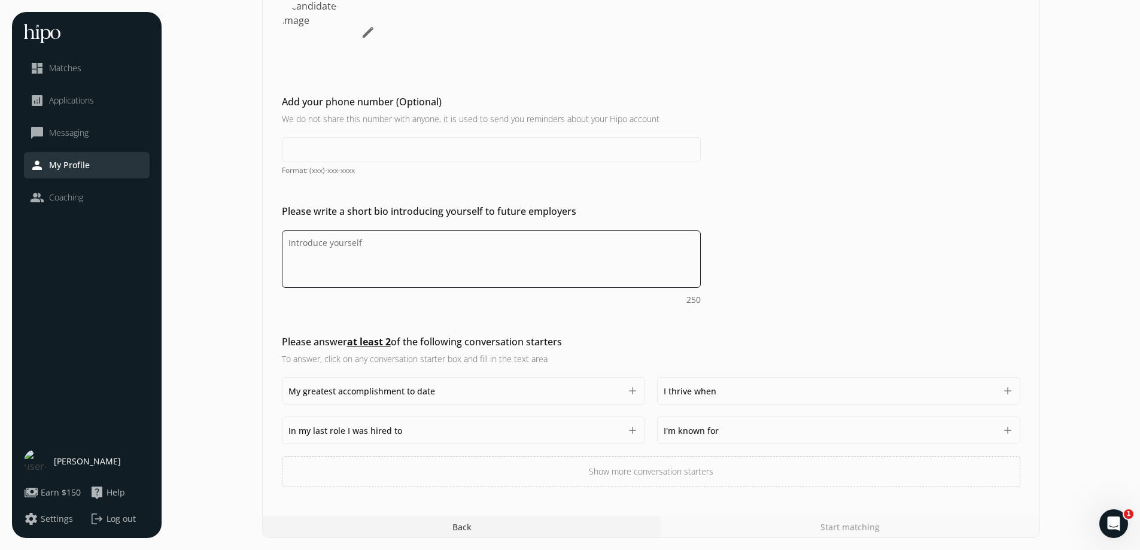
click at [342, 254] on textarea "Do you feel like we missed asking any questions that would improve your profile…" at bounding box center [491, 258] width 419 height 57
paste textarea "My career has been a journey from the front lines of customer service to the fo…"
type textarea "My career has been a journey from the front lines of customer service to the fo…"
click at [482, 252] on textarea "Do you feel like we missed asking any questions that would improve your profile…" at bounding box center [491, 258] width 419 height 57
paste textarea "My career journey began on the front lines, moving from customer service to the…"
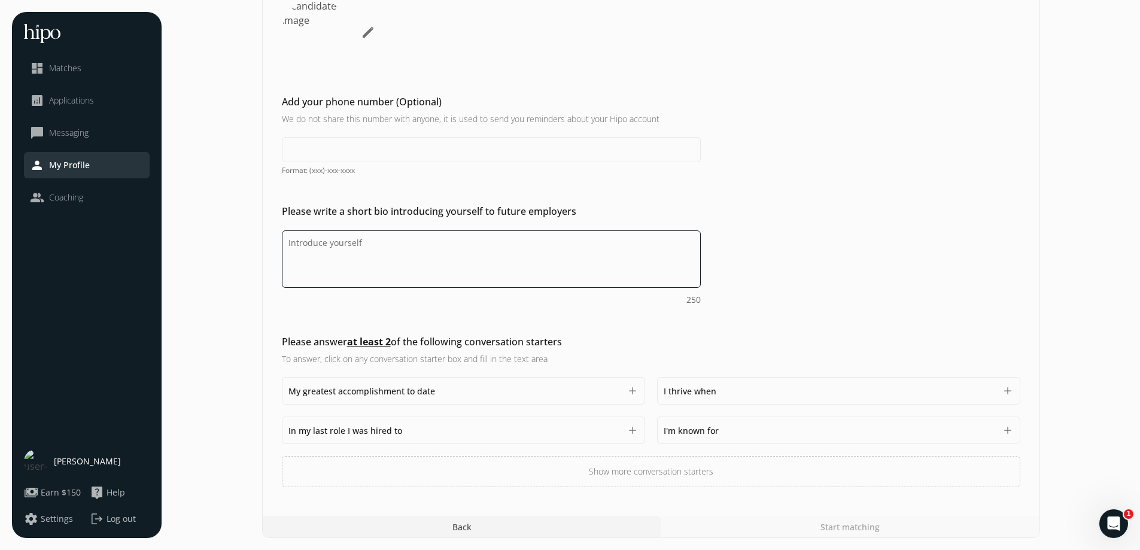
type textarea "My career journey began on the front lines, moving from customer service to the…"
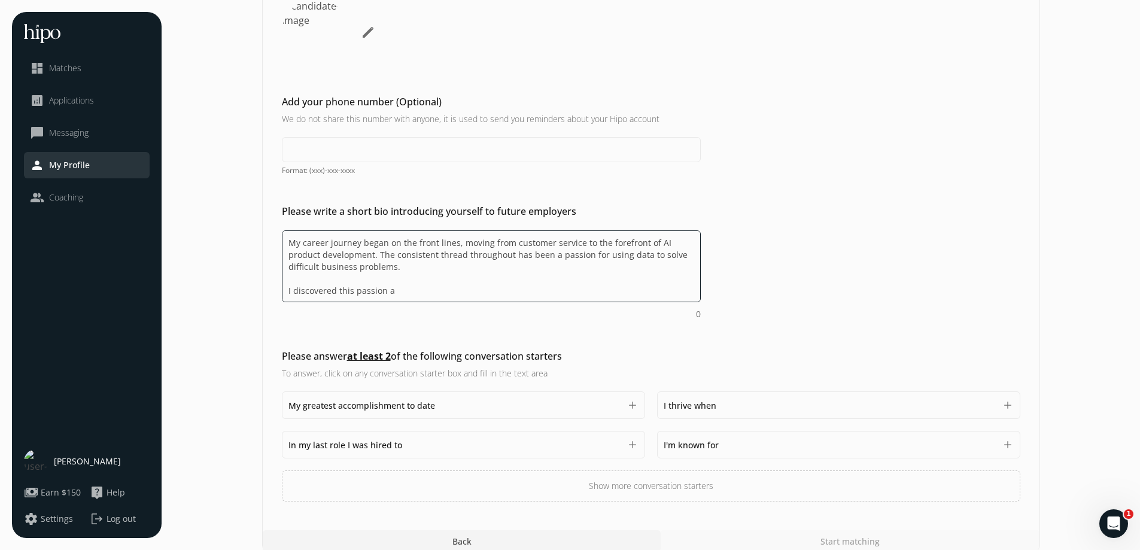
drag, startPoint x: 412, startPoint y: 292, endPoint x: 226, endPoint y: 202, distance: 206.0
click at [226, 202] on section "General Product Compensation & Eligibility Social Personal 11 / 11 Add a profil…" at bounding box center [650, 205] width 954 height 694
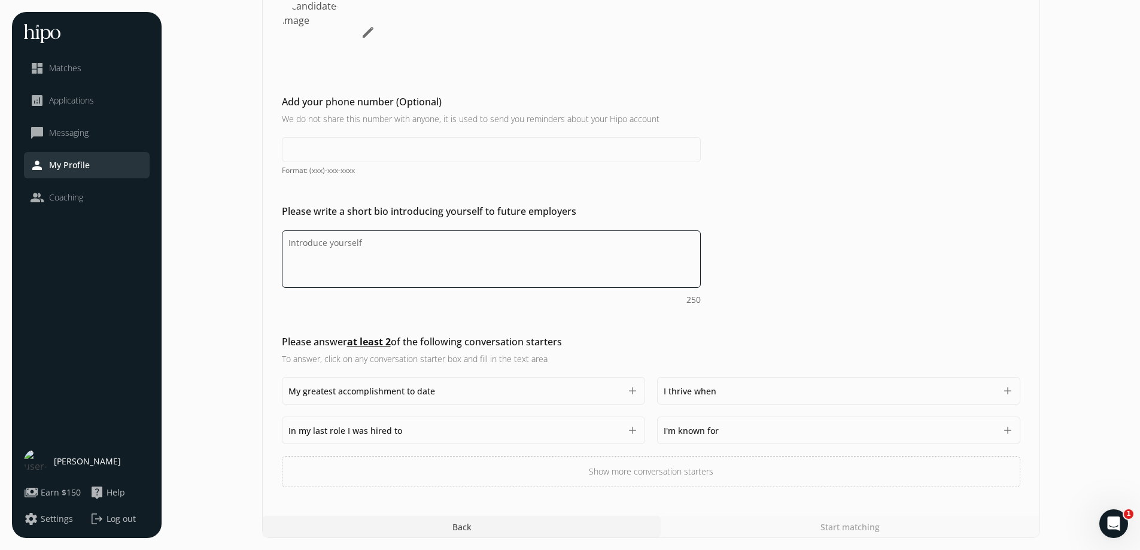
click at [488, 242] on textarea "Do you feel like we missed asking any questions that would improve your profile…" at bounding box center [491, 258] width 419 height 57
paste textarea "My career evolved from customer service to AI product development, driven by a …"
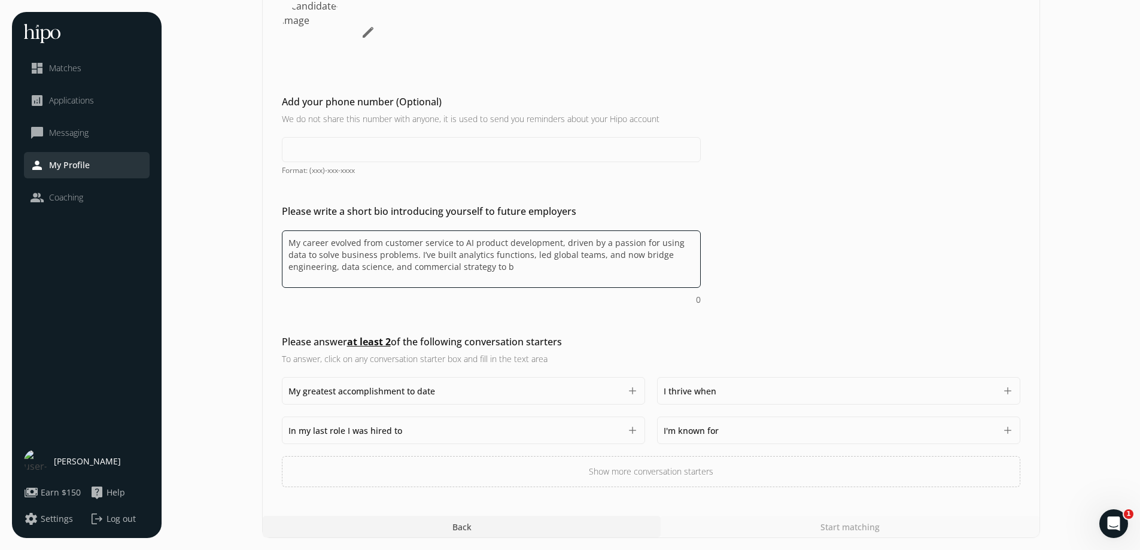
drag, startPoint x: 458, startPoint y: 266, endPoint x: 440, endPoint y: 266, distance: 18.5
click at [440, 266] on textarea "My career evolved from customer service to AI product development, driven by a …" at bounding box center [491, 258] width 419 height 57
drag, startPoint x: 438, startPoint y: 269, endPoint x: 519, endPoint y: 252, distance: 82.5
click at [519, 252] on textarea "My career evolved from customer service to AI product development, driven by a …" at bounding box center [491, 258] width 419 height 57
click at [459, 274] on textarea "My career evolved from customer service to AI product development, driven by a …" at bounding box center [491, 258] width 419 height 57
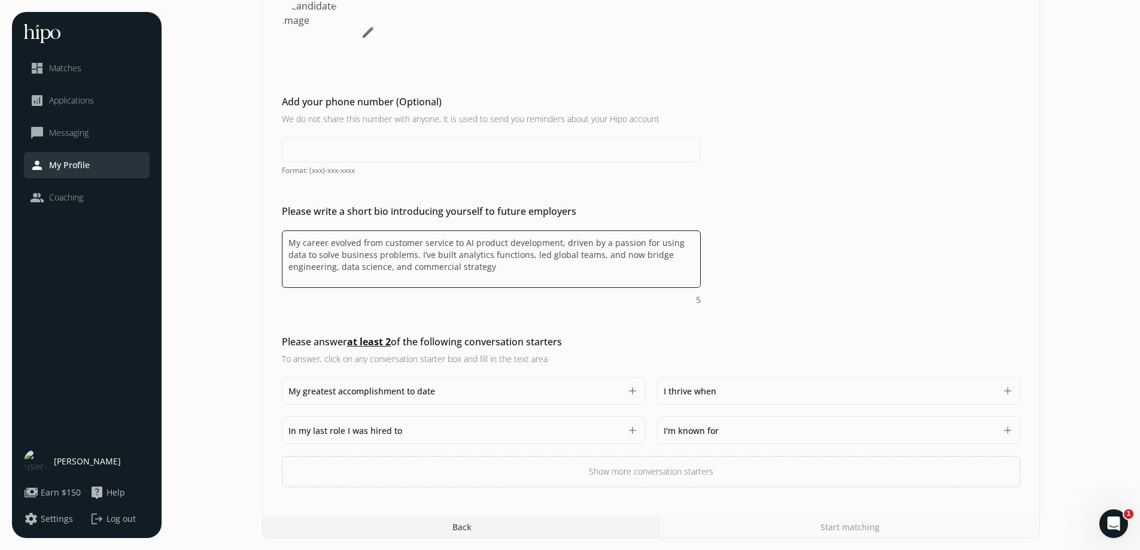
click at [395, 269] on textarea "My career evolved from customer service to AI product development, driven by a …" at bounding box center [491, 258] width 419 height 57
click at [407, 265] on textarea "My career evolved from customer service to AI product development, driven by a …" at bounding box center [491, 258] width 419 height 57
drag, startPoint x: 450, startPoint y: 239, endPoint x: 383, endPoint y: 240, distance: 66.4
click at [383, 240] on textarea "My career evolved from customer service to AI product development, driven by a …" at bounding box center [491, 258] width 419 height 57
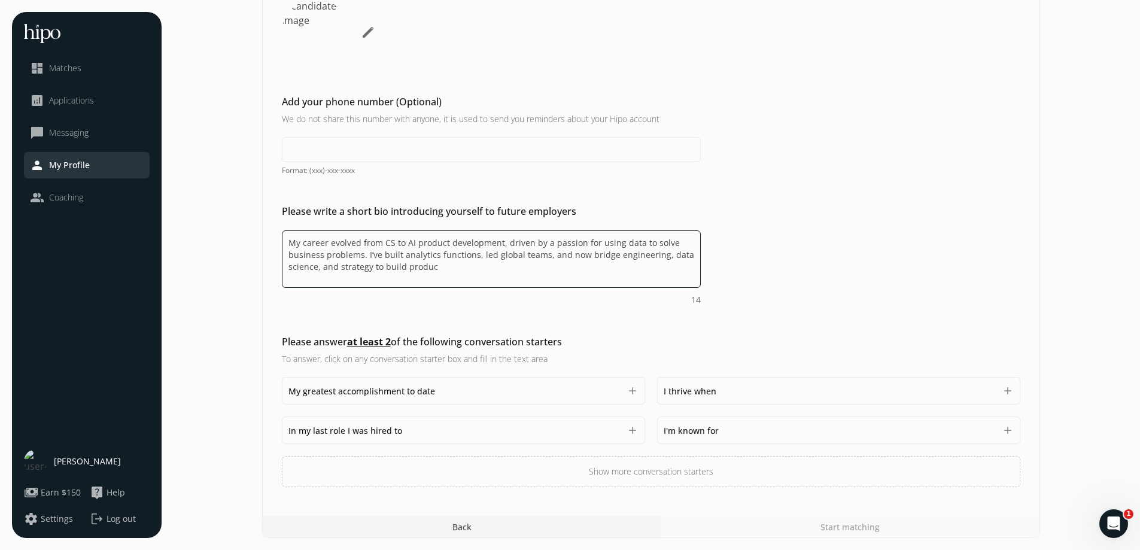
click at [438, 266] on textarea "My career evolved from CS to AI product development, driven by a passion for us…" at bounding box center [491, 258] width 419 height 57
click at [406, 266] on textarea "My career evolved from CS to AI product development, driven by a passion for us…" at bounding box center [491, 258] width 419 height 57
paste textarea "business-obs"
click at [504, 278] on textarea "My career evolved from CS to AI product development, driven by a passion for us…" at bounding box center [491, 258] width 419 height 57
type textarea "My career evolved from CS to AI product development, driven by a passion for us…"
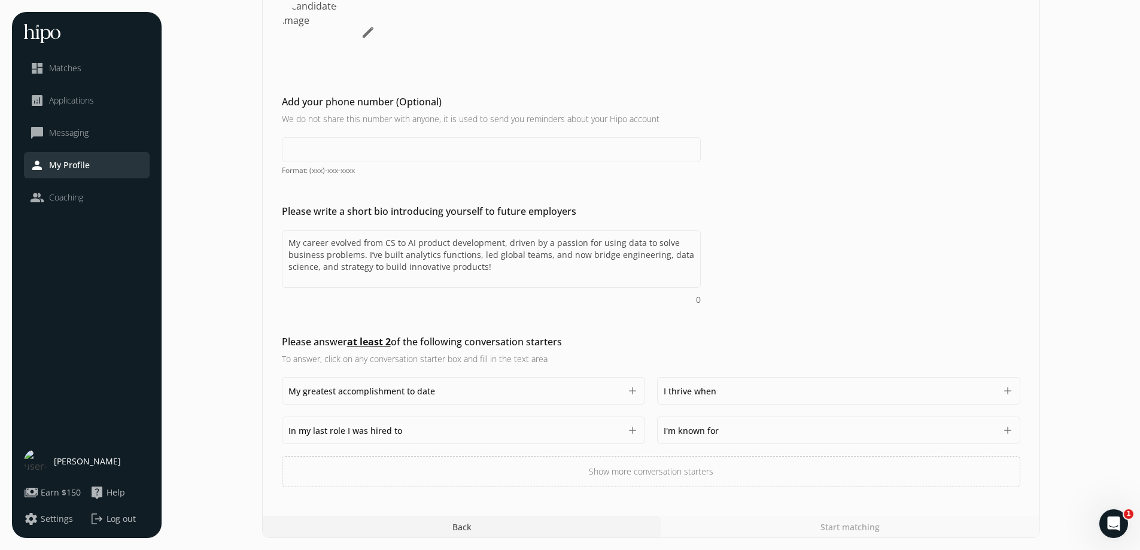
click at [455, 392] on div "My greatest accomplishment to date 1500" at bounding box center [454, 390] width 332 height 14
click at [739, 437] on div "I'm known for 1500" at bounding box center [829, 430] width 332 height 14
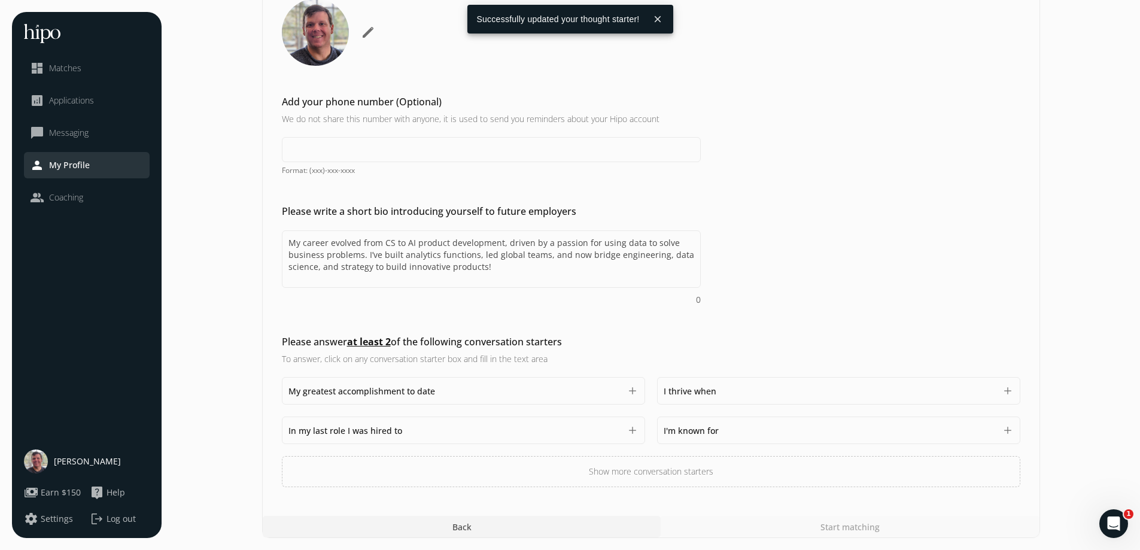
click at [722, 435] on div "I'm known for 1500" at bounding box center [829, 430] width 332 height 14
paste textarea "my edge has been using data to cut through noise, stay locked on outcomes, and …"
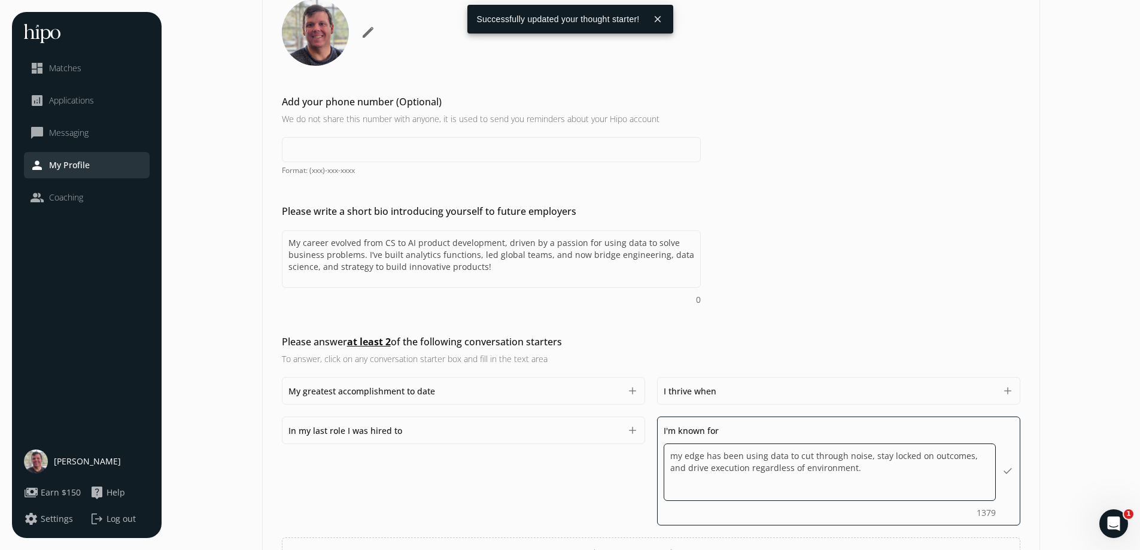
click at [677, 459] on textarea "my edge has been using data to cut through noise, stay locked on outcomes, and …" at bounding box center [829, 471] width 332 height 57
type textarea "My edge has been using data to cut through noise, stay locked on outcomes, and …"
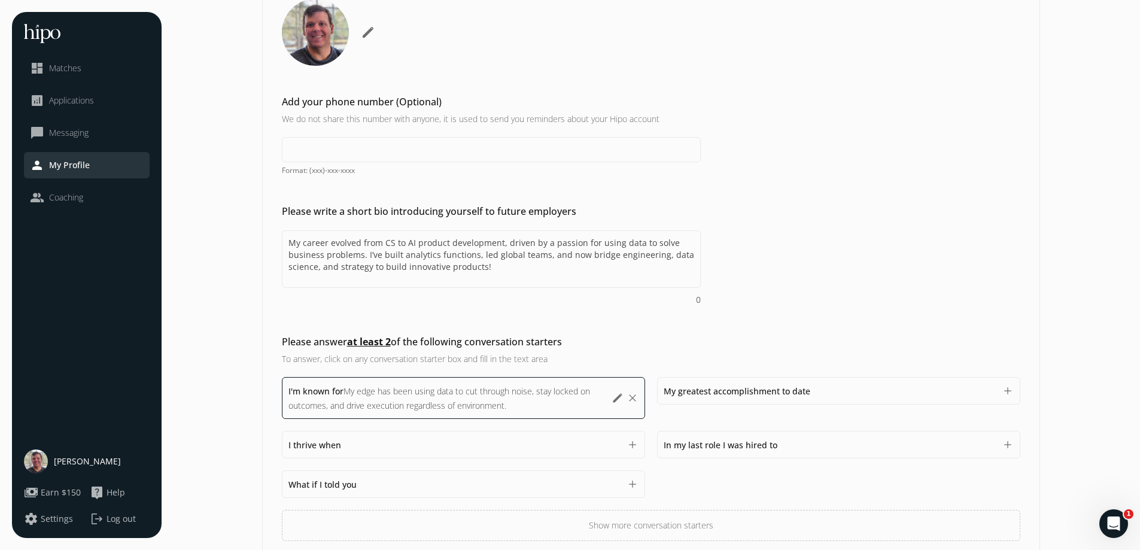
click at [498, 406] on span "My edge has been using data to cut through noise, stay locked on outcomes, and …" at bounding box center [439, 398] width 302 height 26
click at [531, 408] on div "I'm known for My edge has been using data to cut through noise, stay locked on …" at bounding box center [446, 397] width 317 height 29
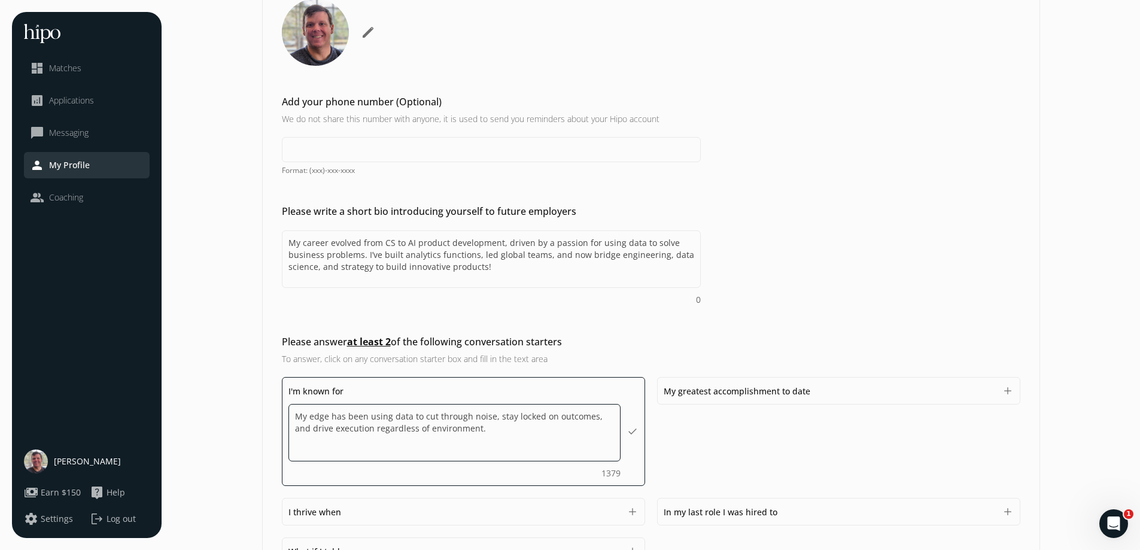
drag, startPoint x: 485, startPoint y: 429, endPoint x: 211, endPoint y: 413, distance: 273.8
click at [211, 413] on section "General Product Compensation & Eligibility Social Personal 11 / 11 Add a profil…" at bounding box center [650, 258] width 954 height 800
paste textarea "I do bring is a consistent track record of solving complex business problems th…"
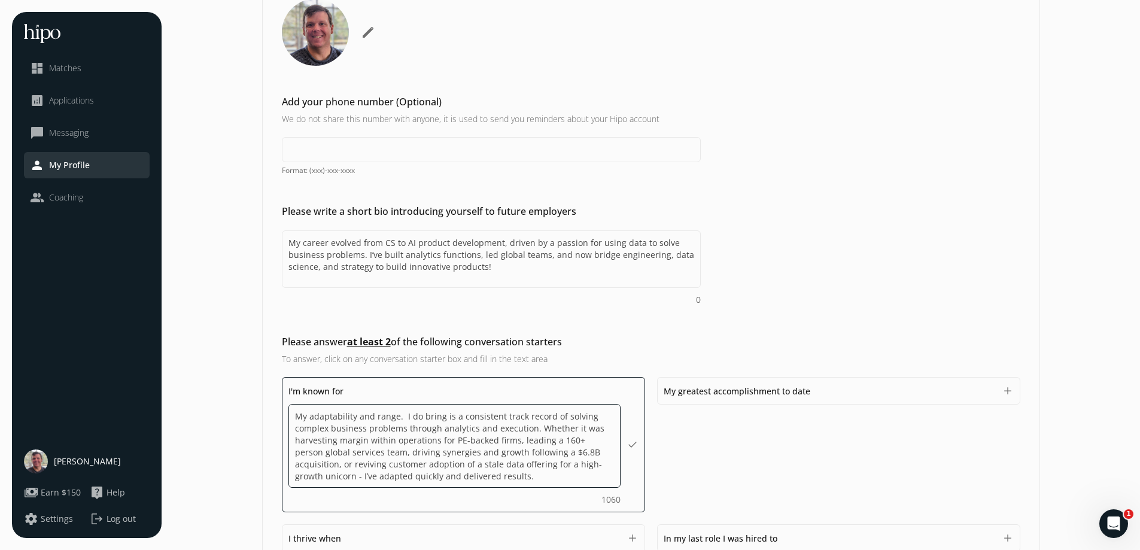
click at [407, 414] on textarea "My adaptability and range. I do bring is a consistent track record of solving c…" at bounding box center [454, 446] width 332 height 84
type textarea "My adaptability and range. I bring a consistent track record of solving complex…"
click at [481, 481] on textarea "My adaptability and range. I bring a consistent track record of solving complex…" at bounding box center [454, 446] width 332 height 84
drag, startPoint x: 468, startPoint y: 477, endPoint x: 501, endPoint y: 428, distance: 59.1
click at [501, 428] on textarea "My adaptability and range. I bring a consistent track record of solving complex…" at bounding box center [454, 446] width 332 height 84
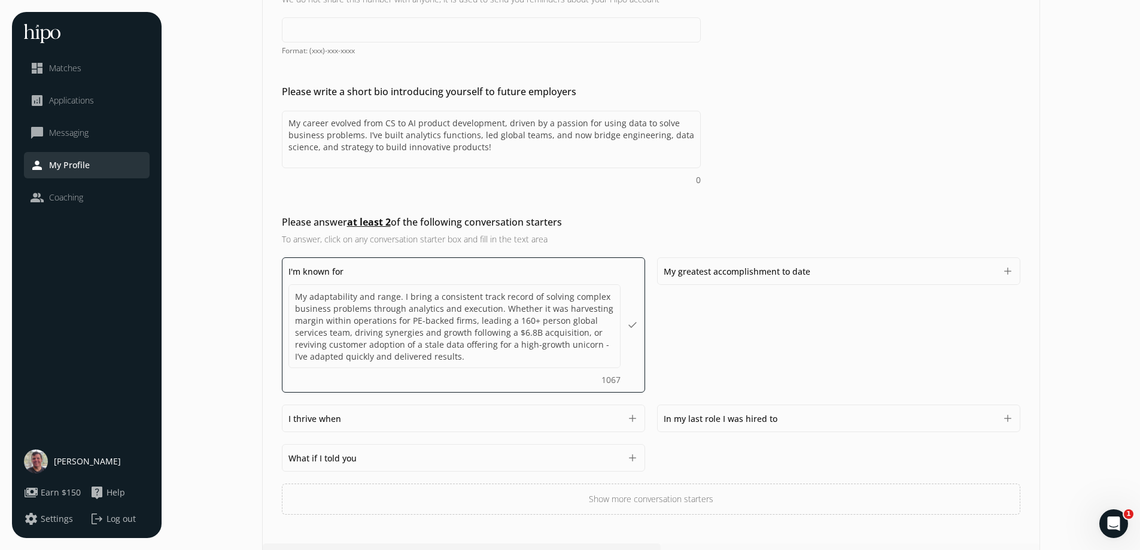
click at [738, 423] on div "I'm known for My adaptability and range. I bring a consistent track record of s…" at bounding box center [651, 385] width 738 height 257
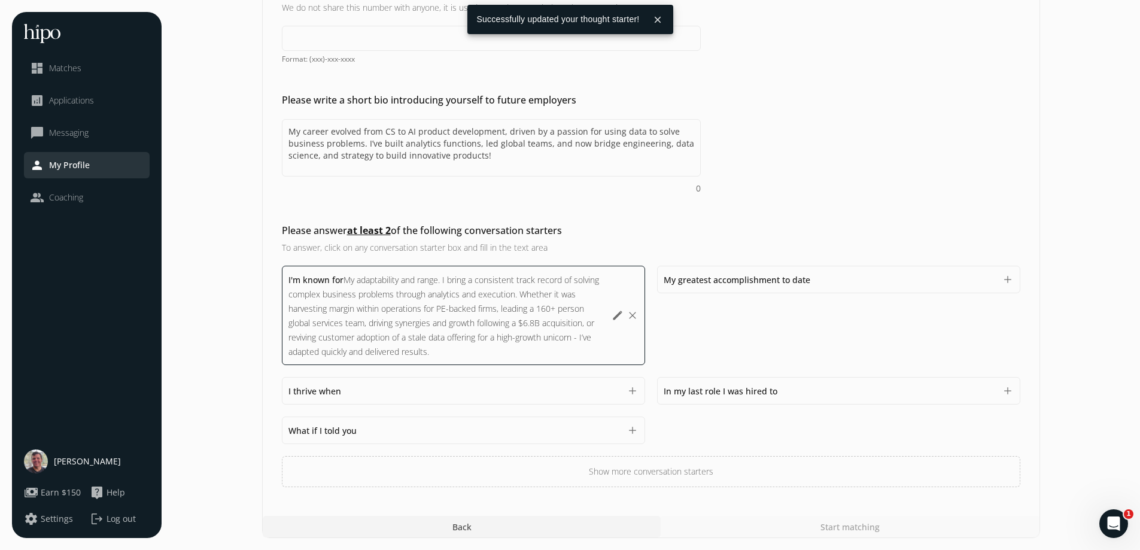
click at [781, 386] on div "In my last role I was hired to 1500" at bounding box center [829, 390] width 332 height 14
click at [925, 392] on div "In my last role I was hired to 1500" at bounding box center [829, 390] width 332 height 14
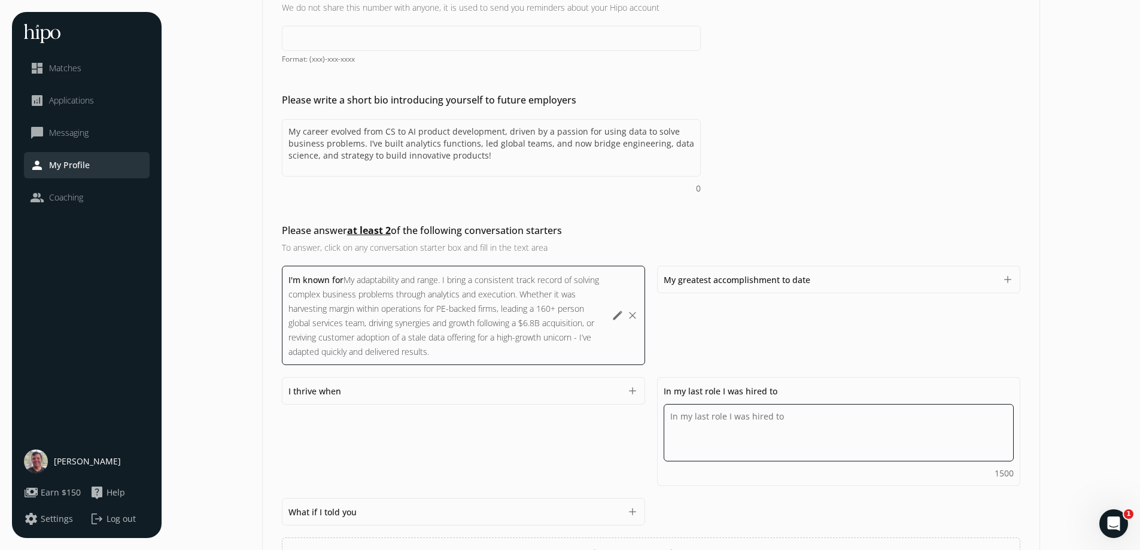
paste textarea "For the last 18+ months I’ve worked as the Head of Product for a startup, leadi…"
type textarea "For the last 18+ months I’ve worked as the Head of Product for a startup, leadi…"
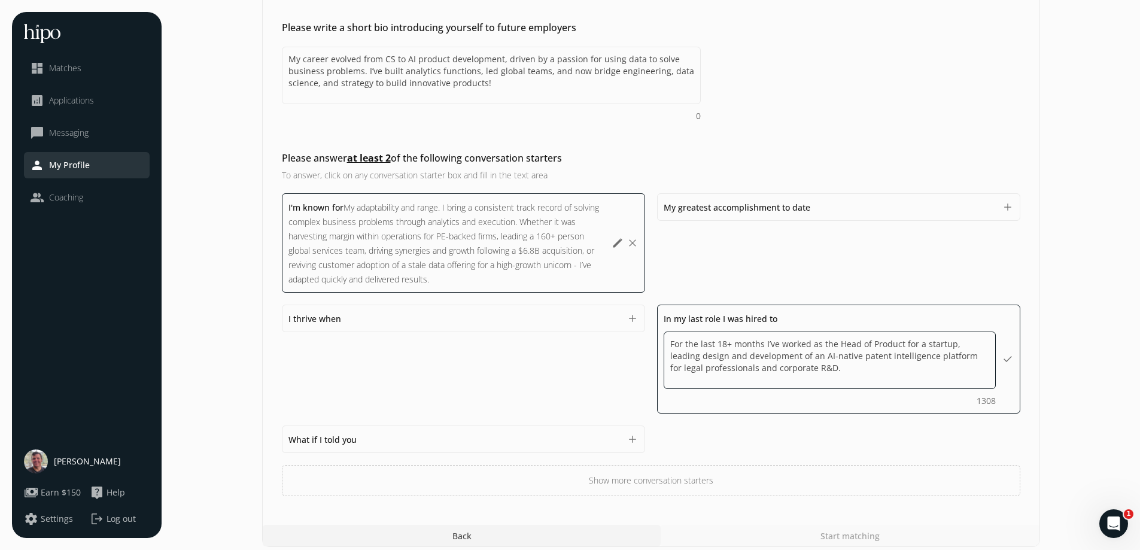
scroll to position [346, 0]
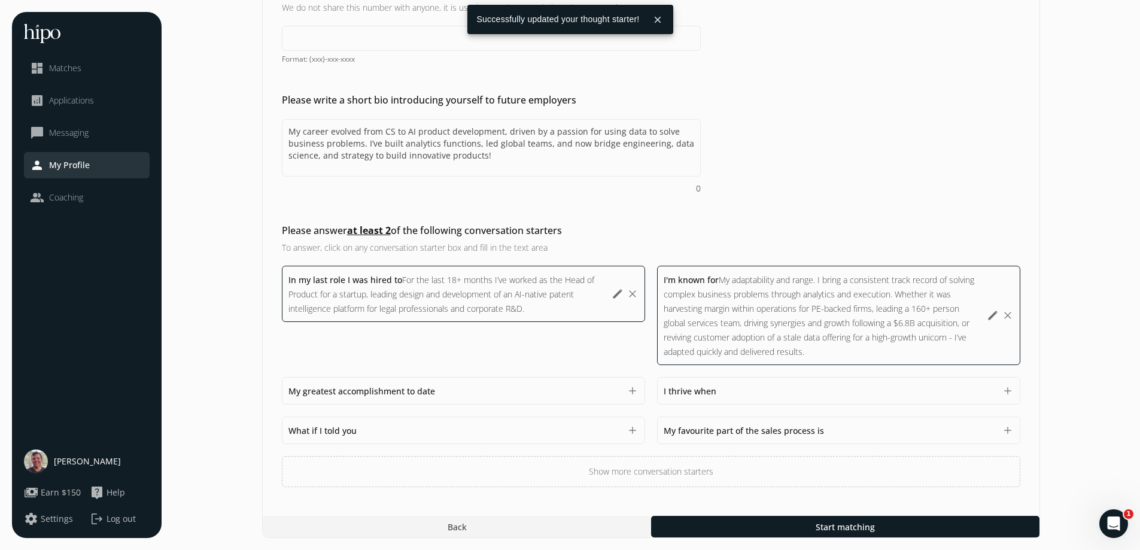
drag, startPoint x: 894, startPoint y: 418, endPoint x: 900, endPoint y: 438, distance: 21.9
click at [894, 421] on div "In my last role I was hired to For the last 18+ months I’ve worked as the Head …" at bounding box center [651, 376] width 738 height 221
click at [890, 522] on div at bounding box center [845, 527] width 388 height 22
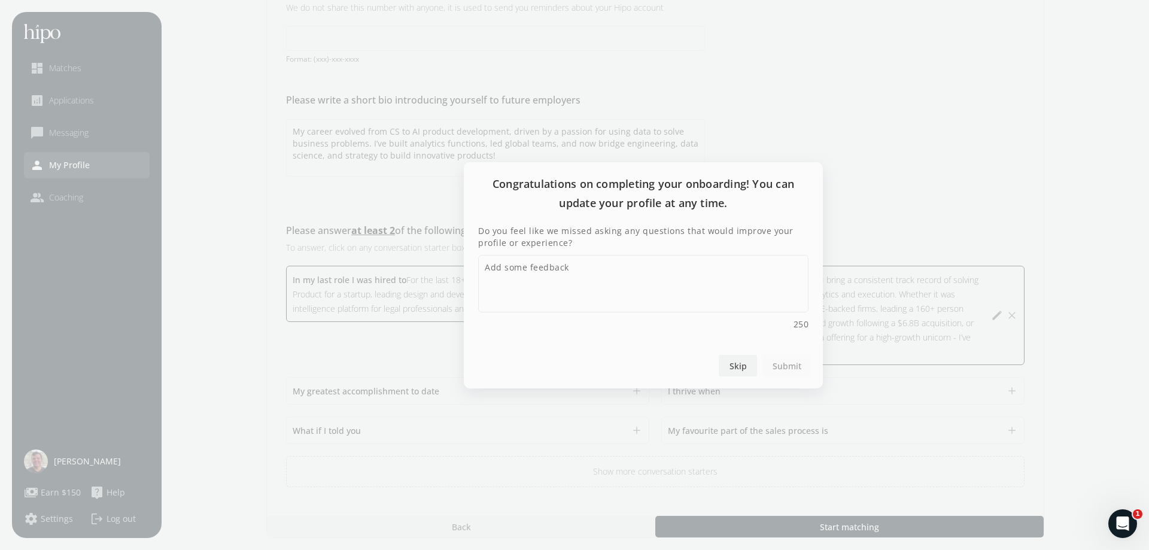
click at [735, 368] on span "Skip" at bounding box center [737, 365] width 17 height 13
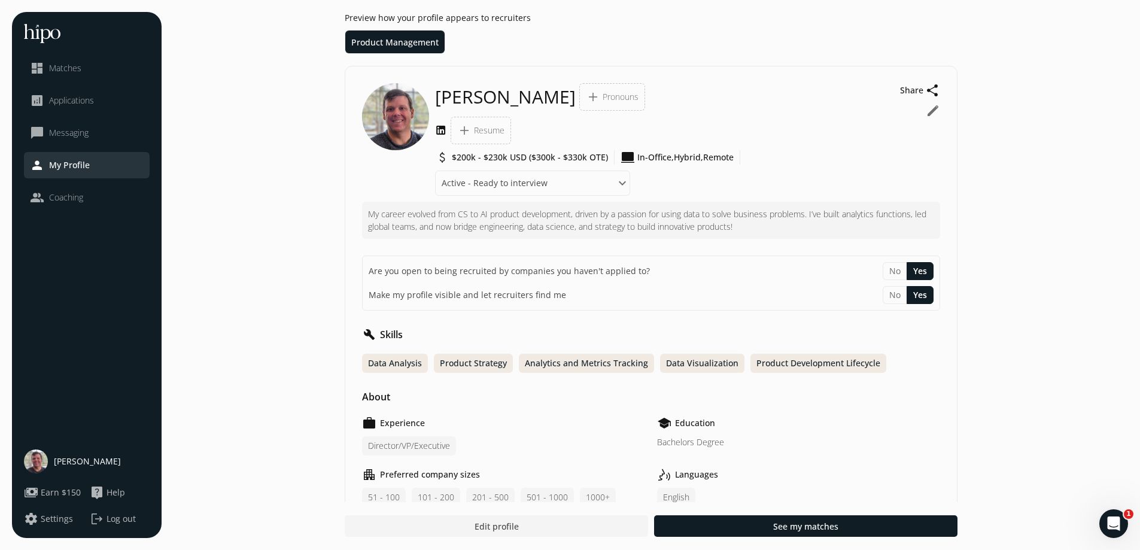
click at [454, 98] on span "james cairns" at bounding box center [505, 97] width 141 height 22
click at [931, 112] on button "edit" at bounding box center [932, 110] width 14 height 14
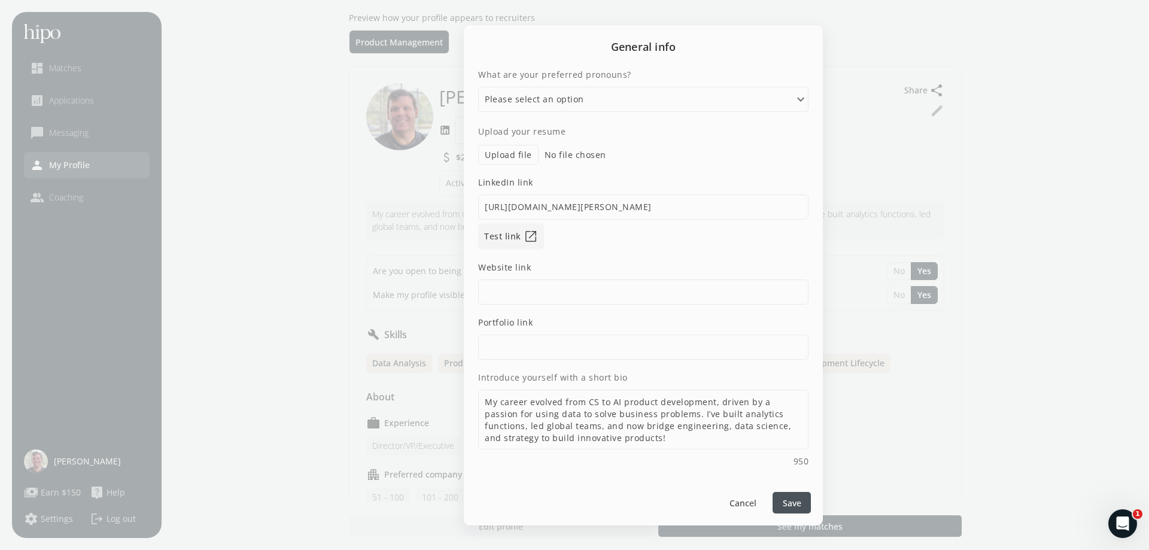
click at [790, 498] on span "Save" at bounding box center [791, 502] width 19 height 13
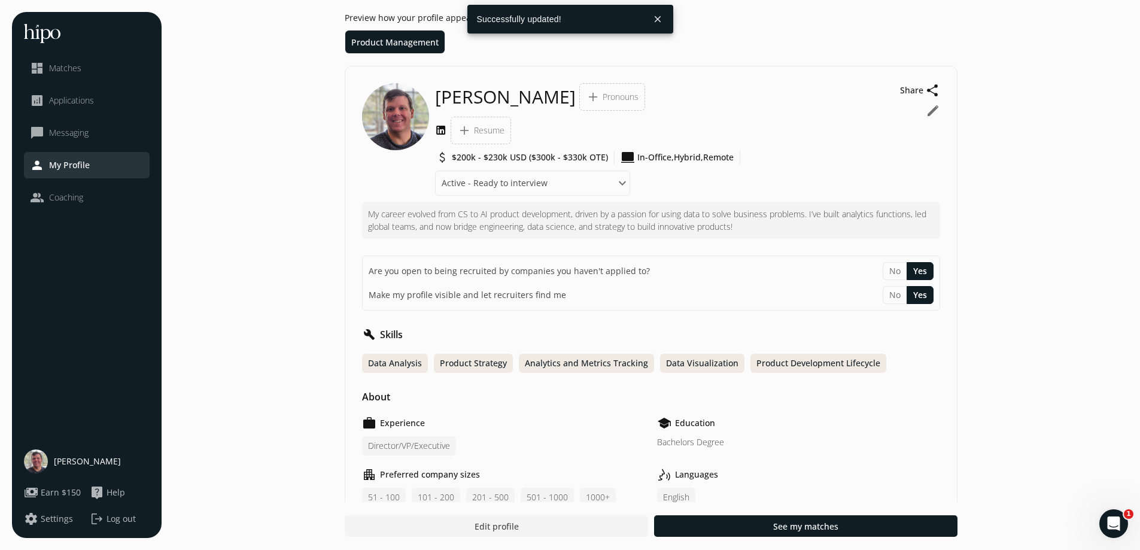
click at [657, 19] on button "close" at bounding box center [658, 19] width 22 height 22
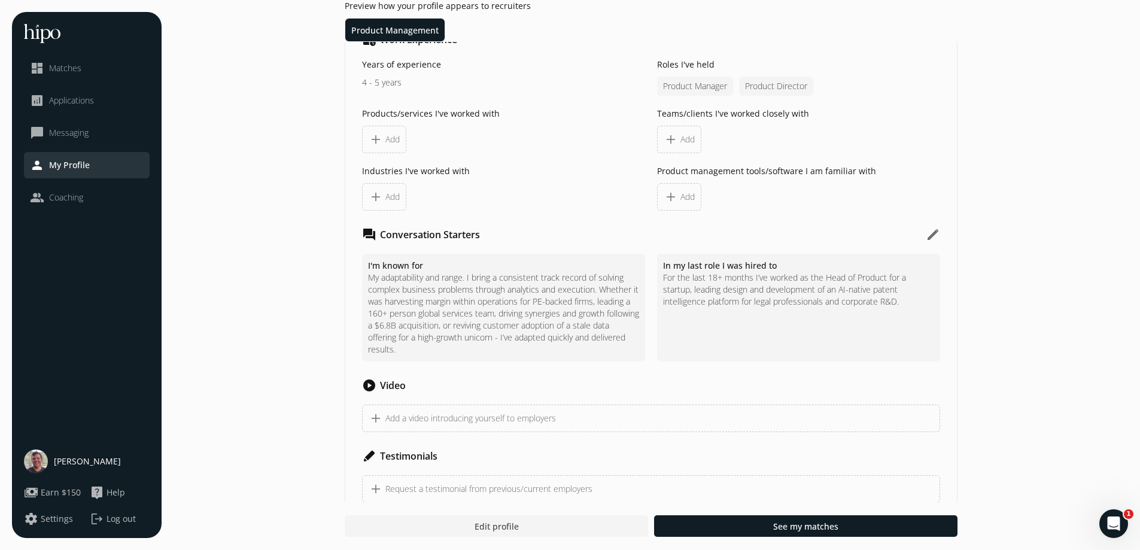
scroll to position [867, 0]
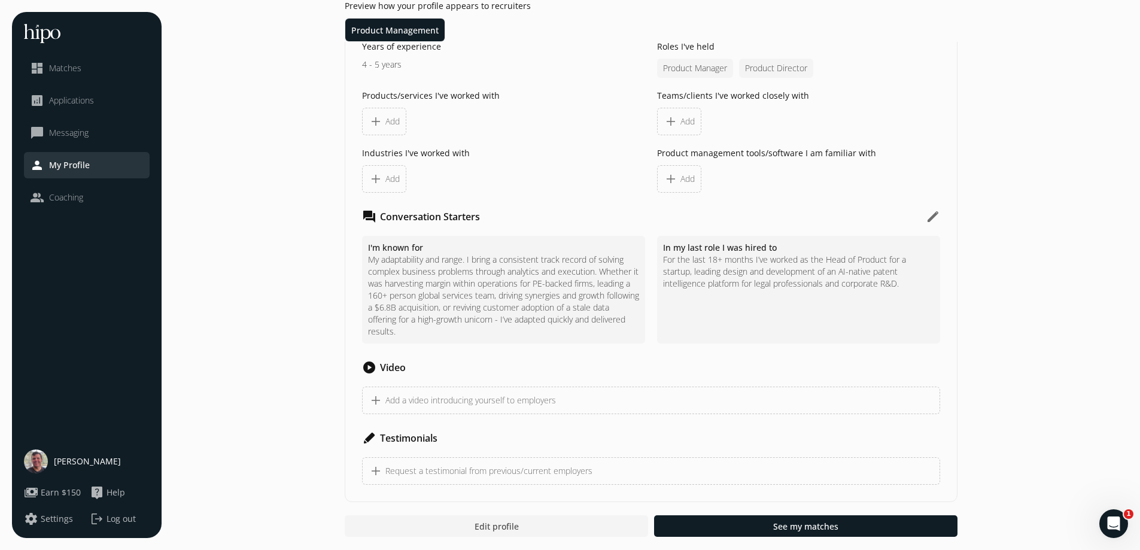
click at [68, 196] on span "Coaching" at bounding box center [66, 197] width 34 height 12
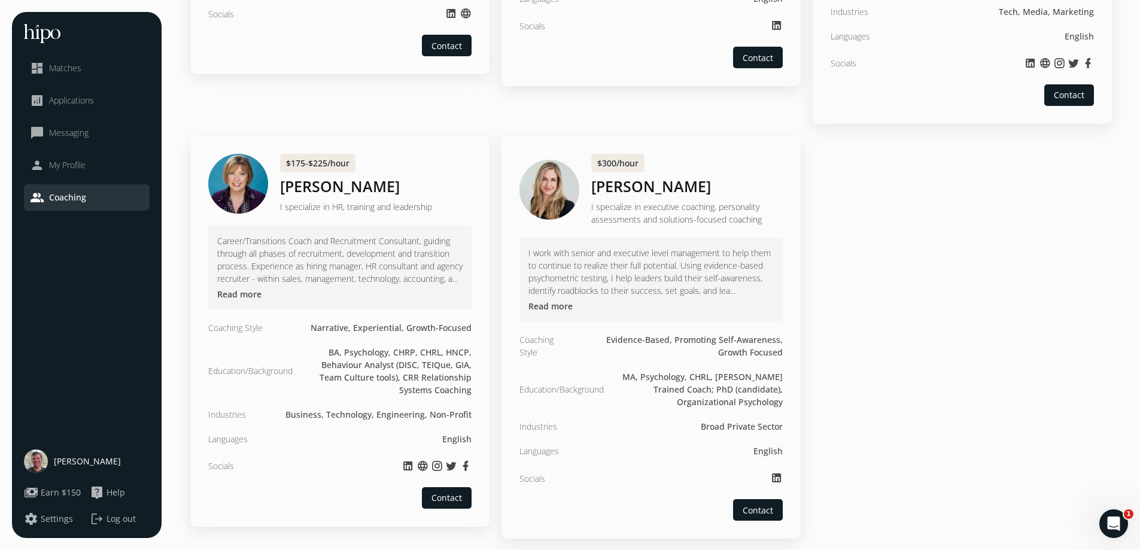
scroll to position [770, 0]
click at [555, 313] on div "I work with senior and executive level management to help them to continue to r…" at bounding box center [650, 279] width 263 height 84
click at [553, 306] on button "Read more" at bounding box center [550, 305] width 44 height 13
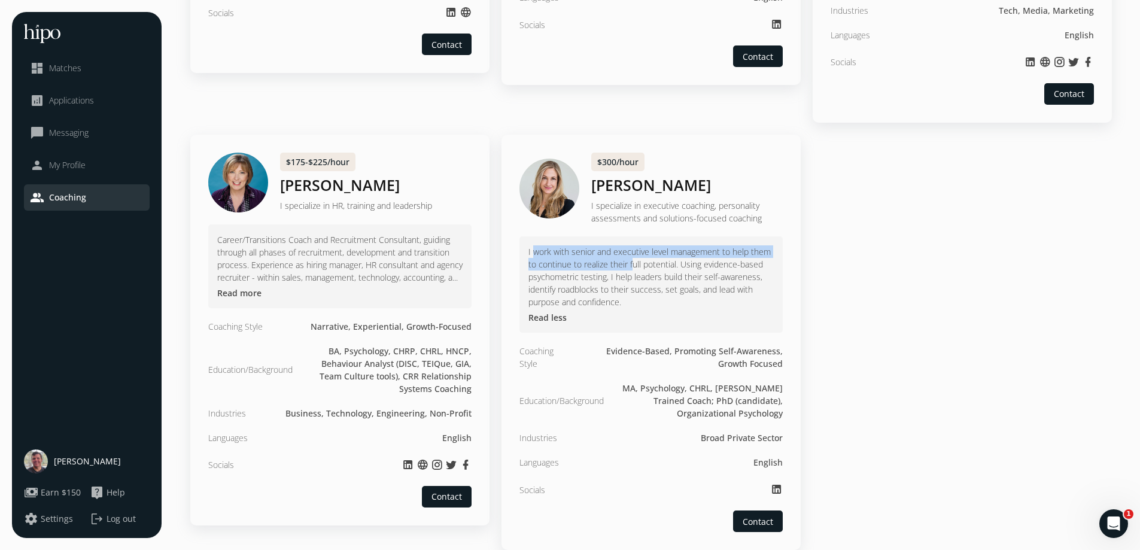
drag, startPoint x: 535, startPoint y: 255, endPoint x: 644, endPoint y: 261, distance: 109.0
click at [644, 261] on p "I work with senior and executive level management to help them to continue to r…" at bounding box center [650, 276] width 245 height 63
click at [657, 261] on p "I work with senior and executive level management to help them to continue to r…" at bounding box center [650, 276] width 245 height 63
drag, startPoint x: 542, startPoint y: 275, endPoint x: 624, endPoint y: 278, distance: 82.0
click at [610, 276] on p "I work with senior and executive level management to help them to continue to r…" at bounding box center [650, 276] width 245 height 63
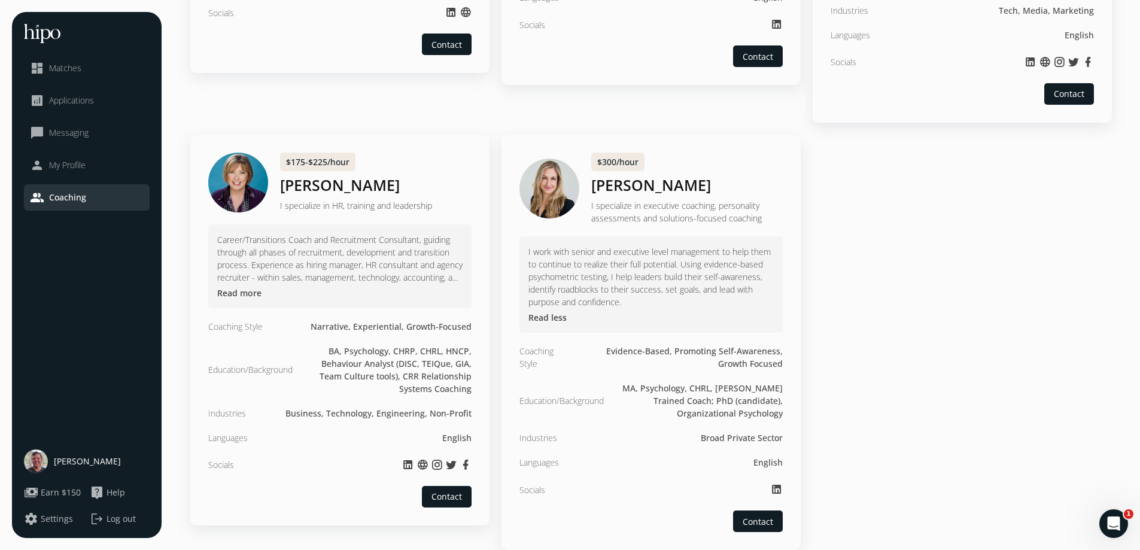
click at [638, 282] on p "I work with senior and executive level management to help them to continue to r…" at bounding box center [650, 276] width 245 height 63
click at [618, 281] on p "I work with senior and executive level management to help them to continue to r…" at bounding box center [650, 276] width 245 height 63
drag, startPoint x: 616, startPoint y: 277, endPoint x: 744, endPoint y: 288, distance: 127.9
click at [727, 288] on p "I work with senior and executive level management to help them to continue to r…" at bounding box center [650, 276] width 245 height 63
click at [744, 288] on p "I work with senior and executive level management to help them to continue to r…" at bounding box center [650, 276] width 245 height 63
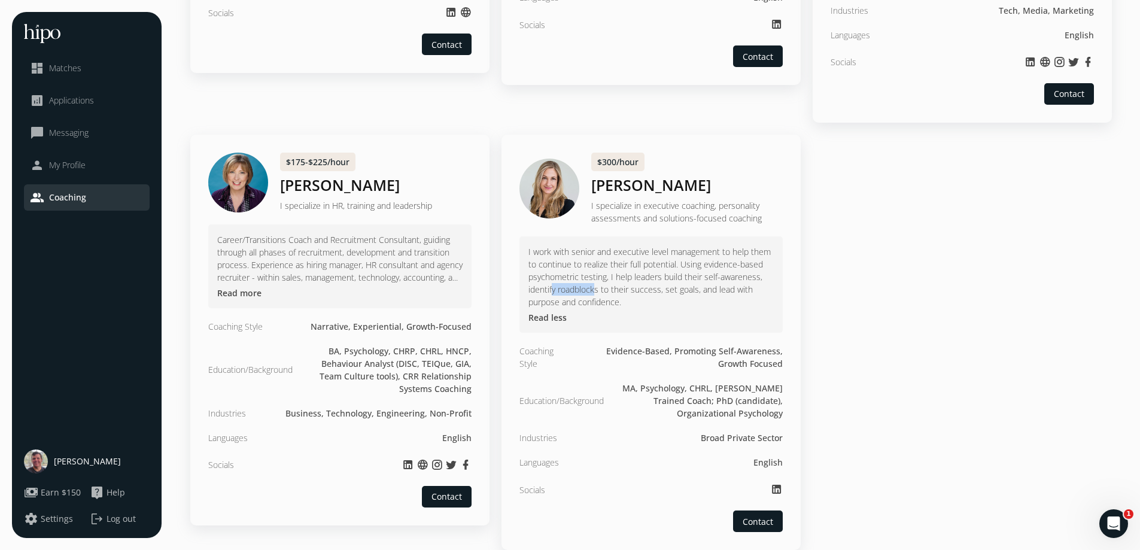
drag, startPoint x: 554, startPoint y: 293, endPoint x: 638, endPoint y: 289, distance: 84.5
click at [629, 289] on p "I work with senior and executive level management to help them to continue to r…" at bounding box center [650, 276] width 245 height 63
drag, startPoint x: 668, startPoint y: 290, endPoint x: 715, endPoint y: 302, distance: 48.9
click at [671, 291] on p "I work with senior and executive level management to help them to continue to r…" at bounding box center [650, 276] width 245 height 63
click at [657, 303] on p "I work with senior and executive level management to help them to continue to r…" at bounding box center [650, 276] width 245 height 63
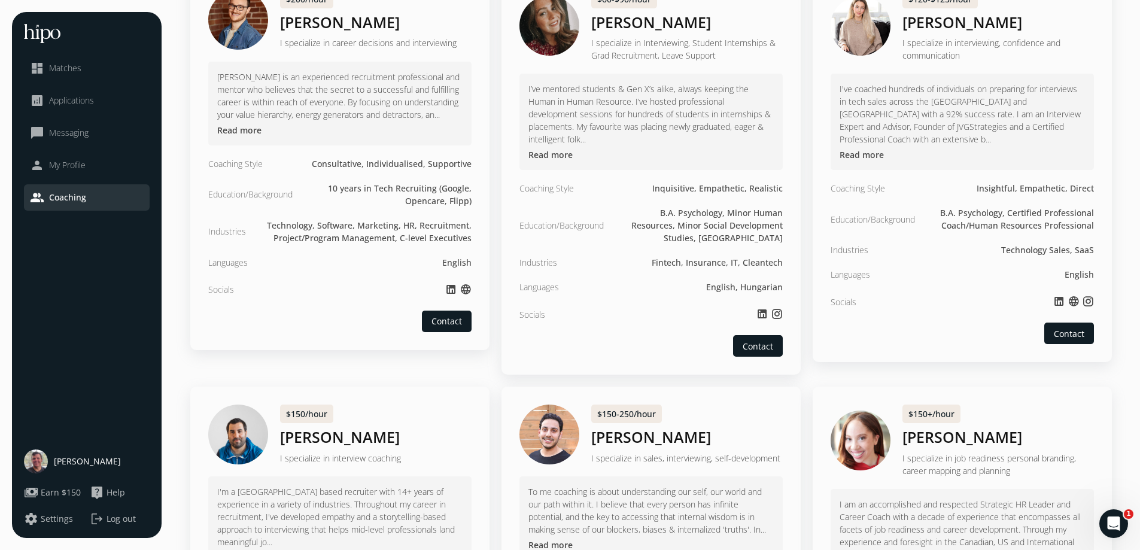
scroll to position [112, 0]
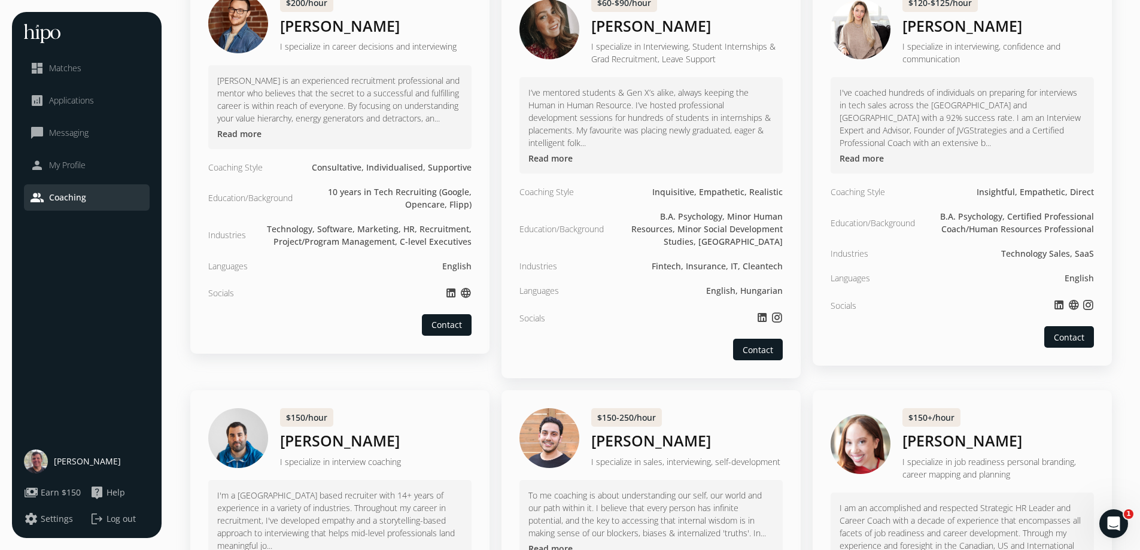
click at [248, 131] on button "Read more" at bounding box center [239, 133] width 44 height 13
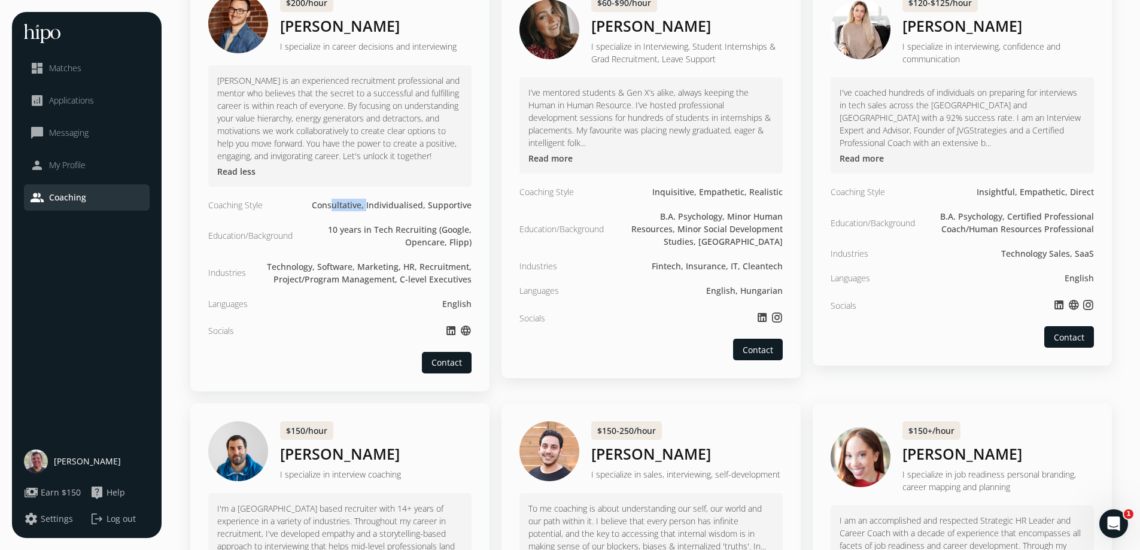
drag, startPoint x: 357, startPoint y: 203, endPoint x: 434, endPoint y: 209, distance: 77.4
click at [410, 206] on div "Consultative, Individualised, Supportive" at bounding box center [392, 205] width 160 height 13
click at [443, 209] on div "Consultative, Individualised, Supportive" at bounding box center [392, 205] width 160 height 13
click at [451, 331] on icon at bounding box center [451, 330] width 12 height 16
